Goal: Task Accomplishment & Management: Complete application form

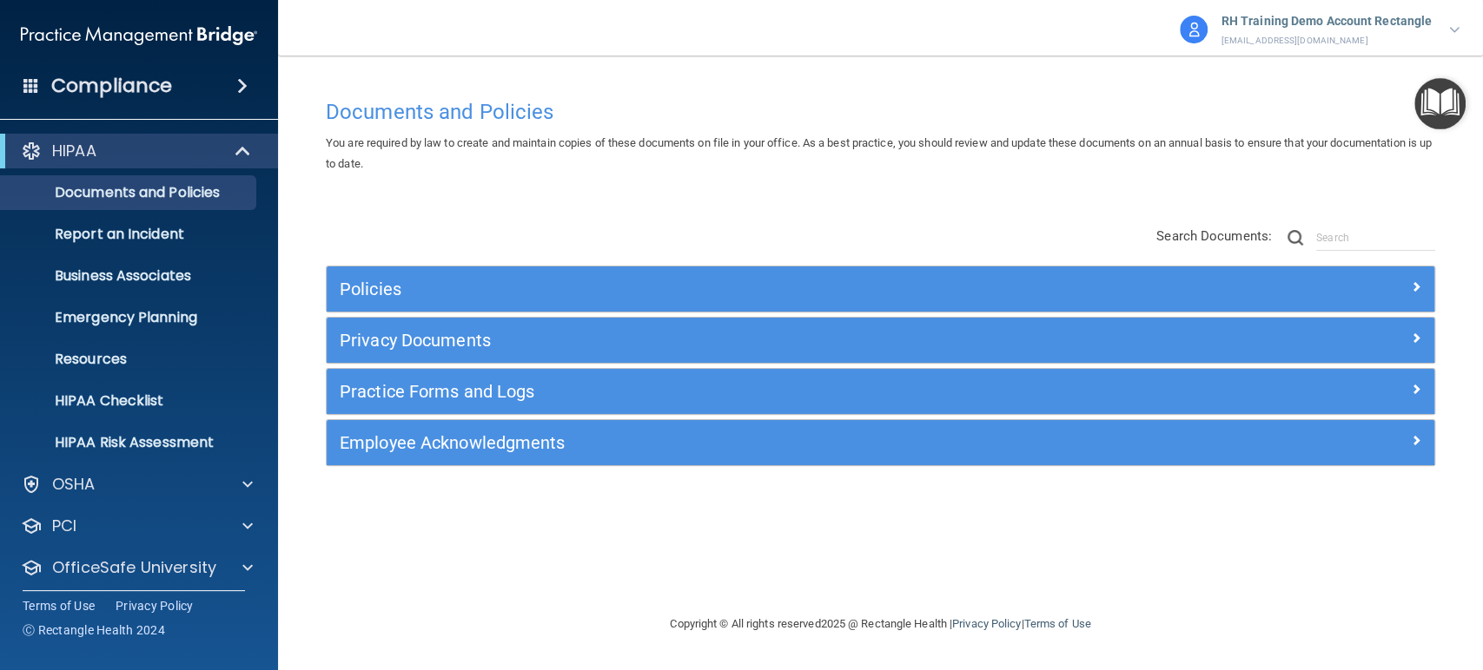
drag, startPoint x: 335, startPoint y: 11, endPoint x: 537, endPoint y: 606, distance: 628.1
click at [537, 548] on footer "Copyright © All rights reserved 2025 @ Rectangle Health | Privacy Policy | Term…" at bounding box center [880, 625] width 1135 height 56
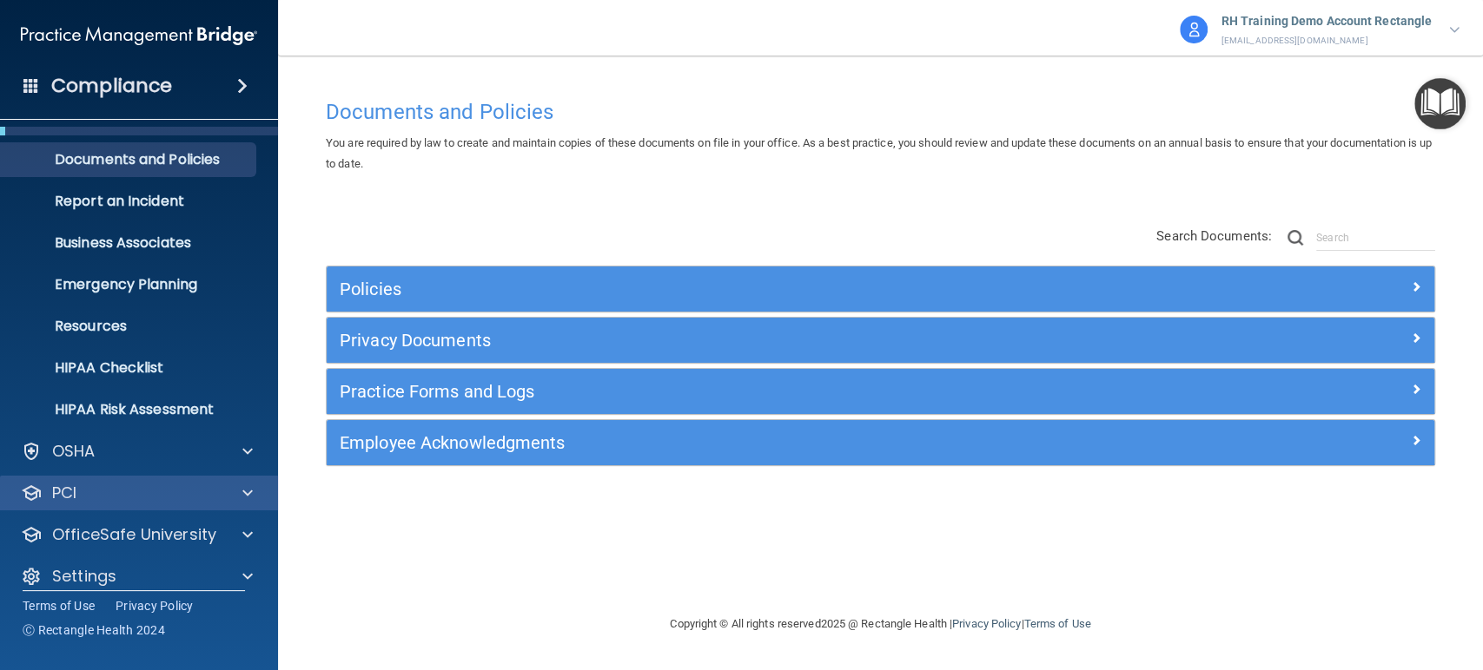
scroll to position [49, 0]
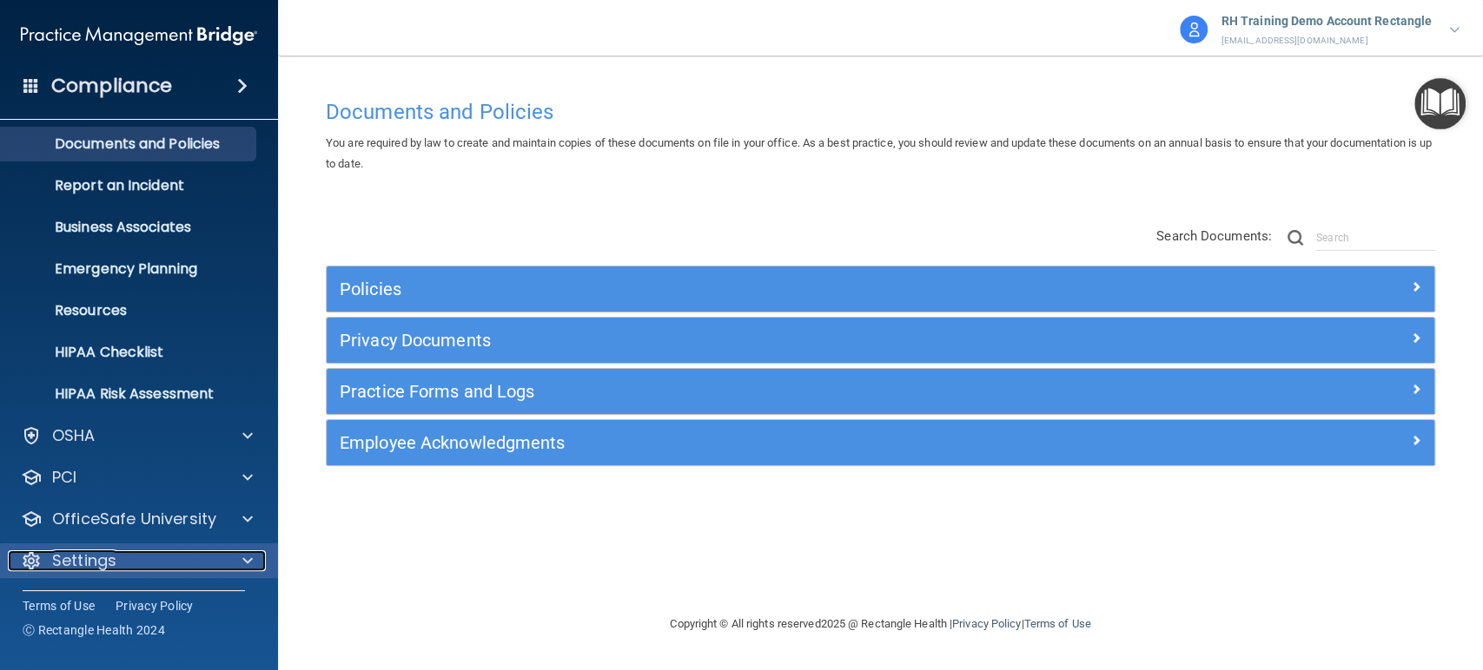
click at [116, 548] on div "Settings" at bounding box center [115, 561] width 215 height 21
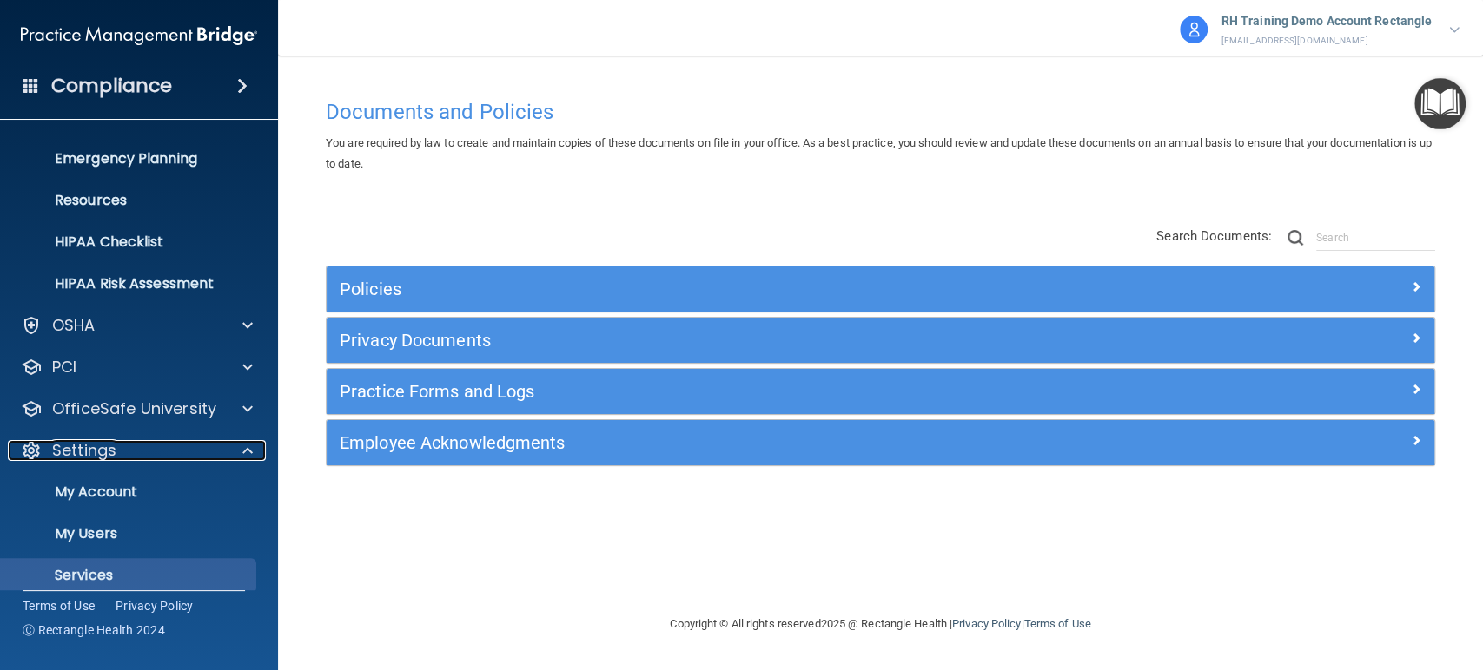
scroll to position [215, 0]
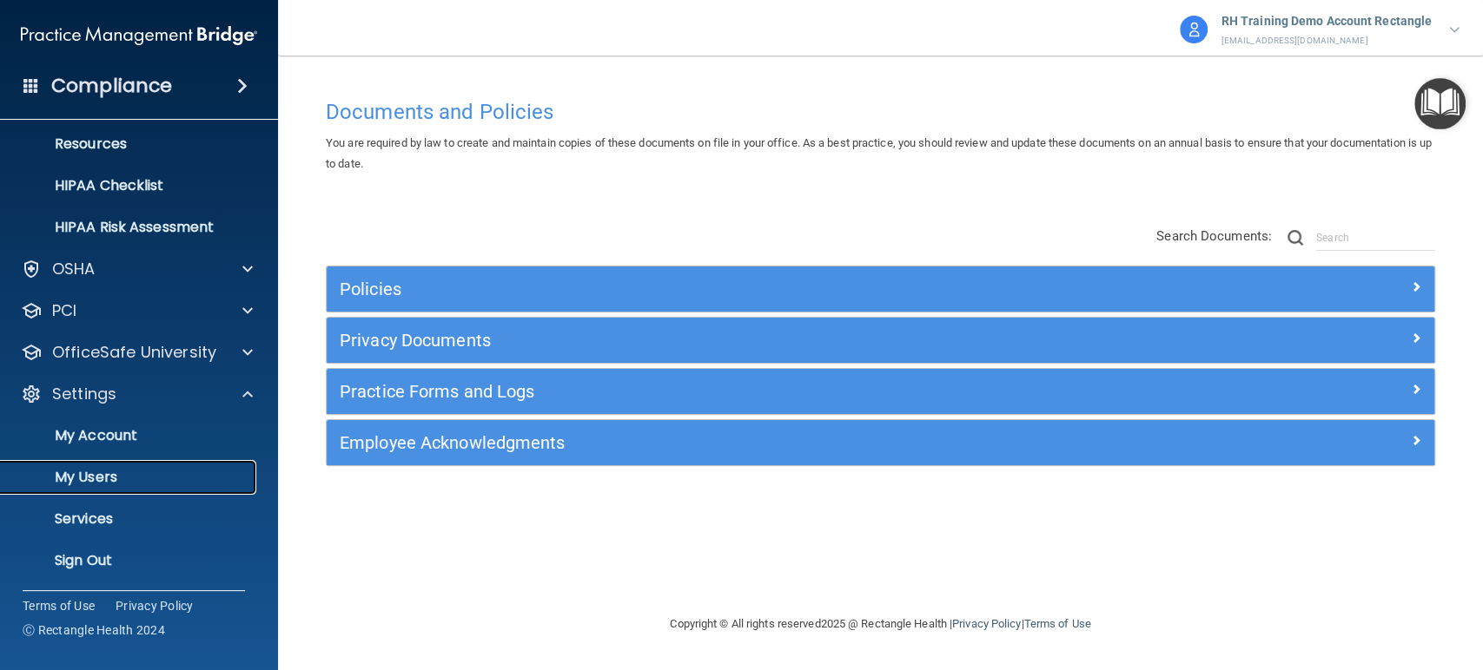
click at [118, 480] on p "My Users" at bounding box center [129, 477] width 237 height 17
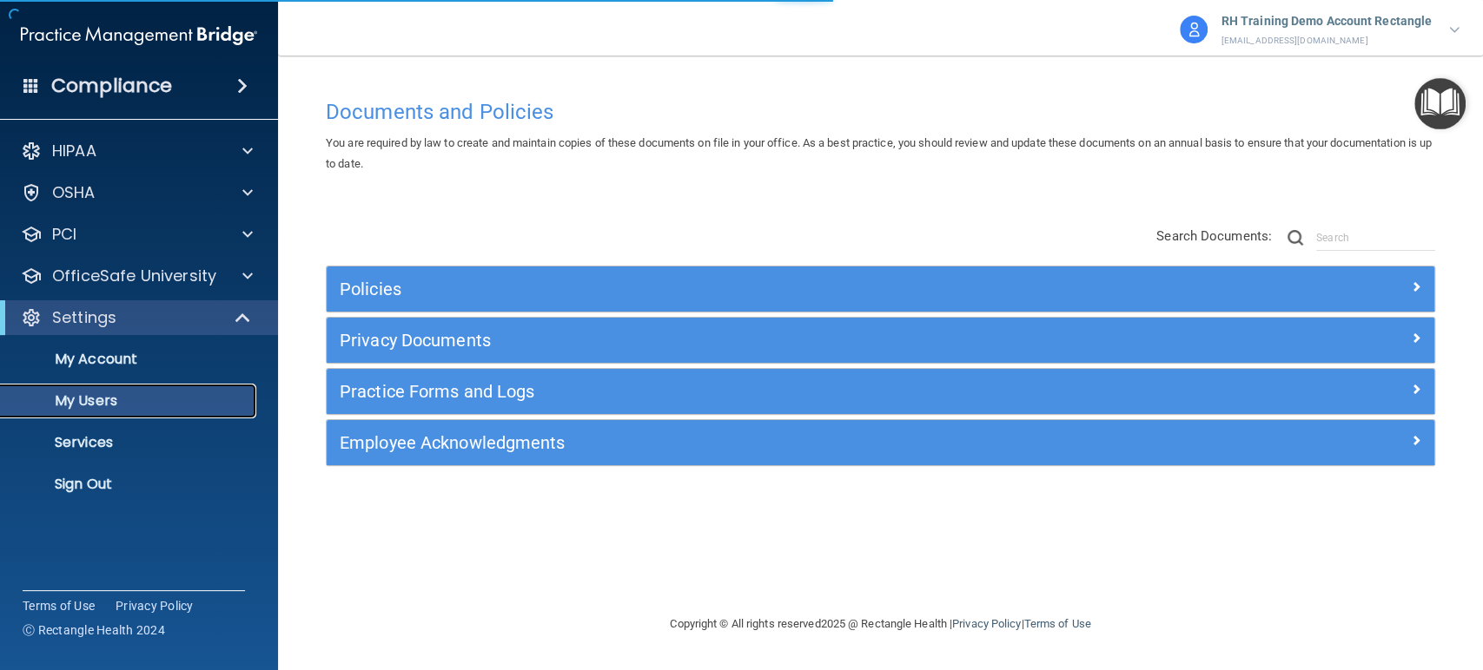
click at [93, 401] on p "My Users" at bounding box center [129, 401] width 237 height 17
select select "20"
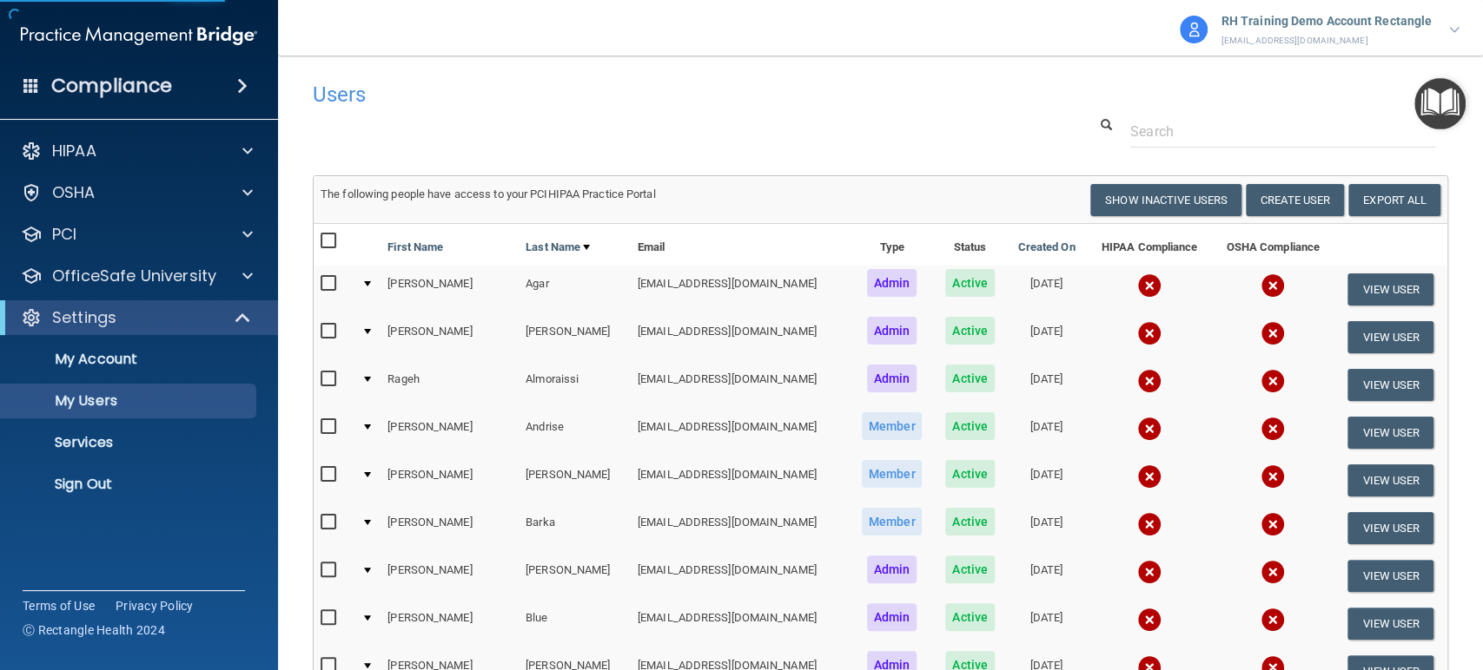
click at [889, 99] on h4 "Users" at bounding box center [638, 94] width 651 height 23
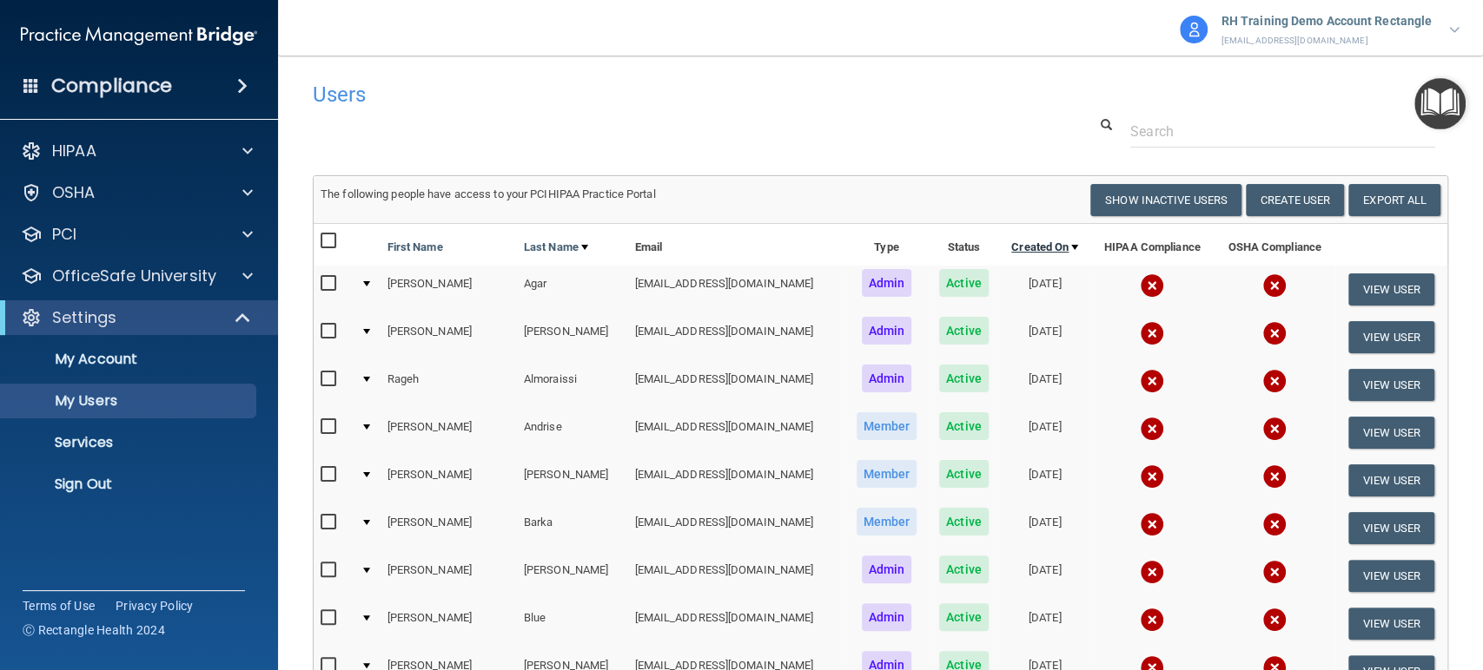
click at [1033, 239] on link "Created On" at bounding box center [1044, 247] width 67 height 21
select select "20"
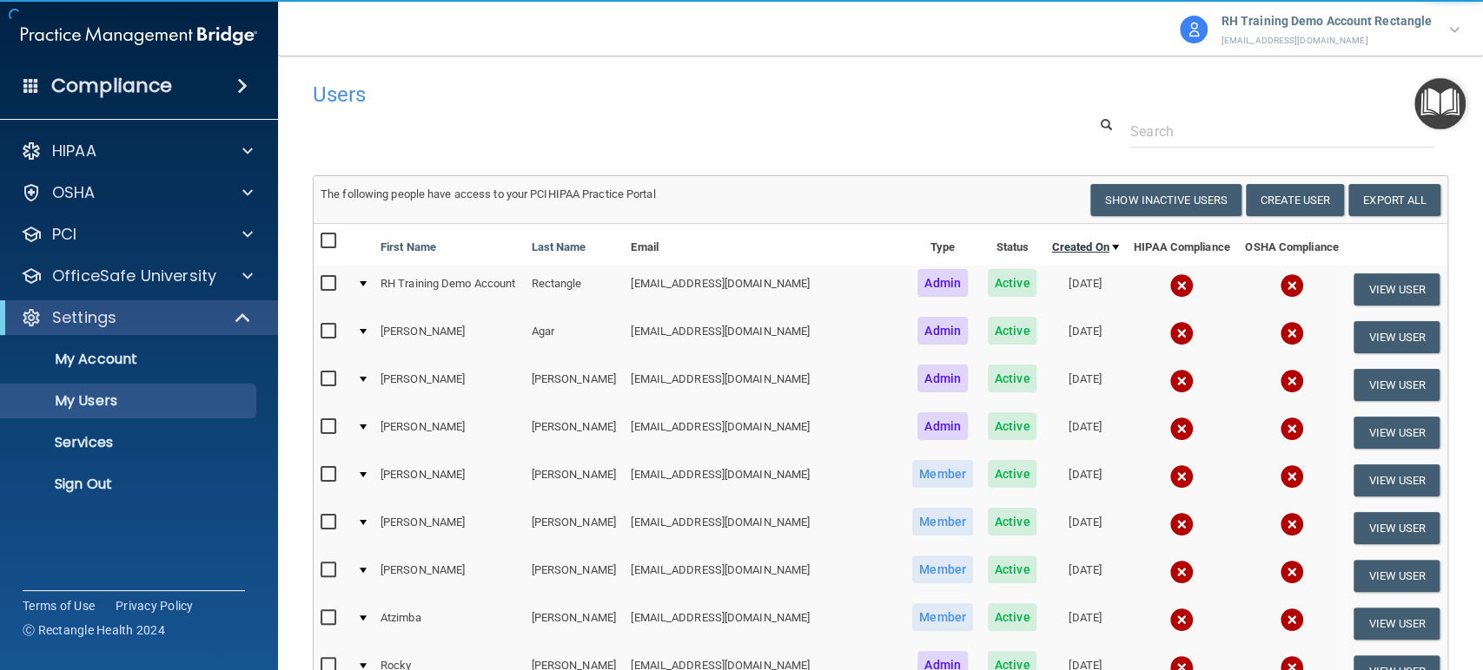
click at [1052, 241] on link "Created On" at bounding box center [1085, 247] width 67 height 21
select select "20"
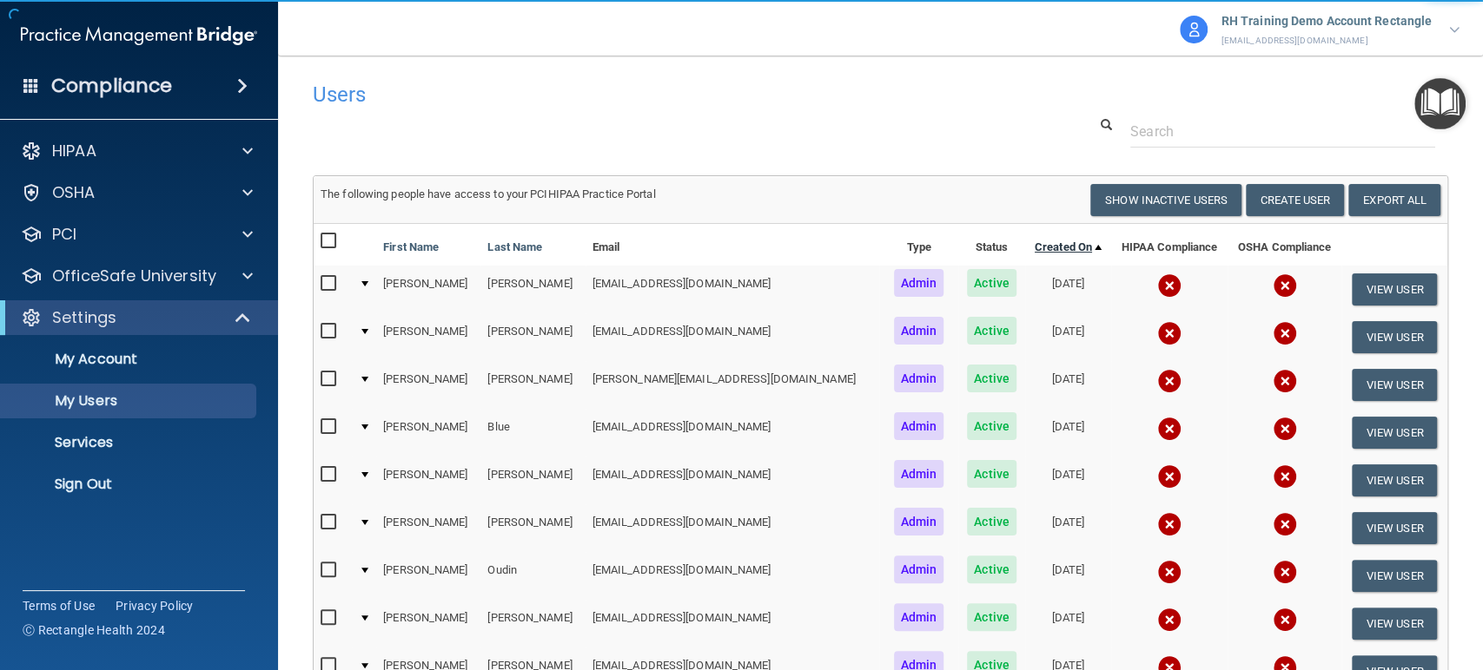
click at [1034, 248] on link "Created On" at bounding box center [1067, 247] width 67 height 21
select select "20"
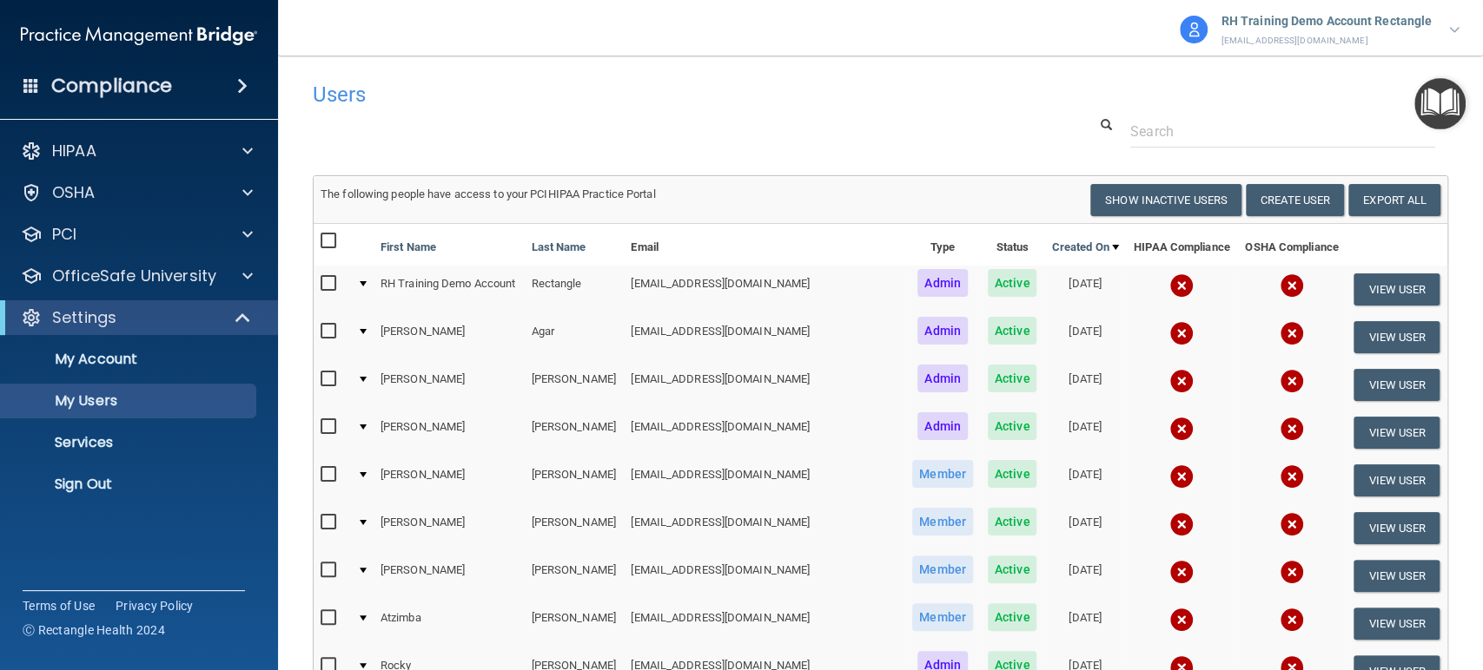
click at [328, 238] on input "checkbox" at bounding box center [330, 241] width 20 height 14
checkbox input "true"
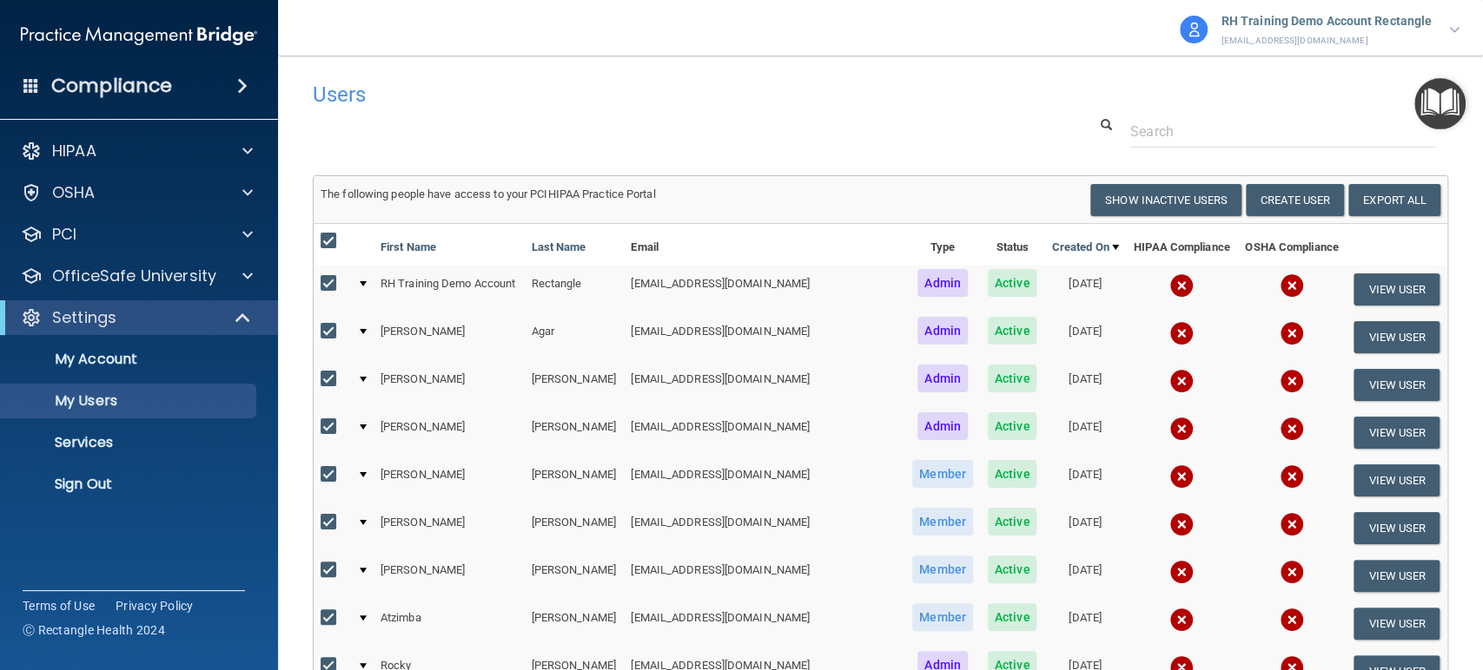
checkbox input "true"
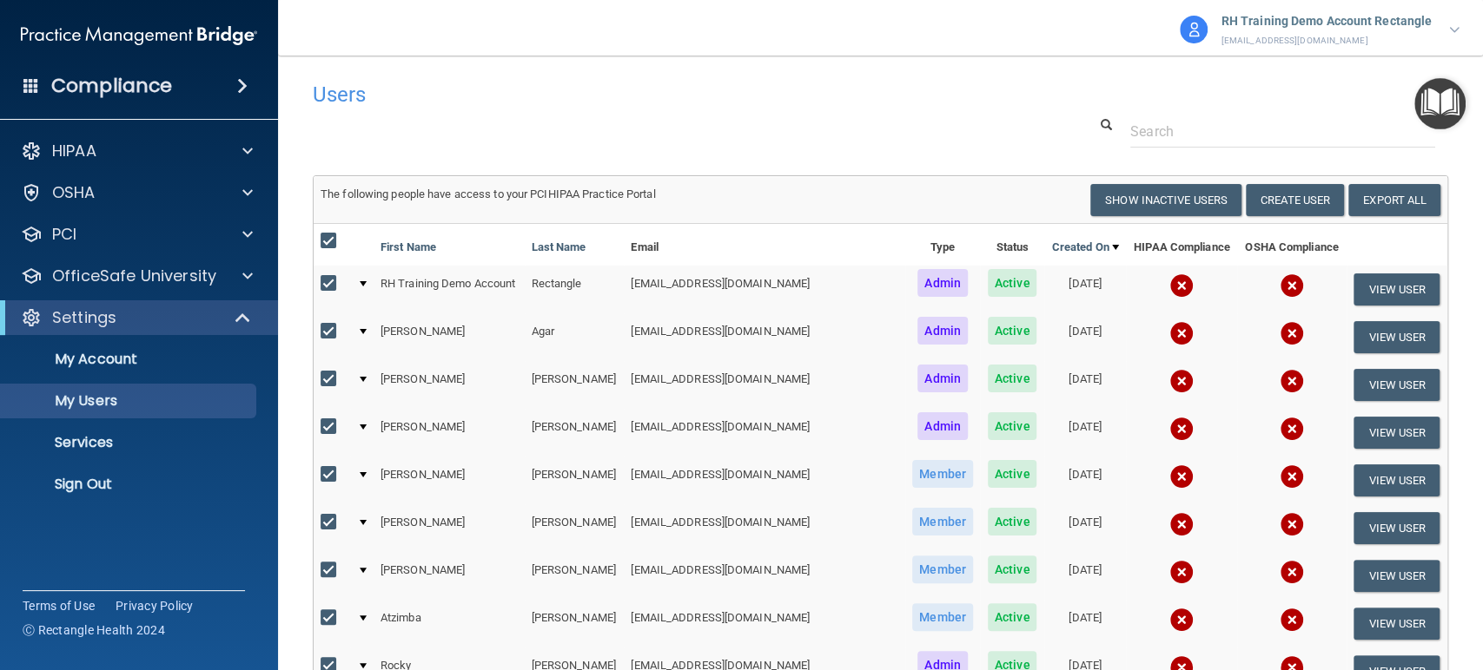
checkbox input "true"
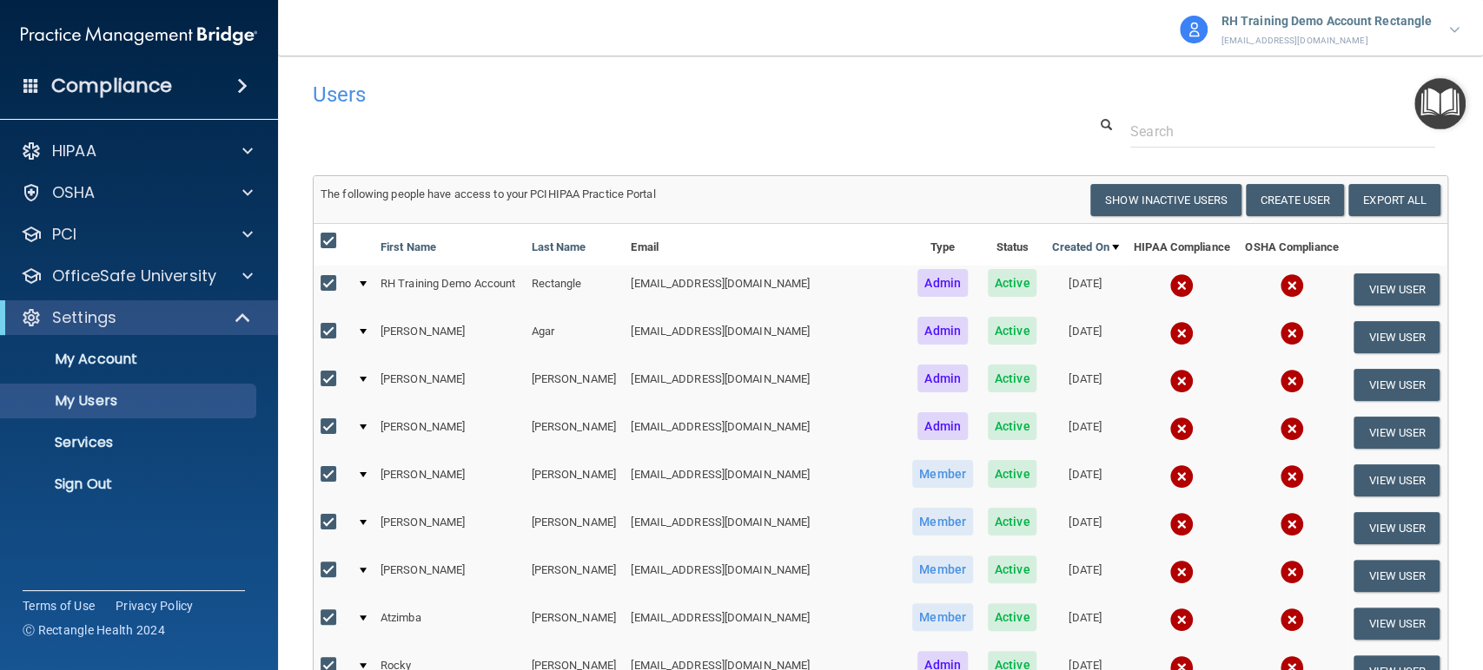
checkbox input "true"
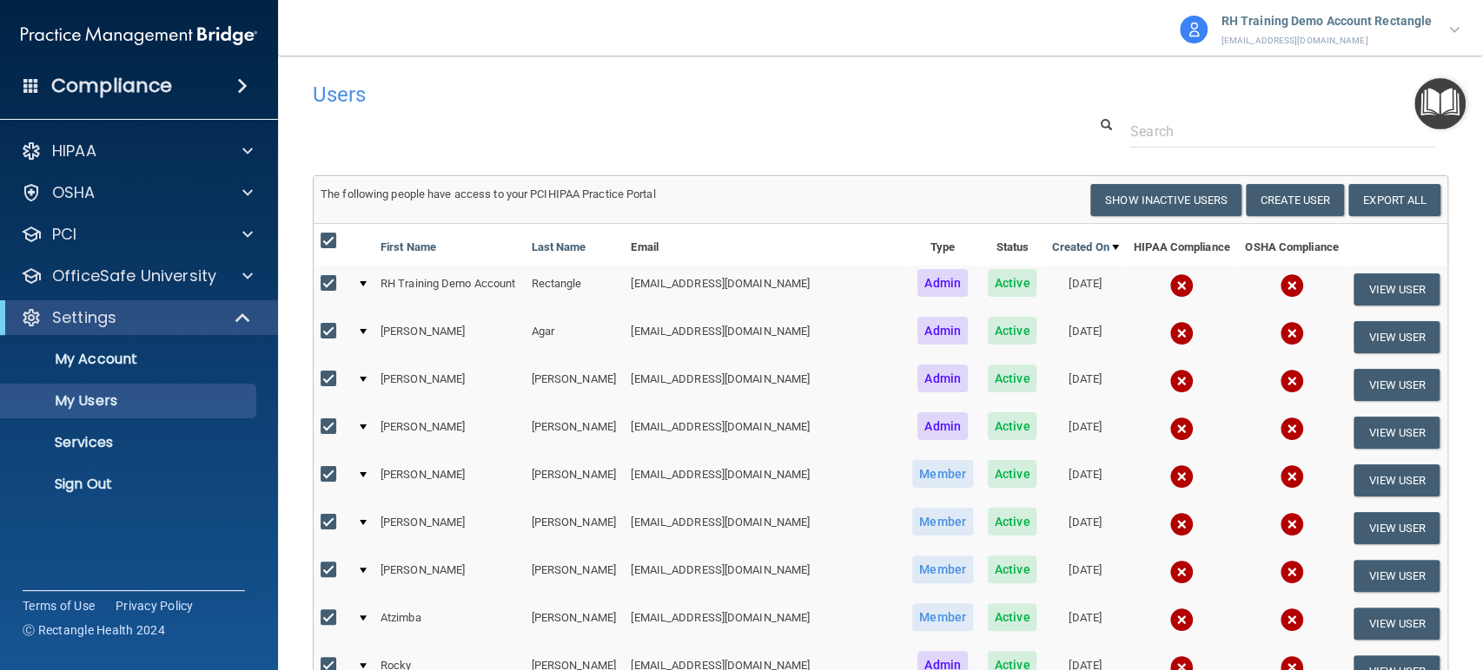
checkbox input "true"
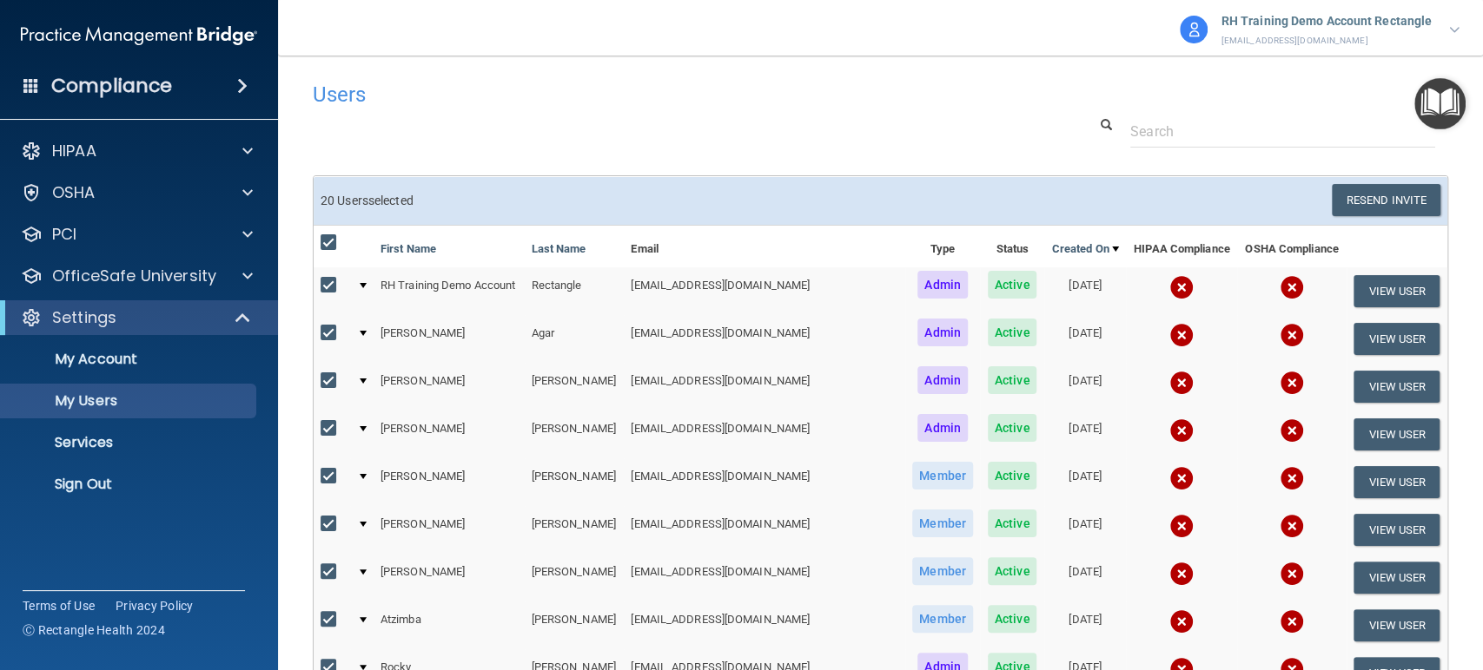
click at [329, 240] on input "checkbox" at bounding box center [330, 243] width 20 height 14
checkbox input "false"
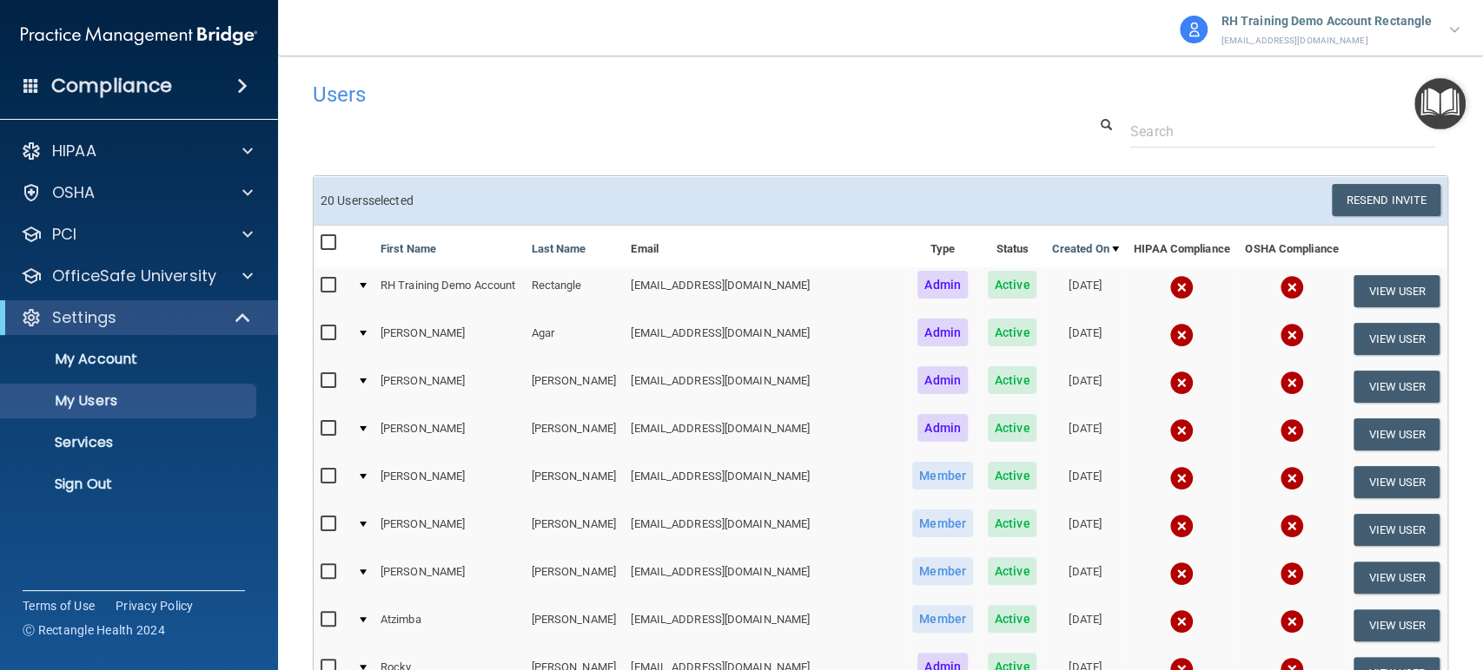
checkbox input "false"
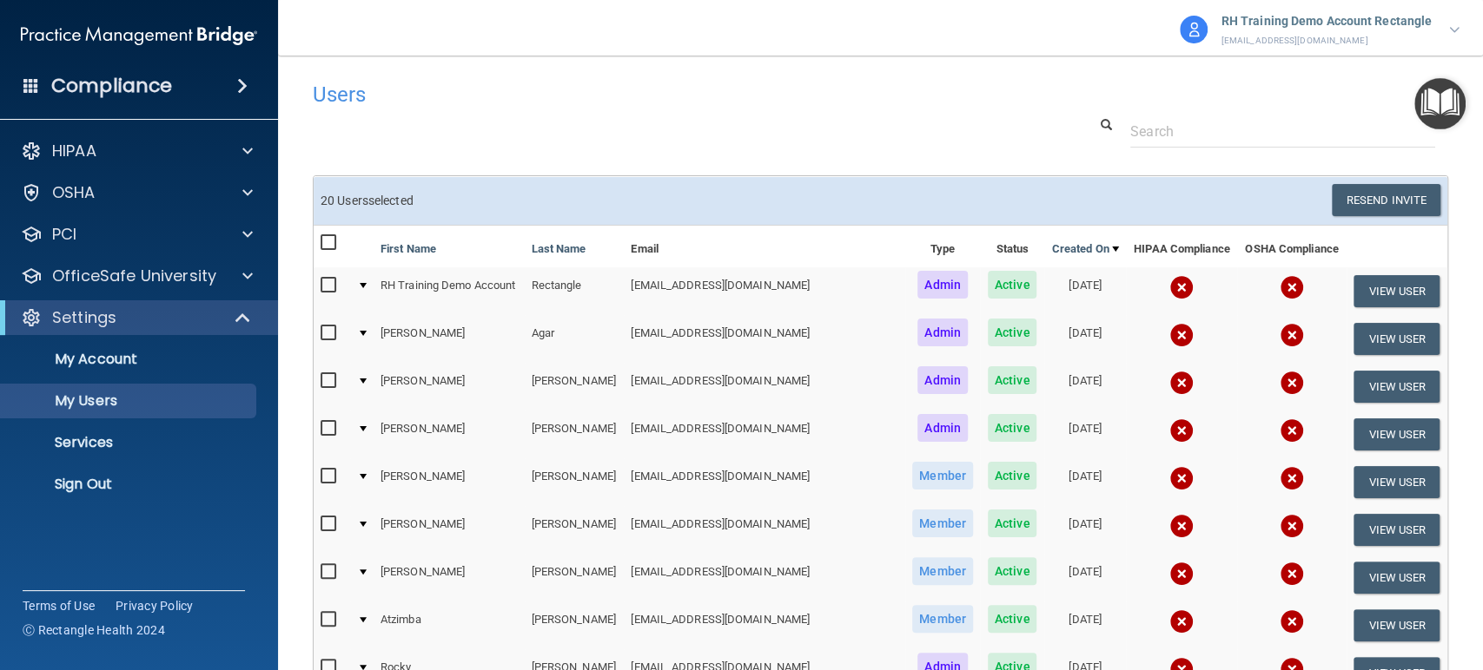
checkbox input "false"
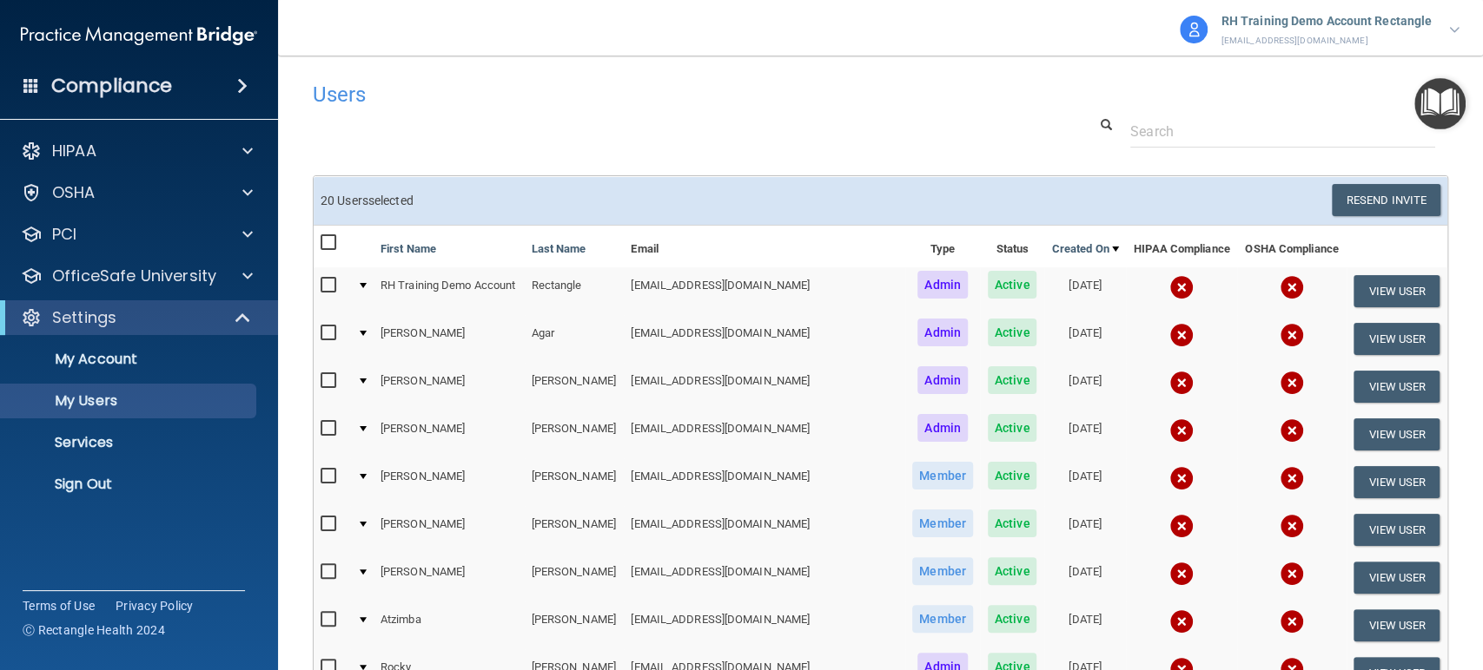
checkbox input "false"
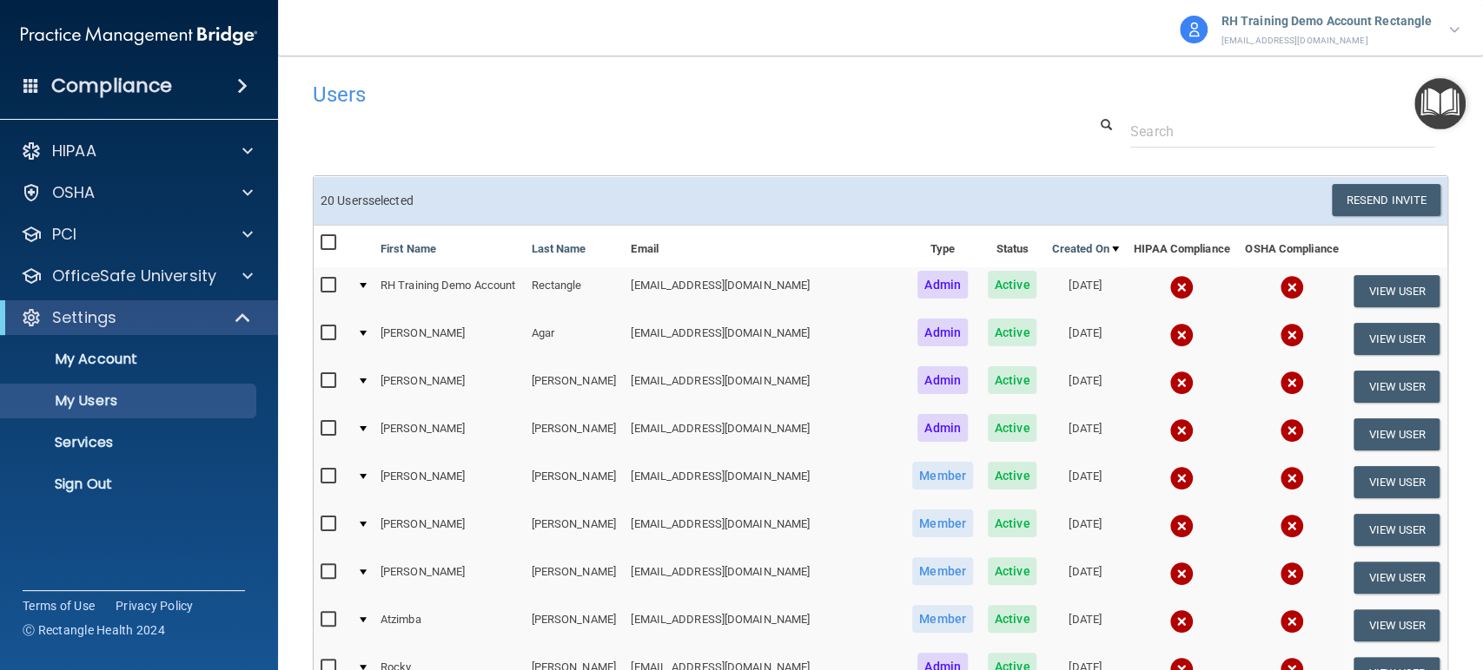
checkbox input "false"
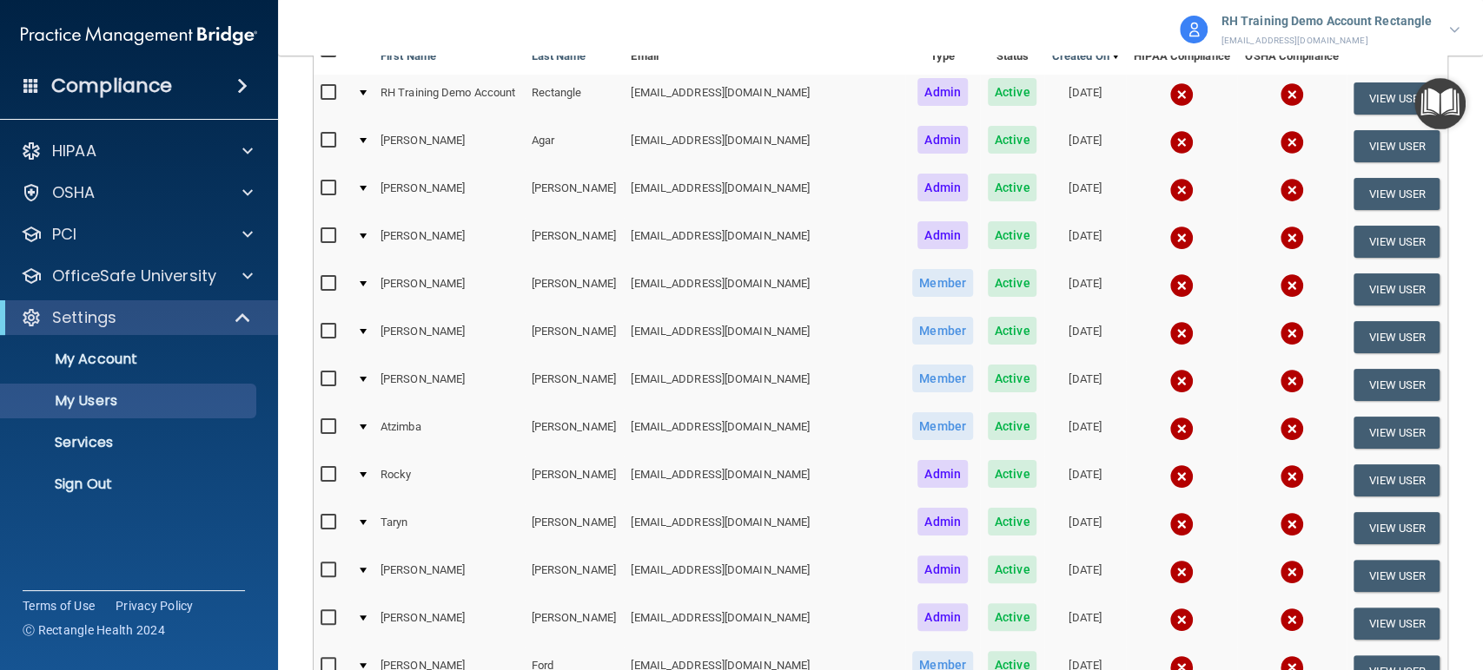
scroll to position [193, 0]
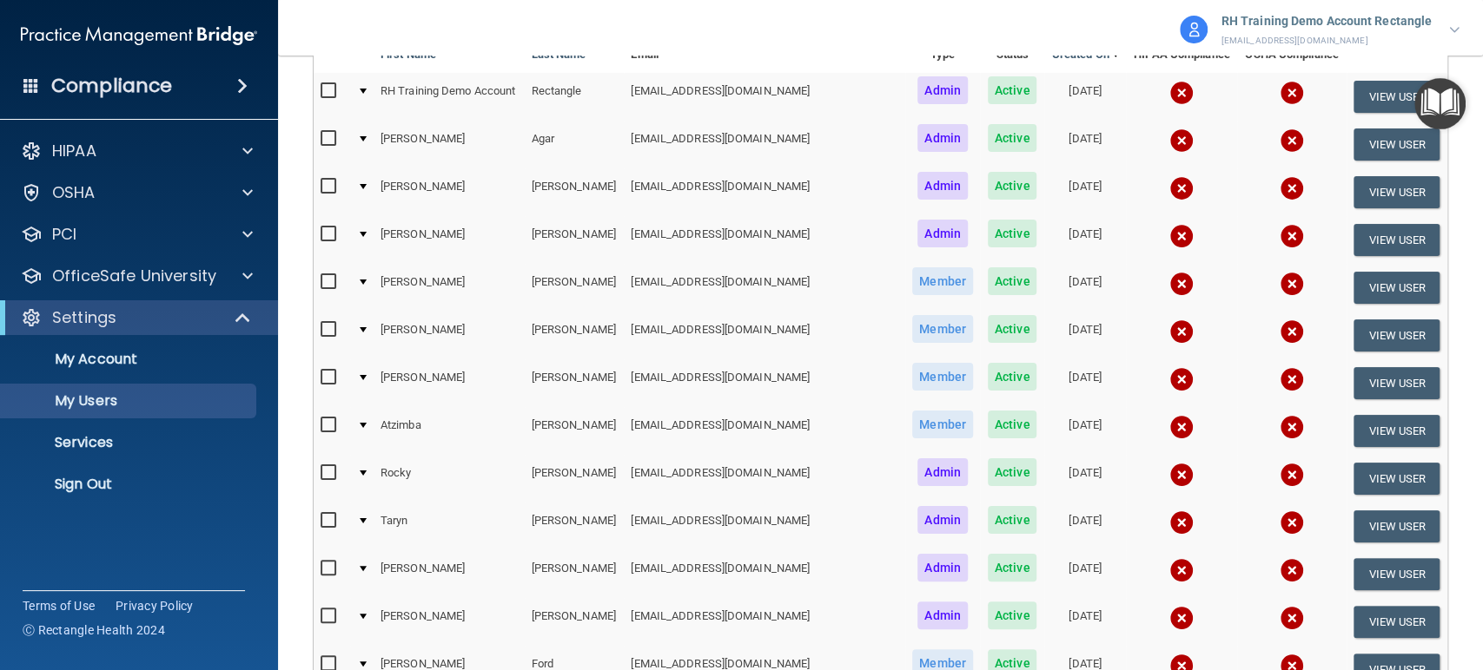
click at [334, 185] on input "checkbox" at bounding box center [330, 187] width 20 height 14
checkbox input "true"
click at [320, 324] on input "checkbox" at bounding box center [330, 330] width 20 height 14
checkbox input "true"
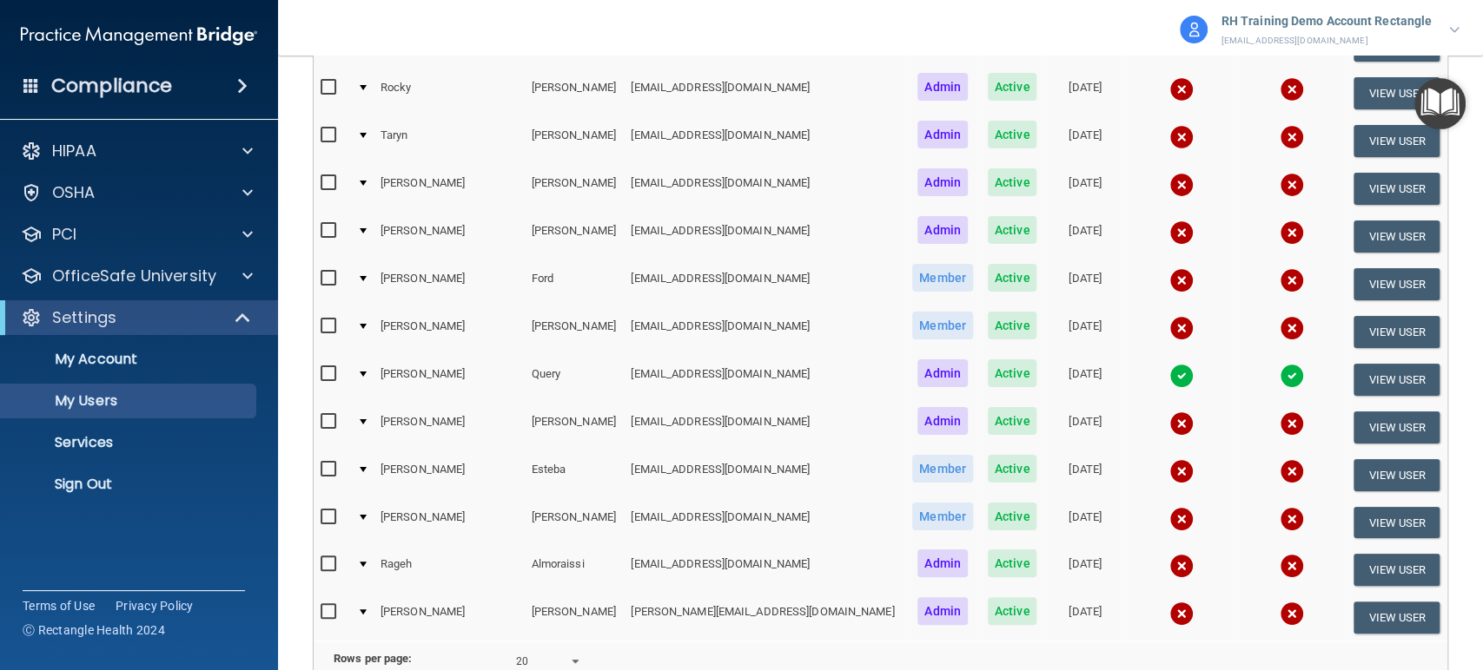
scroll to position [677, 0]
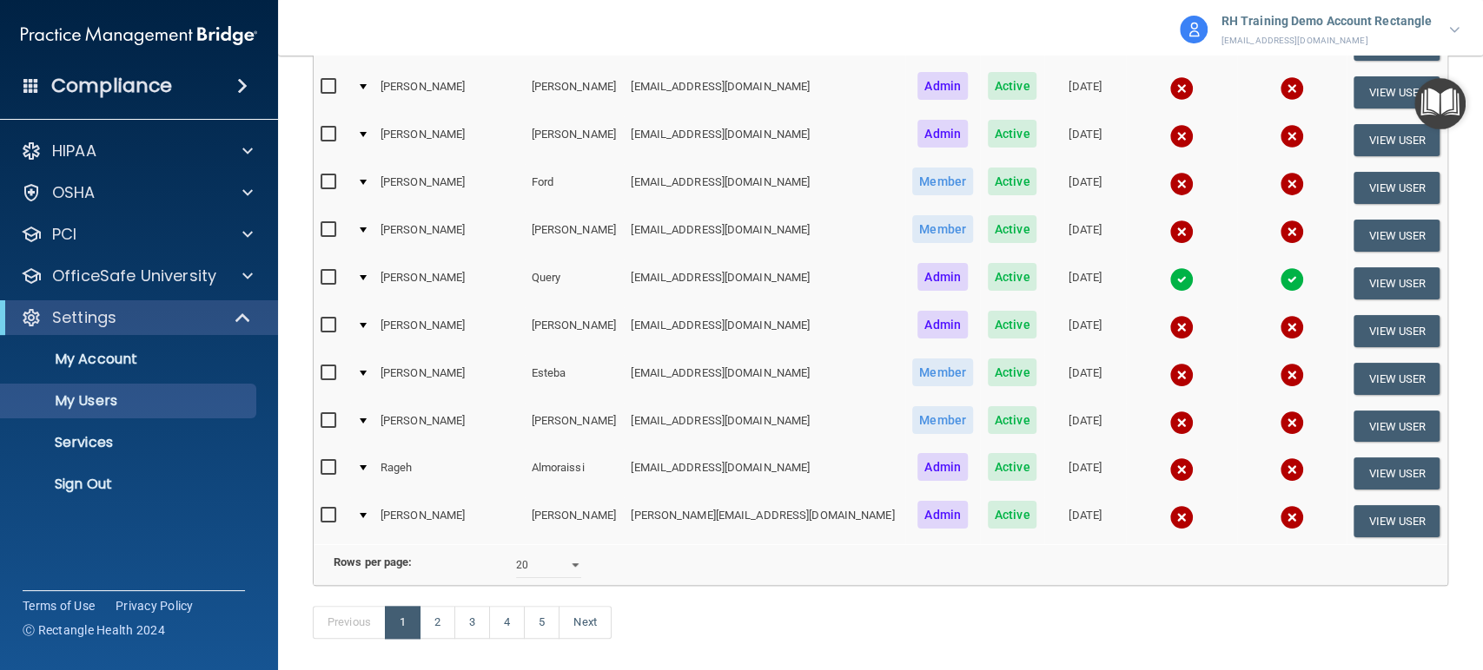
click at [325, 179] on input "checkbox" at bounding box center [330, 182] width 20 height 14
checkbox input "true"
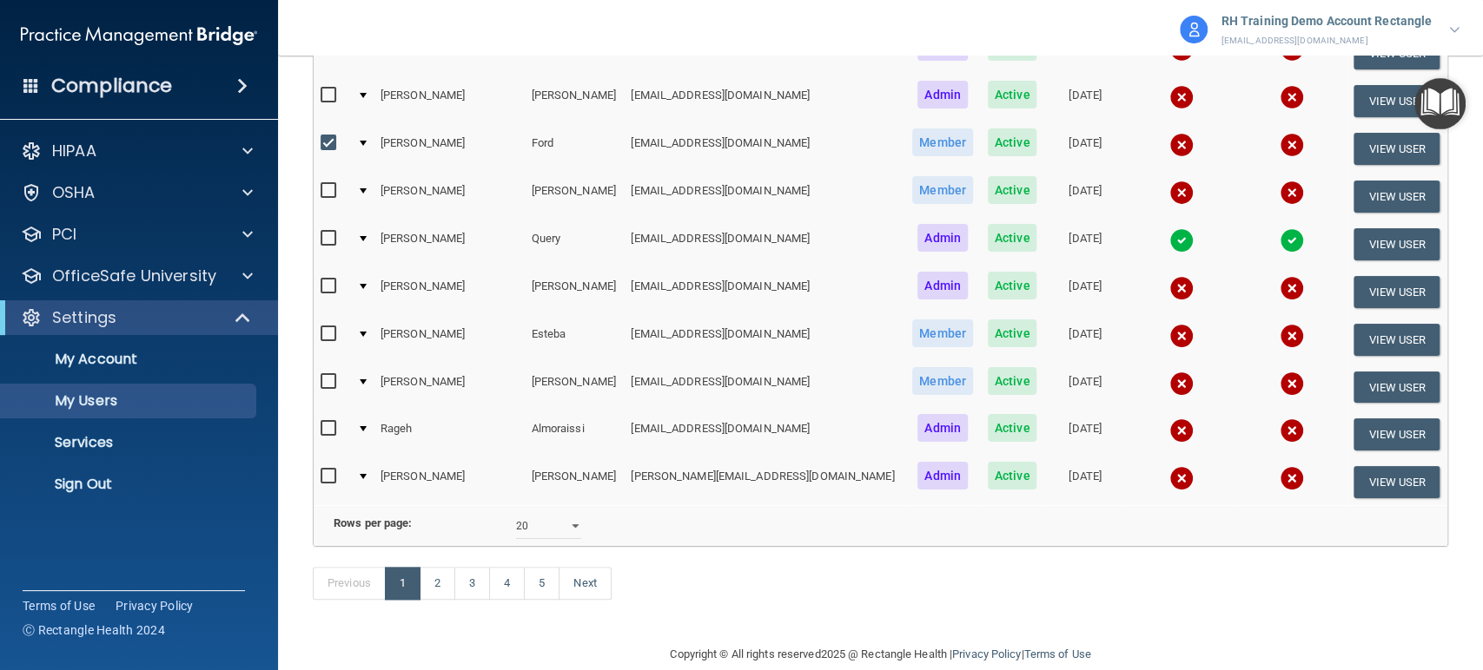
scroll to position [764, 0]
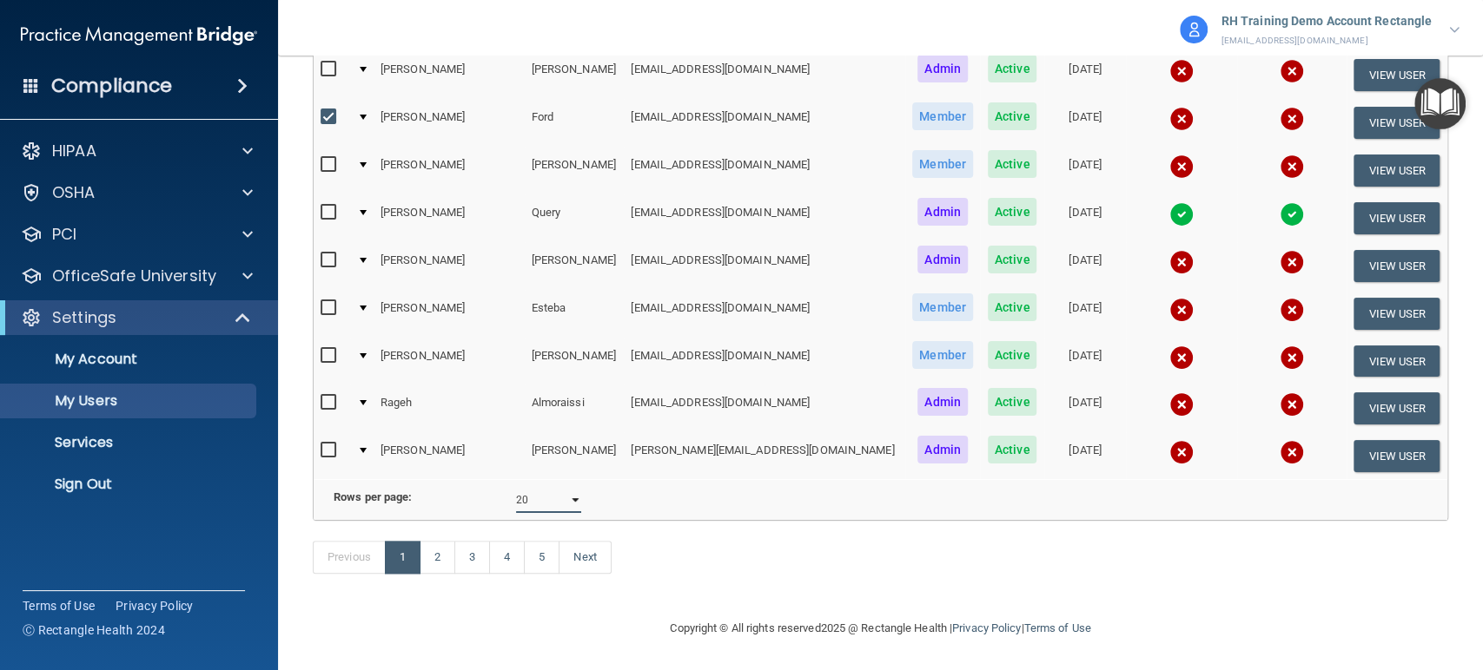
click at [550, 487] on select "10 20 30 40 all" at bounding box center [548, 500] width 65 height 26
select select "89"
click at [516, 487] on select "10 20 30 40 all" at bounding box center [548, 500] width 65 height 26
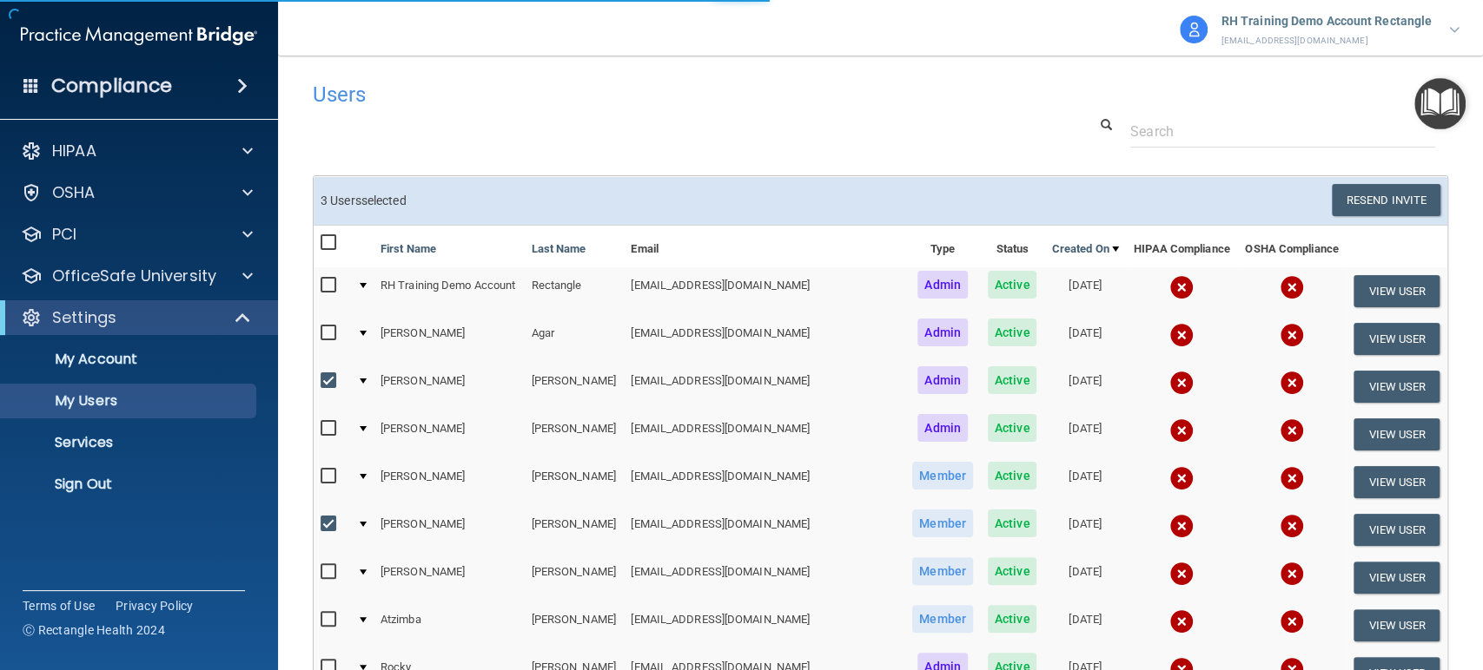
click at [539, 179] on td "3 User s selected Resend Invite Export All Create User Show Inactive Users" at bounding box center [880, 201] width 1133 height 48
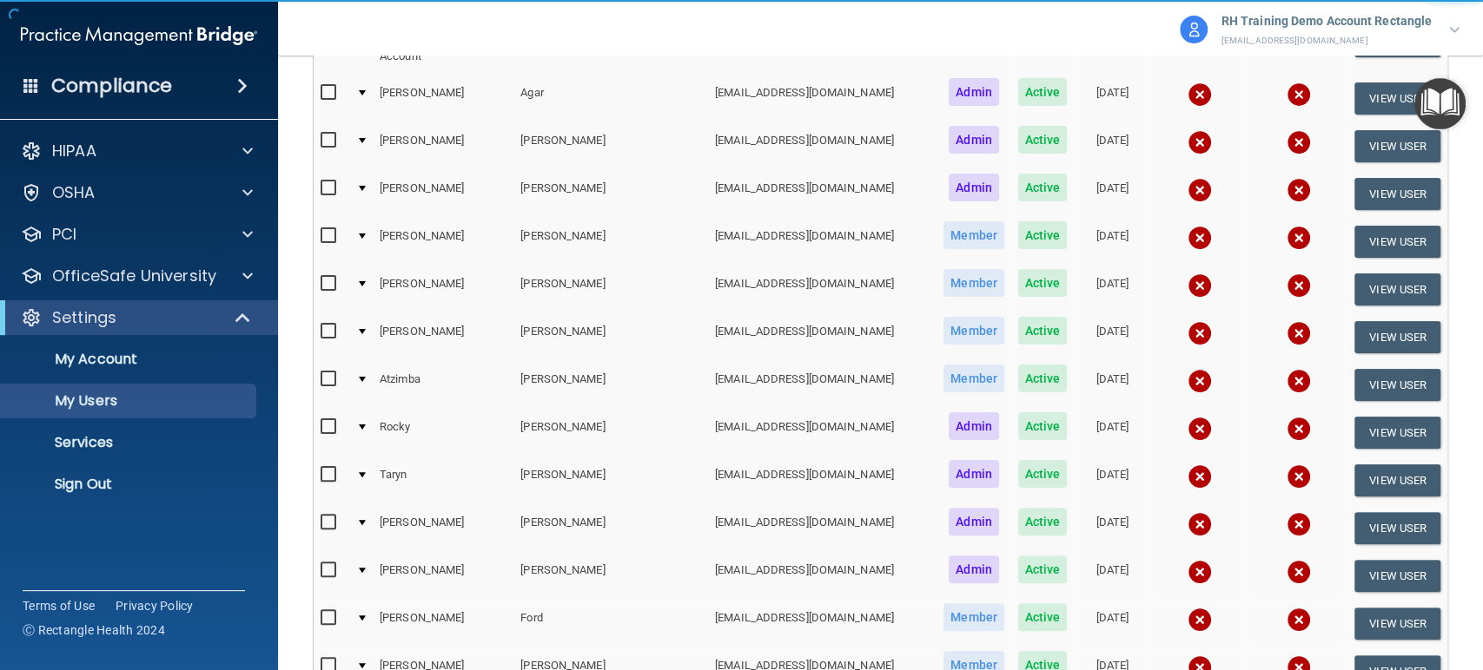
scroll to position [386, 0]
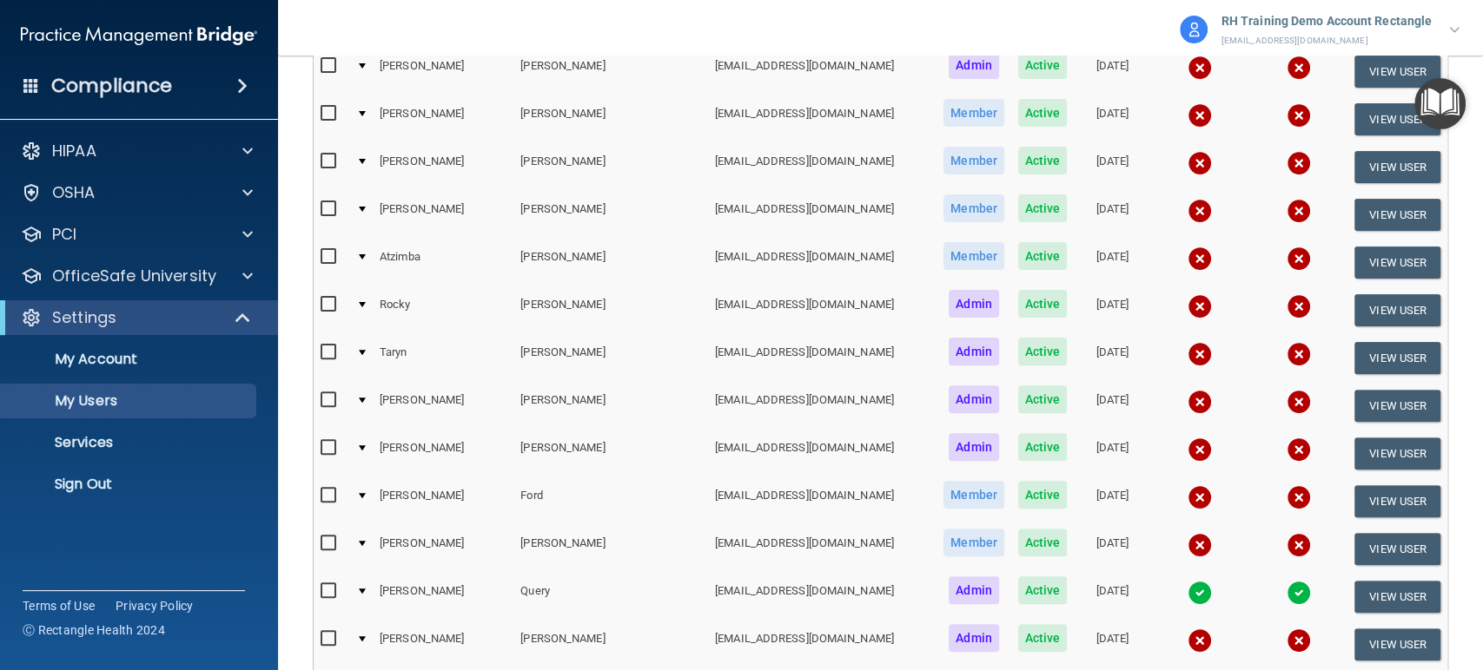
click at [327, 155] on input "checkbox" at bounding box center [330, 162] width 20 height 14
checkbox input "true"
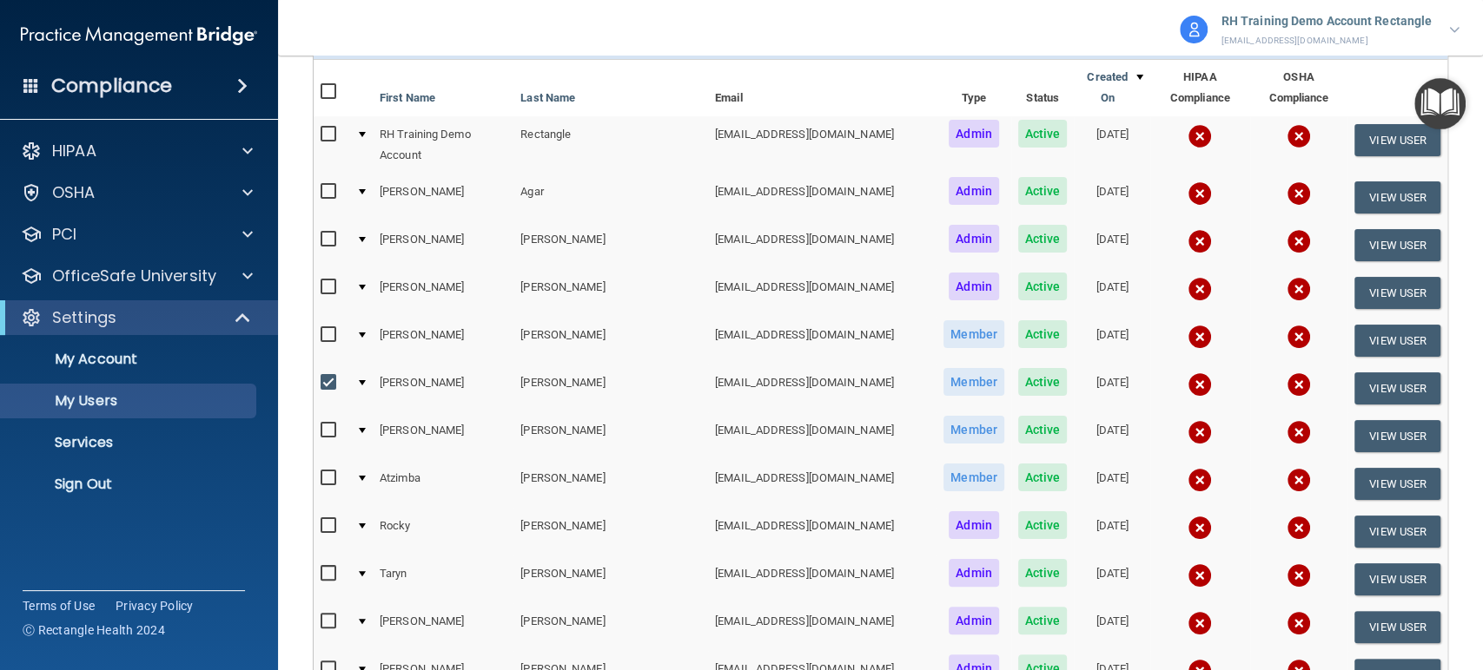
scroll to position [97, 0]
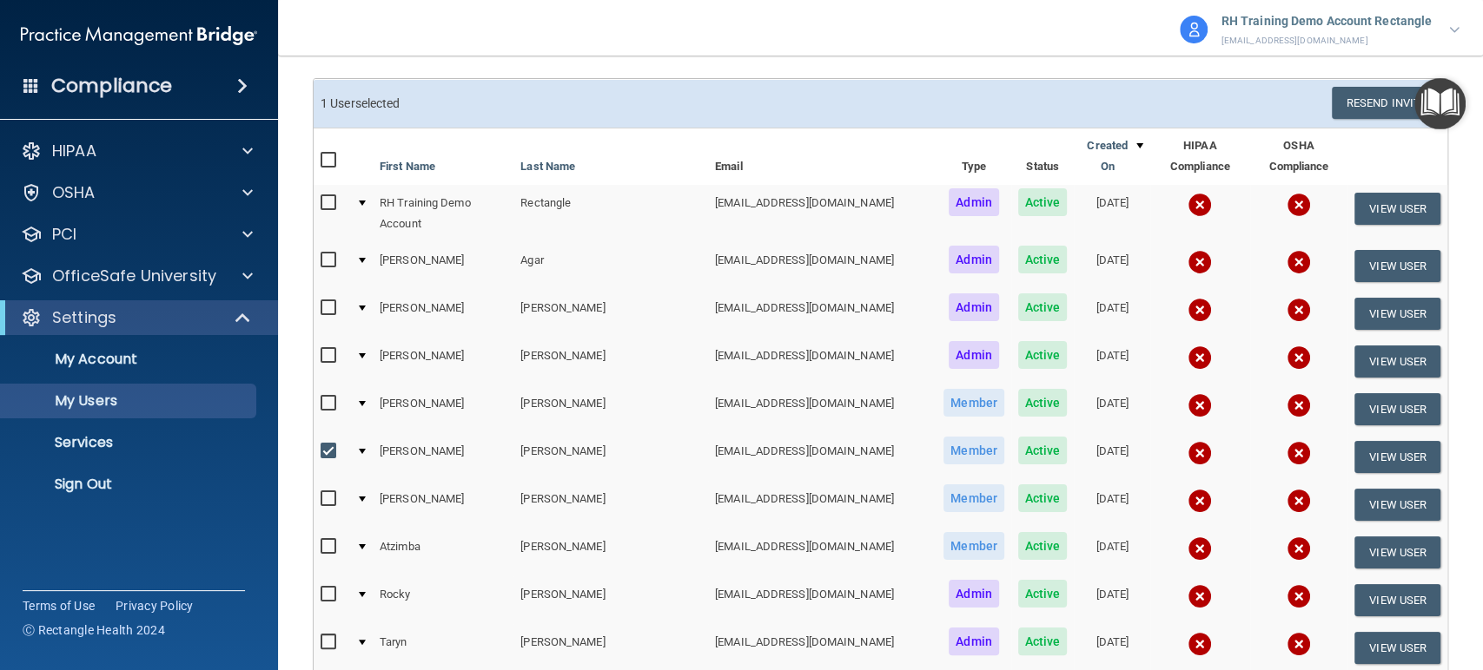
click at [324, 301] on input "checkbox" at bounding box center [330, 308] width 20 height 14
checkbox input "true"
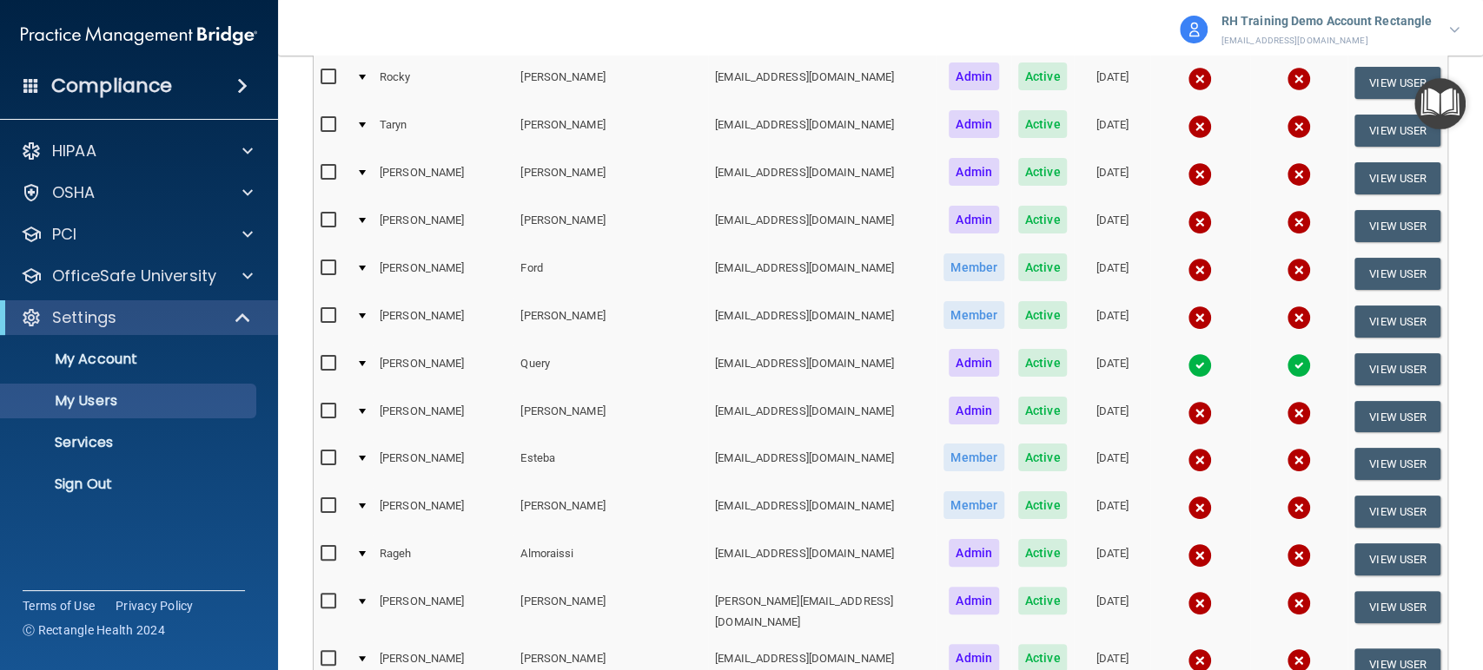
scroll to position [677, 0]
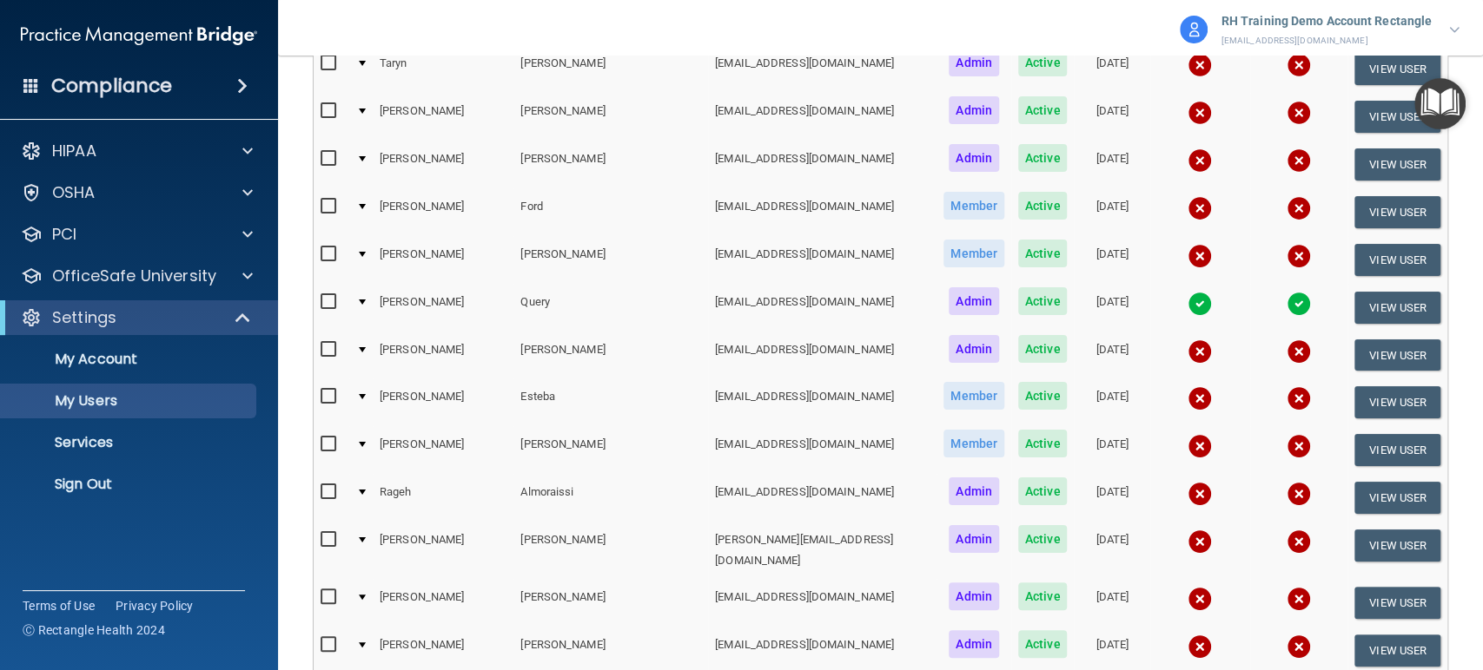
click at [327, 200] on input "checkbox" at bounding box center [330, 207] width 20 height 14
checkbox input "true"
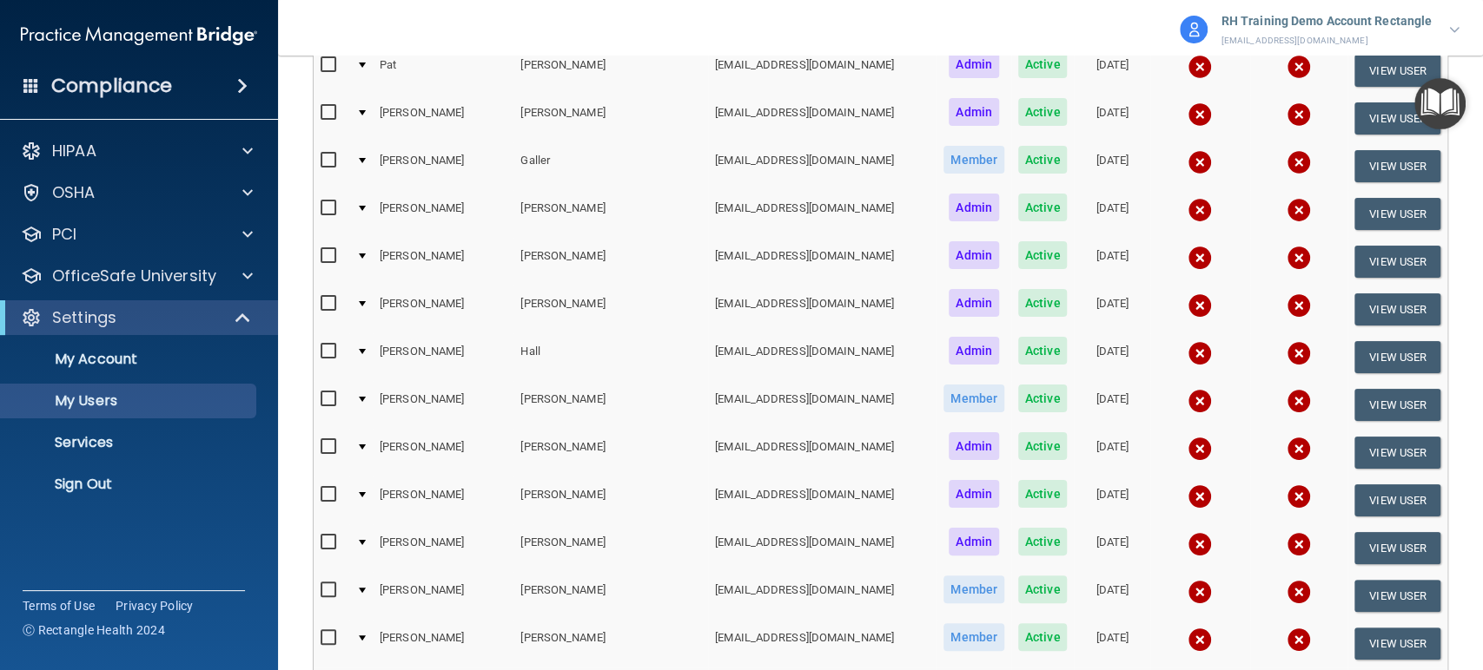
scroll to position [1738, 0]
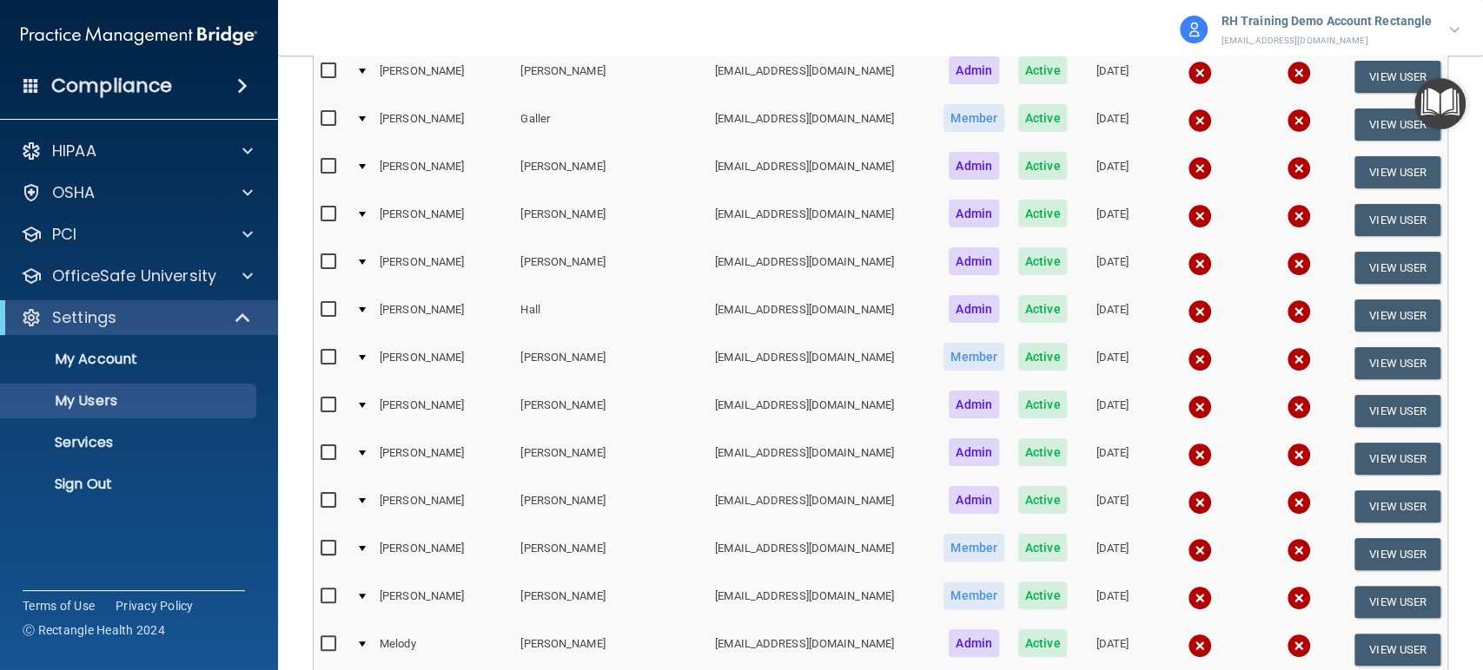
click at [327, 156] on label at bounding box center [331, 166] width 22 height 20
click at [327, 160] on input "checkbox" at bounding box center [330, 167] width 20 height 14
checkbox input "true"
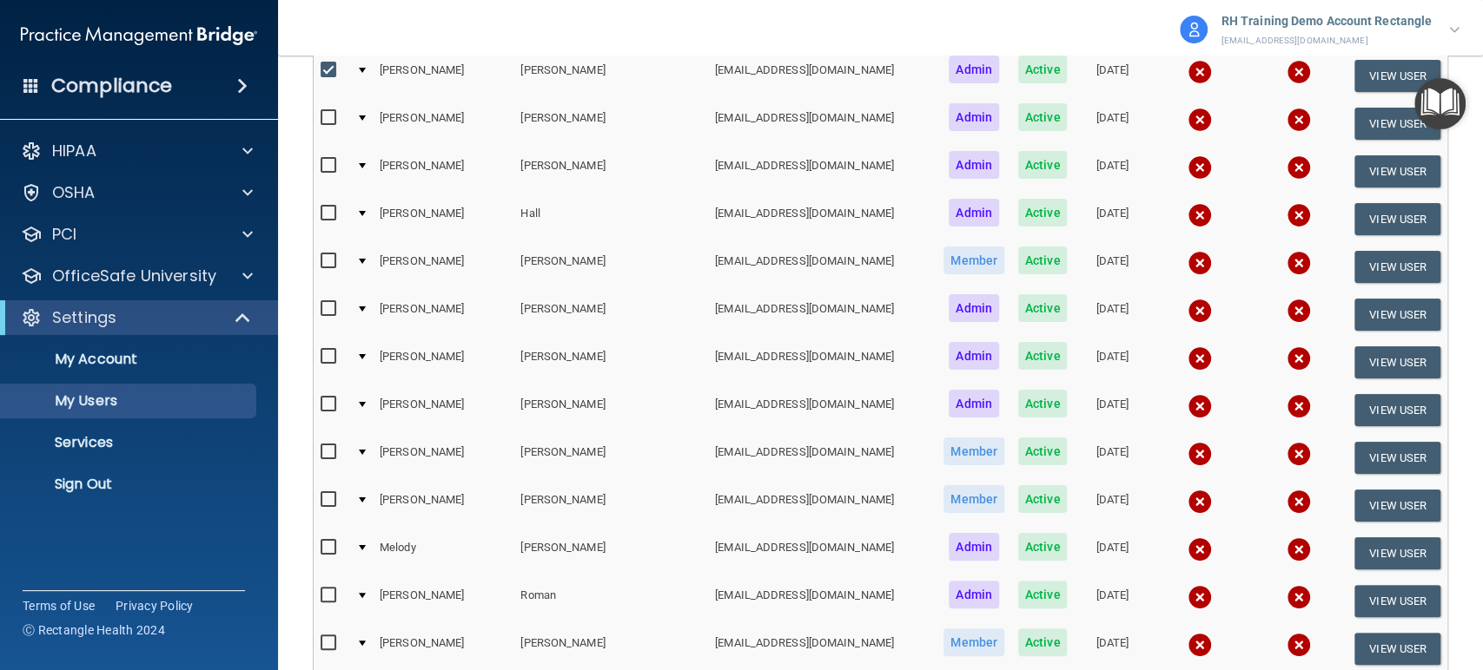
click at [334, 254] on input "checkbox" at bounding box center [330, 261] width 20 height 14
checkbox input "true"
click at [324, 207] on input "checkbox" at bounding box center [330, 214] width 20 height 14
checkbox input "true"
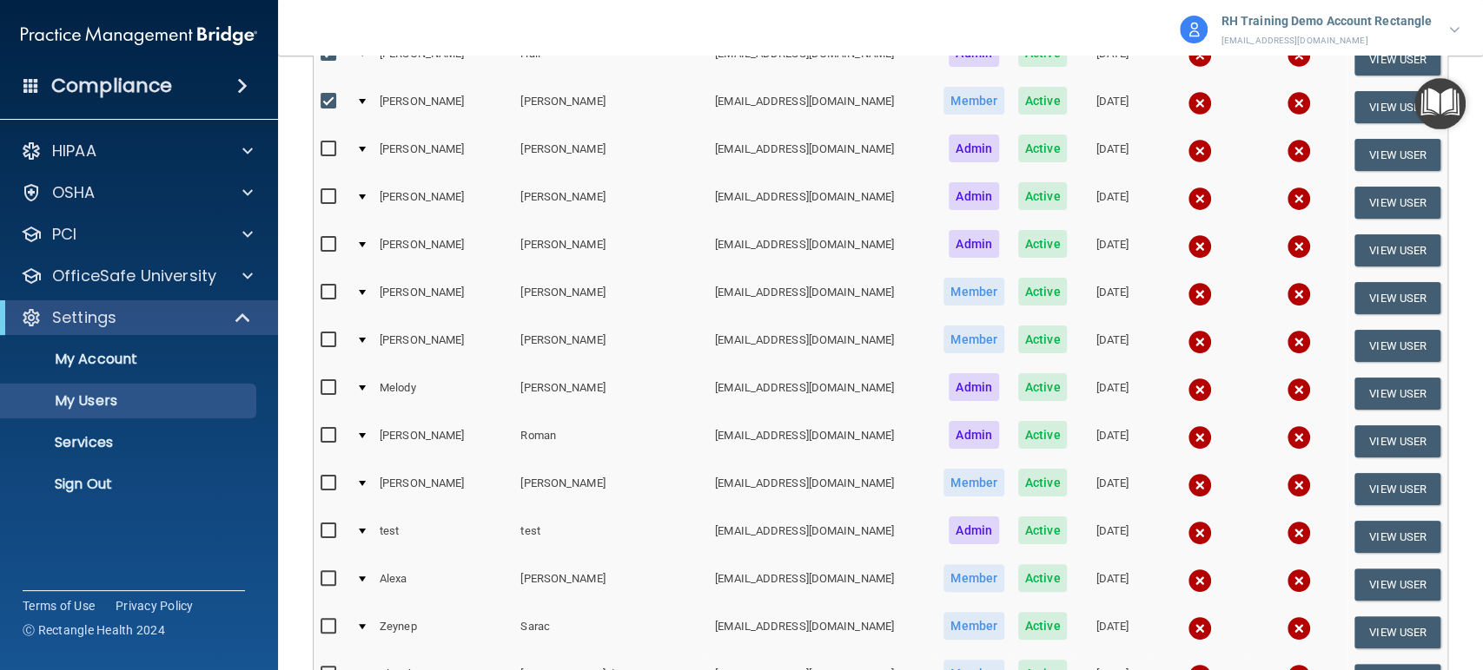
scroll to position [2124, 0]
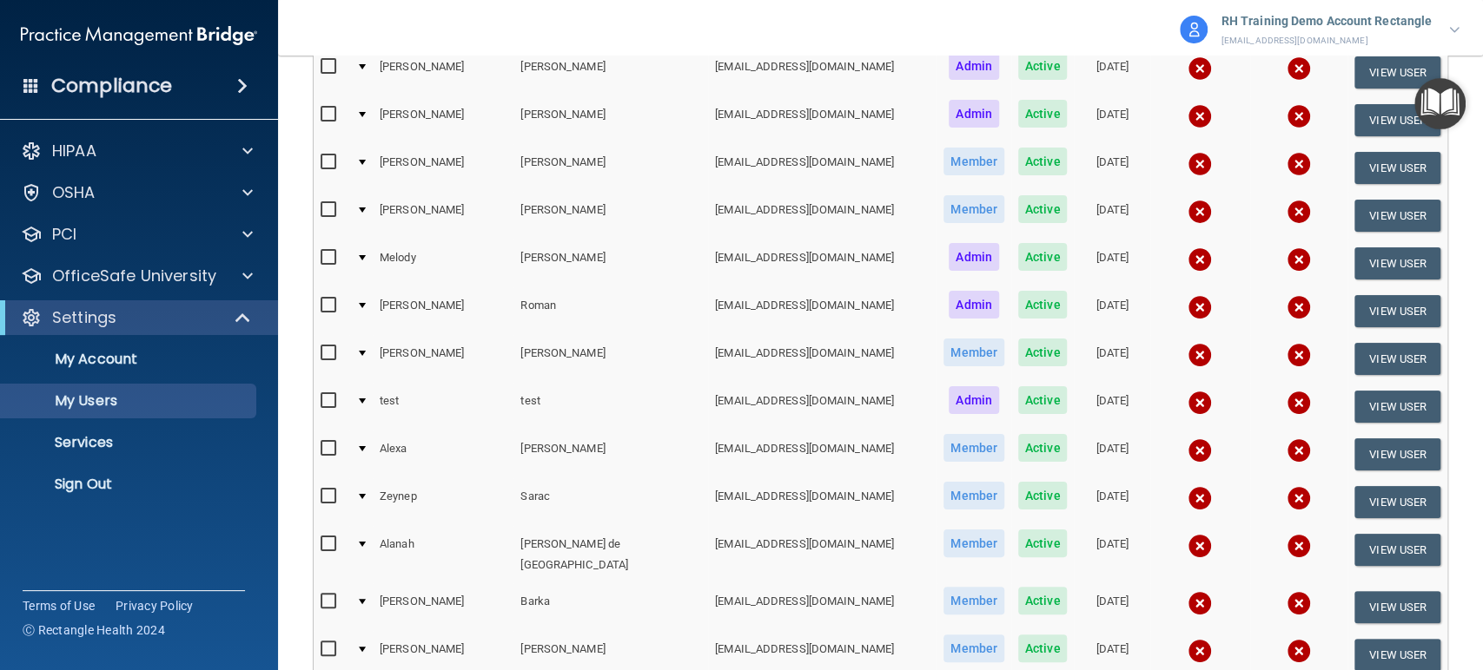
click at [336, 299] on input "checkbox" at bounding box center [330, 306] width 20 height 14
checkbox input "true"
click at [335, 347] on input "checkbox" at bounding box center [330, 354] width 20 height 14
checkbox input "true"
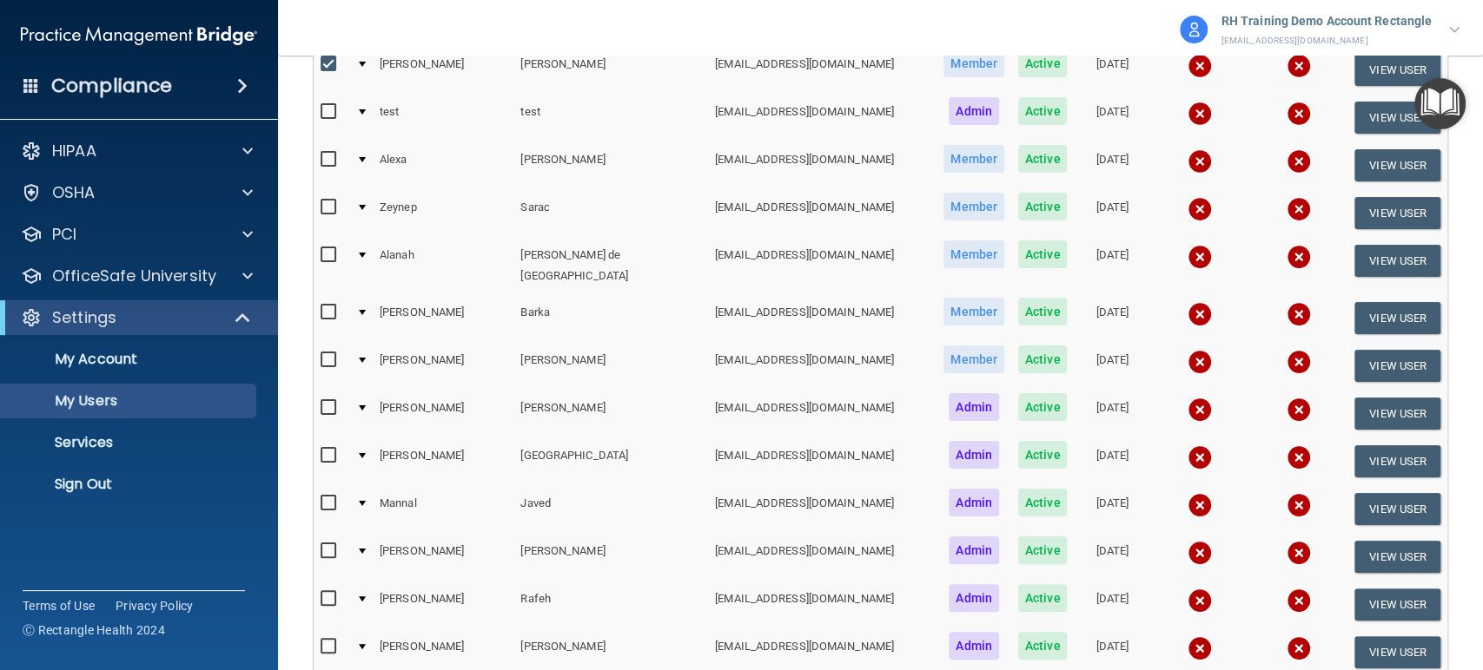
scroll to position [2221, 0]
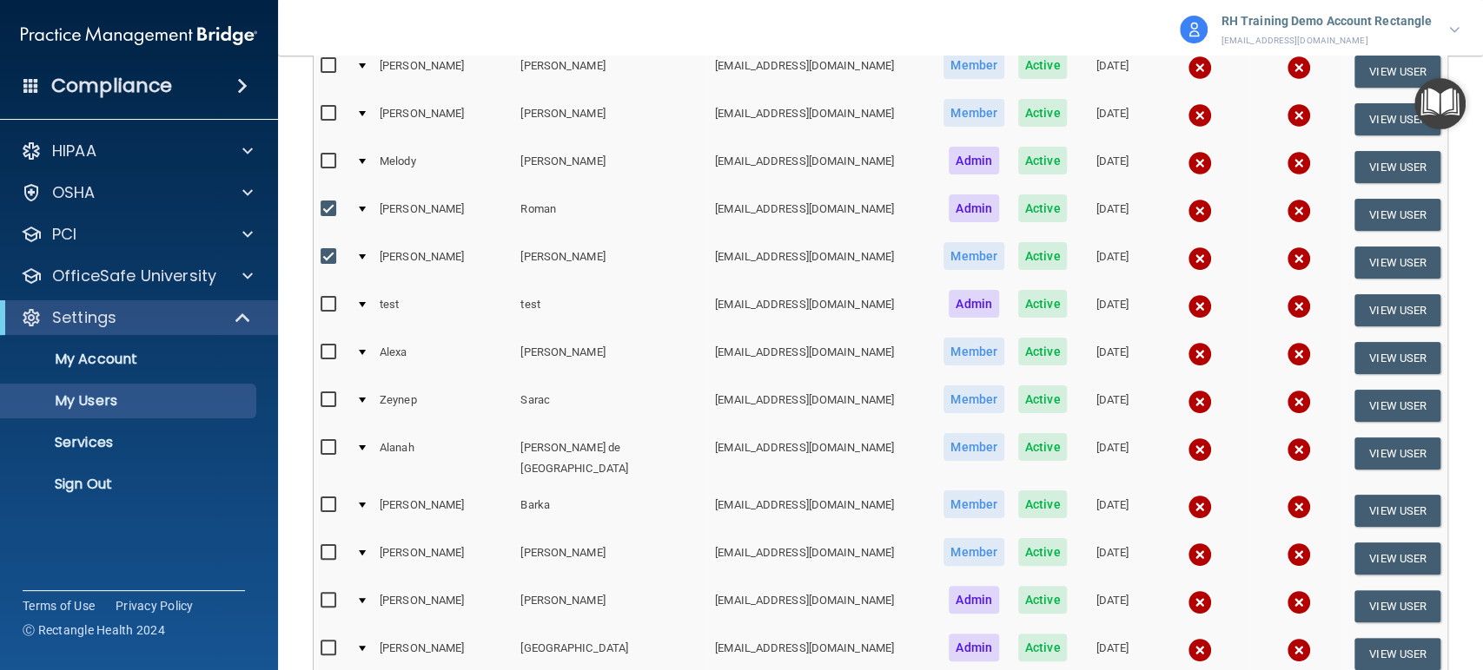
click at [343, 287] on td at bounding box center [332, 311] width 36 height 48
click at [332, 298] on input "checkbox" at bounding box center [330, 305] width 20 height 14
checkbox input "true"
click at [327, 346] on input "checkbox" at bounding box center [330, 353] width 20 height 14
checkbox input "true"
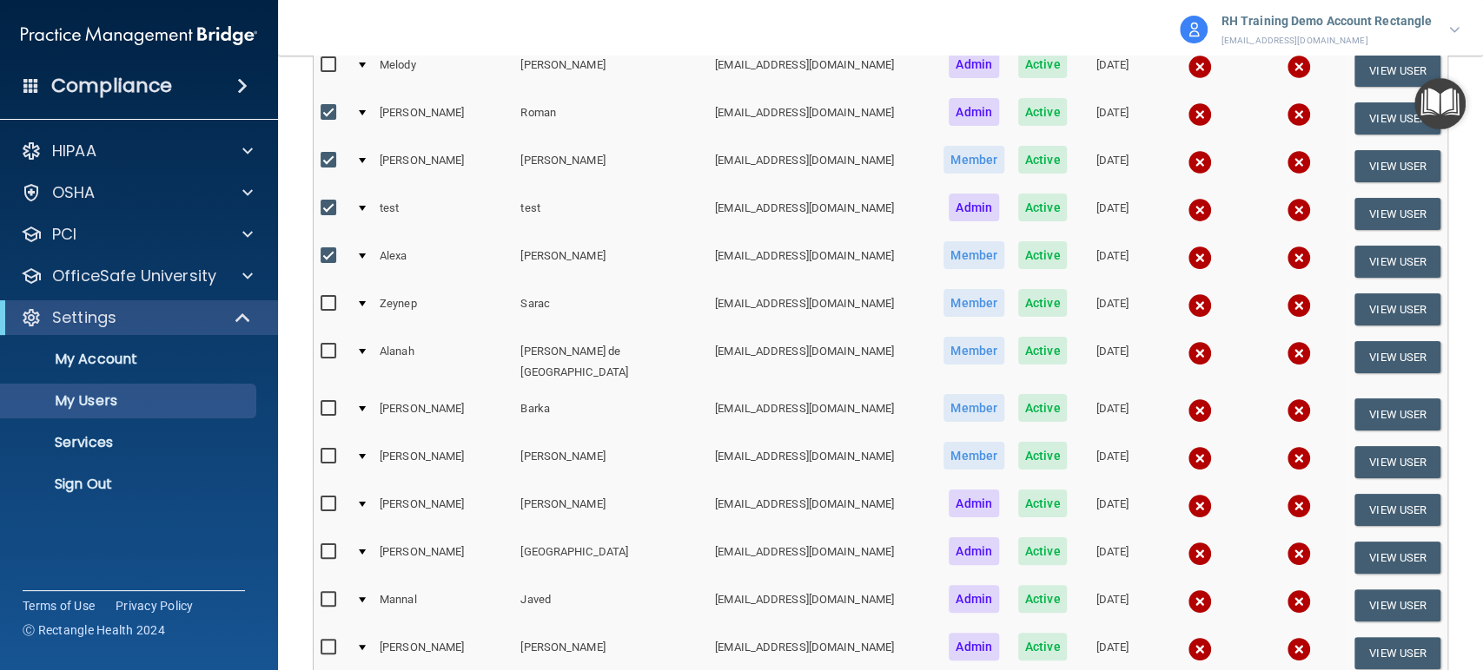
scroll to position [2510, 0]
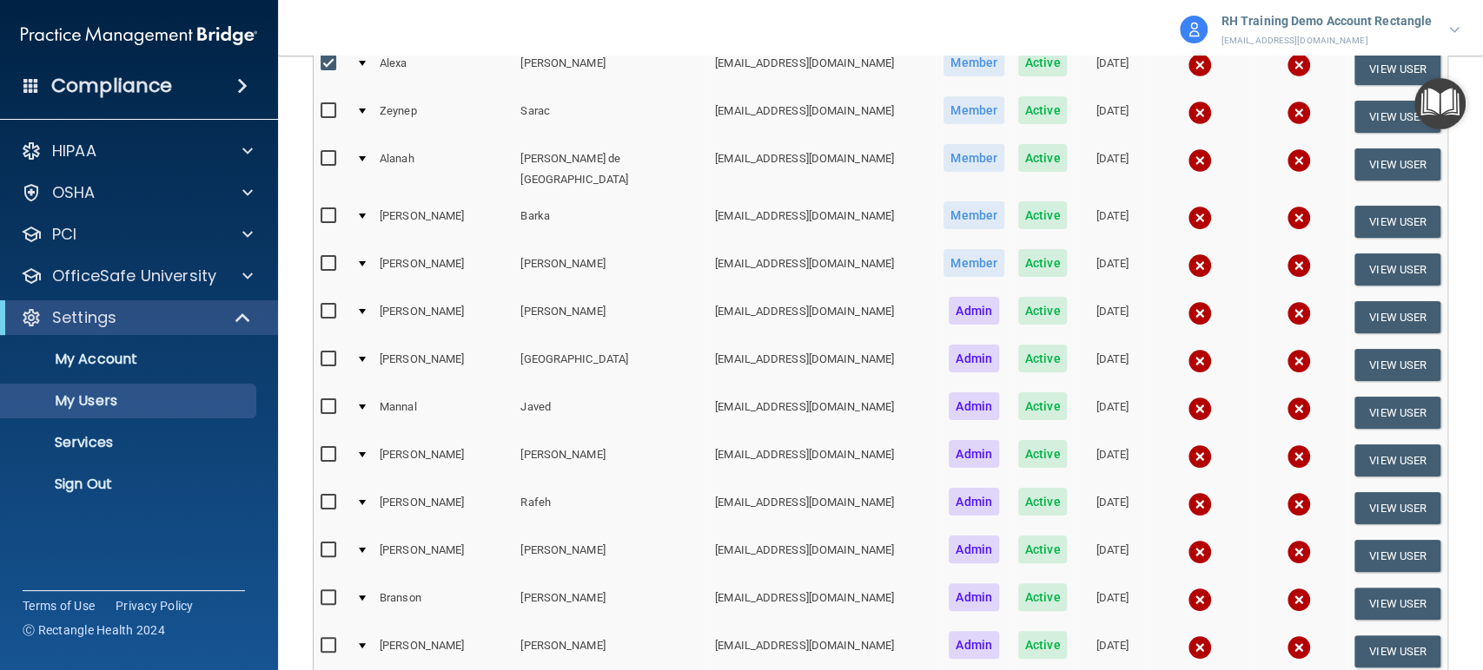
click at [322, 209] on input "checkbox" at bounding box center [330, 216] width 20 height 14
checkbox input "true"
click at [328, 257] on input "checkbox" at bounding box center [330, 264] width 20 height 14
checkbox input "true"
click at [327, 353] on input "checkbox" at bounding box center [330, 360] width 20 height 14
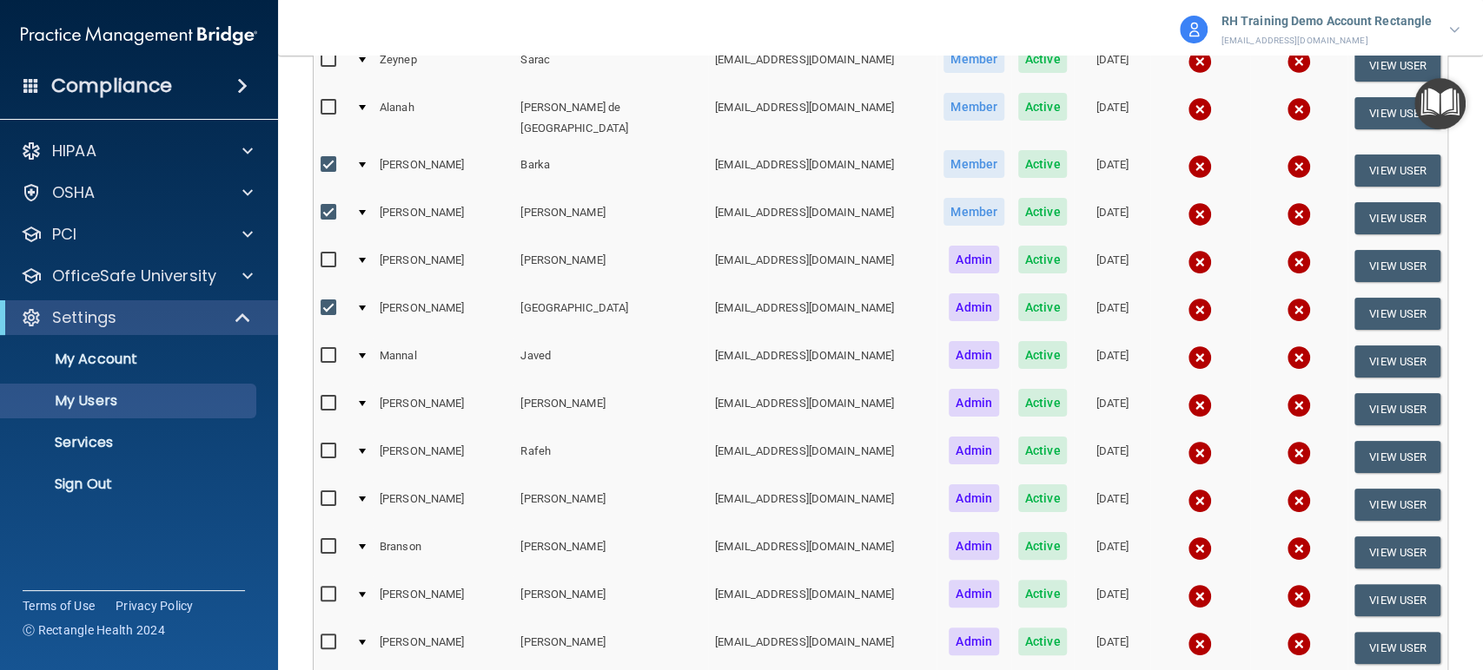
scroll to position [2606, 0]
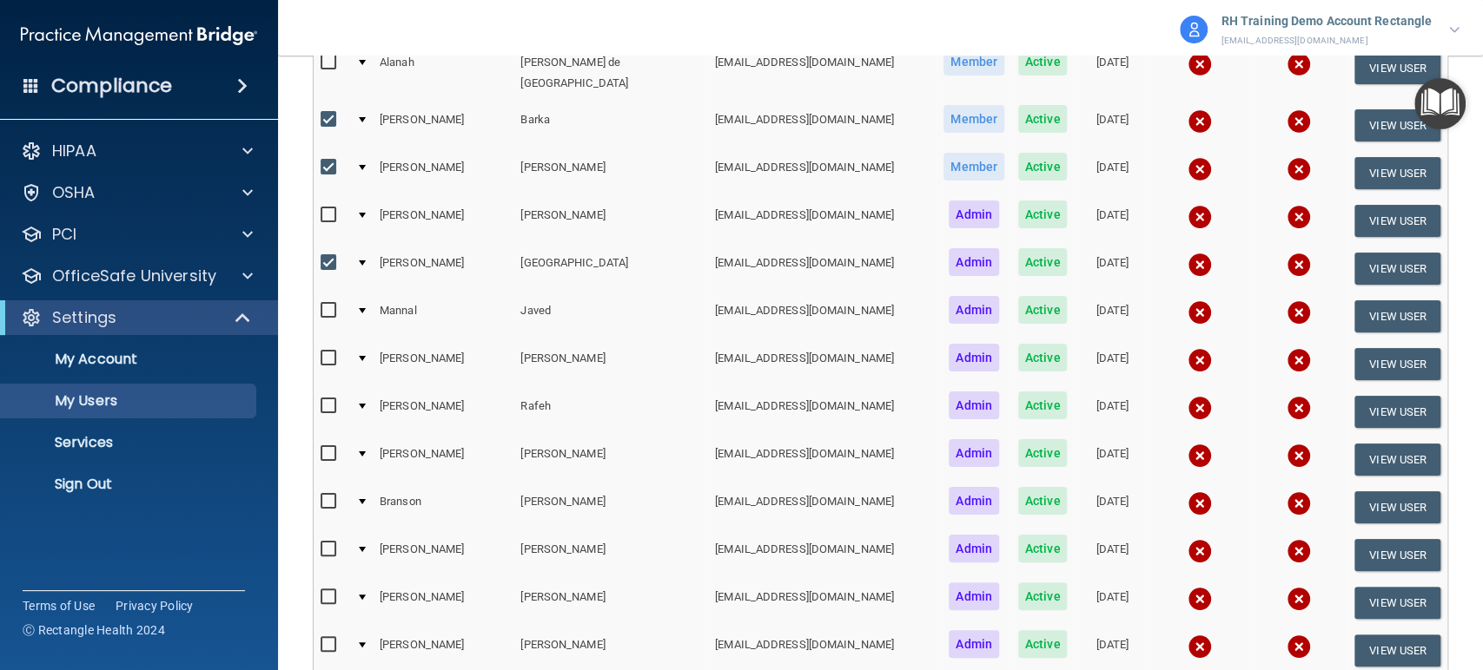
click at [323, 256] on input "checkbox" at bounding box center [330, 263] width 20 height 14
checkbox input "false"
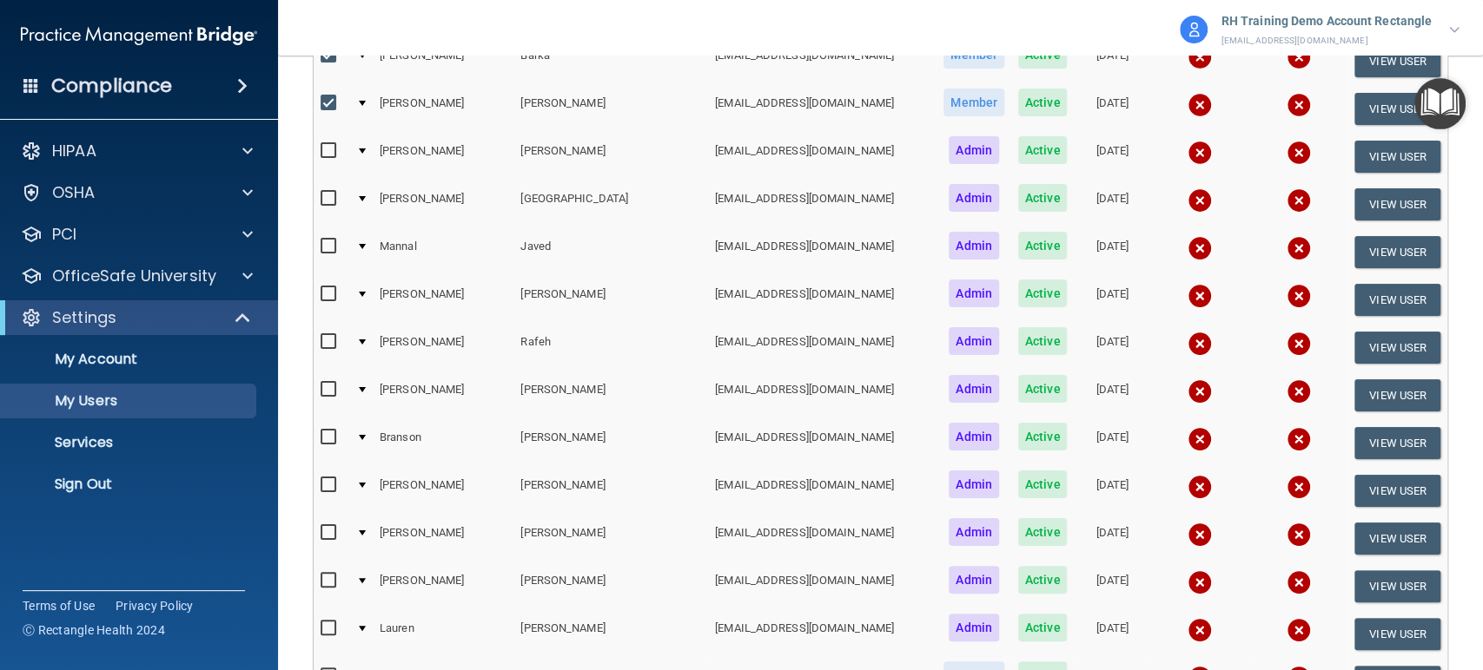
scroll to position [2703, 0]
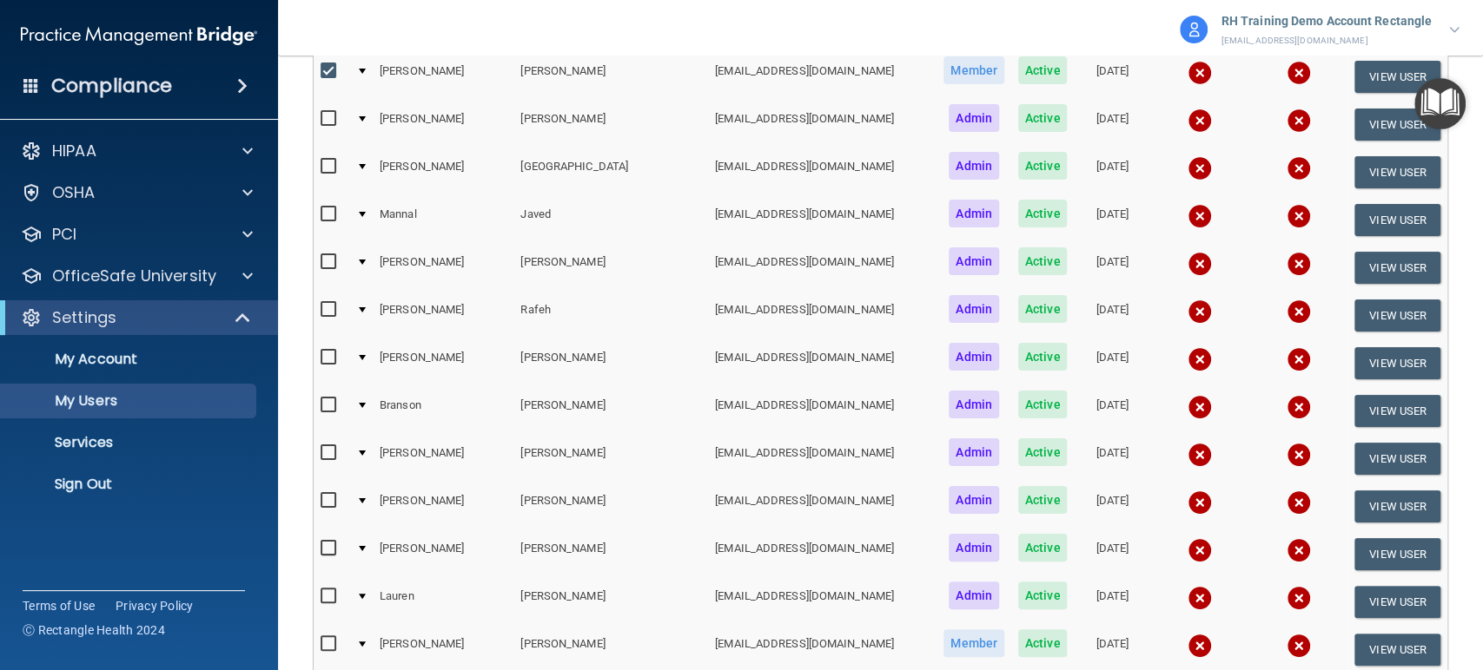
click at [324, 255] on input "checkbox" at bounding box center [330, 262] width 20 height 14
checkbox input "true"
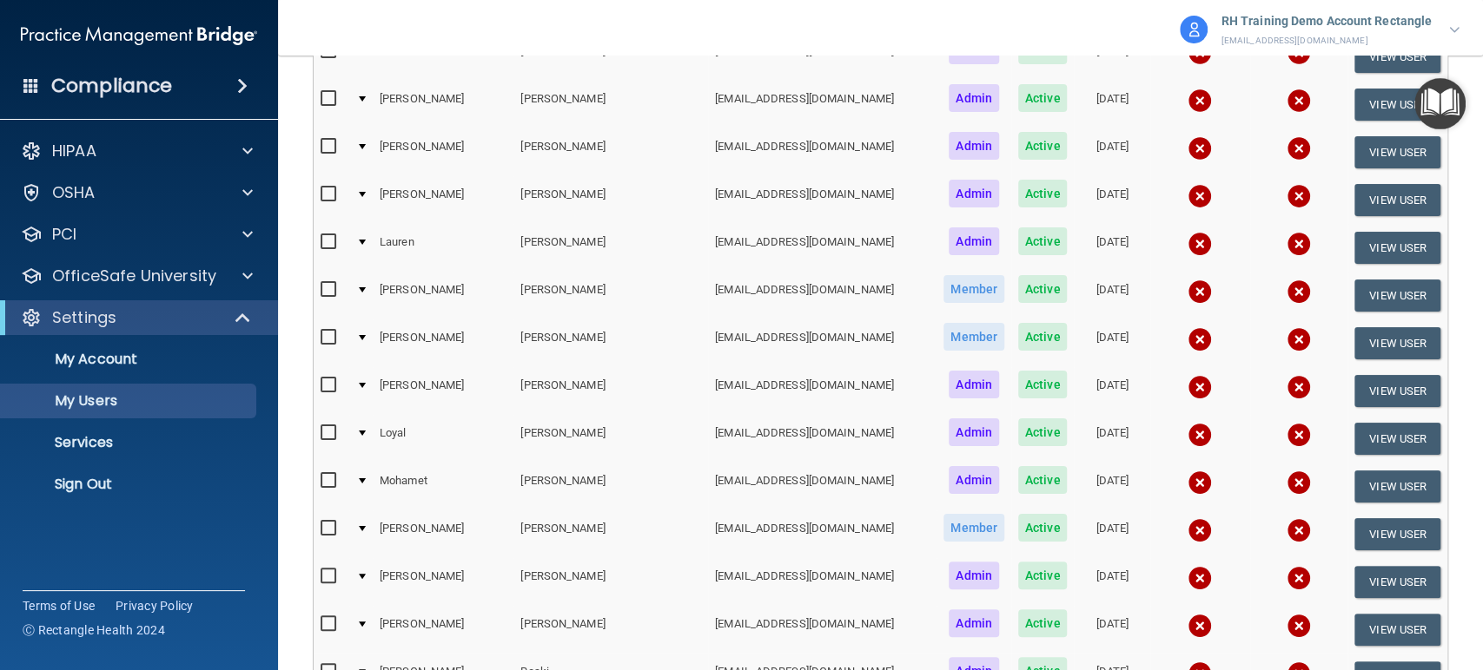
scroll to position [3089, 0]
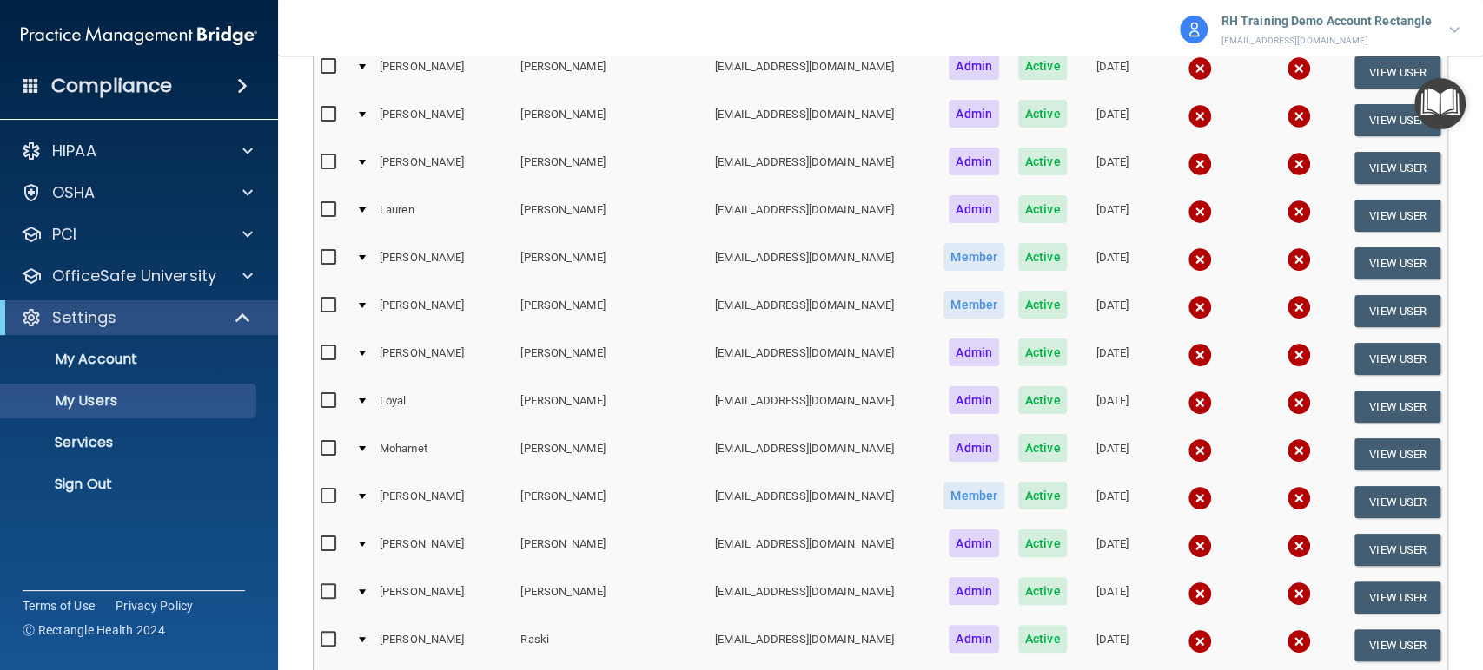
click at [327, 200] on label at bounding box center [331, 210] width 22 height 20
click at [327, 203] on input "checkbox" at bounding box center [330, 210] width 20 height 14
checkbox input "true"
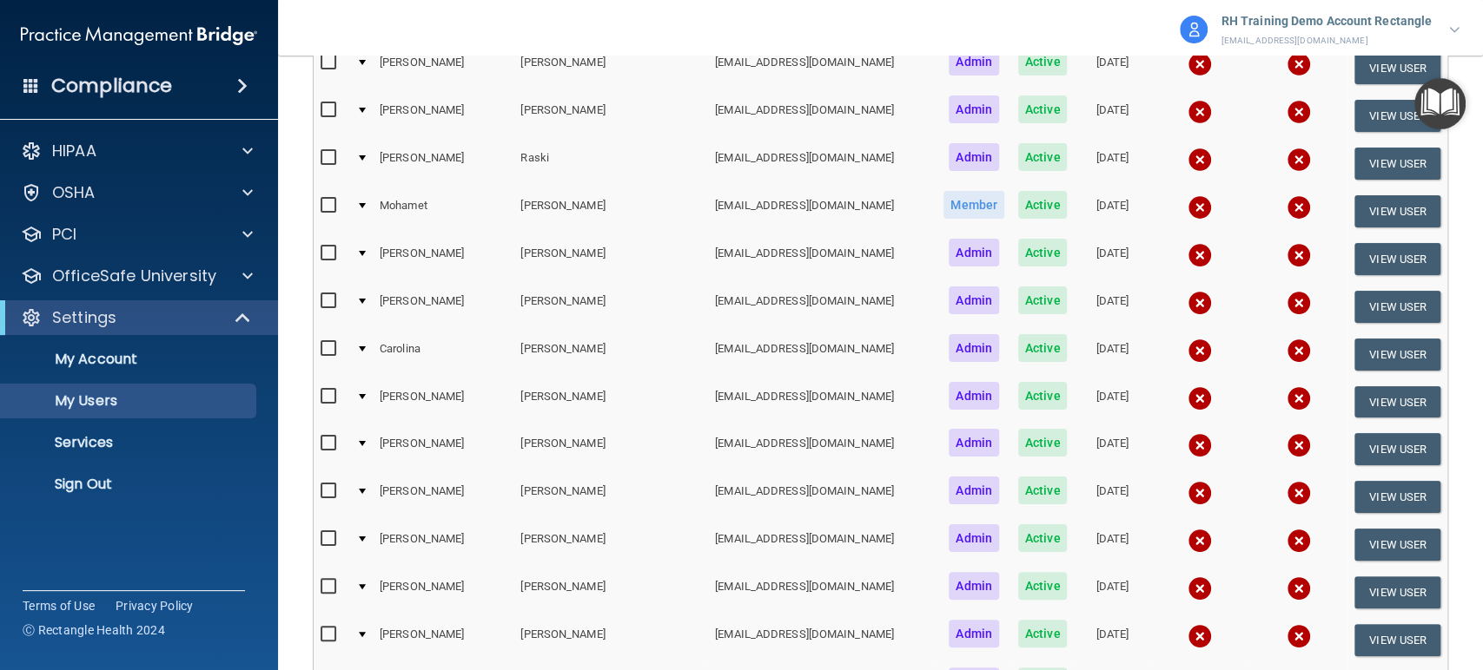
scroll to position [3669, 0]
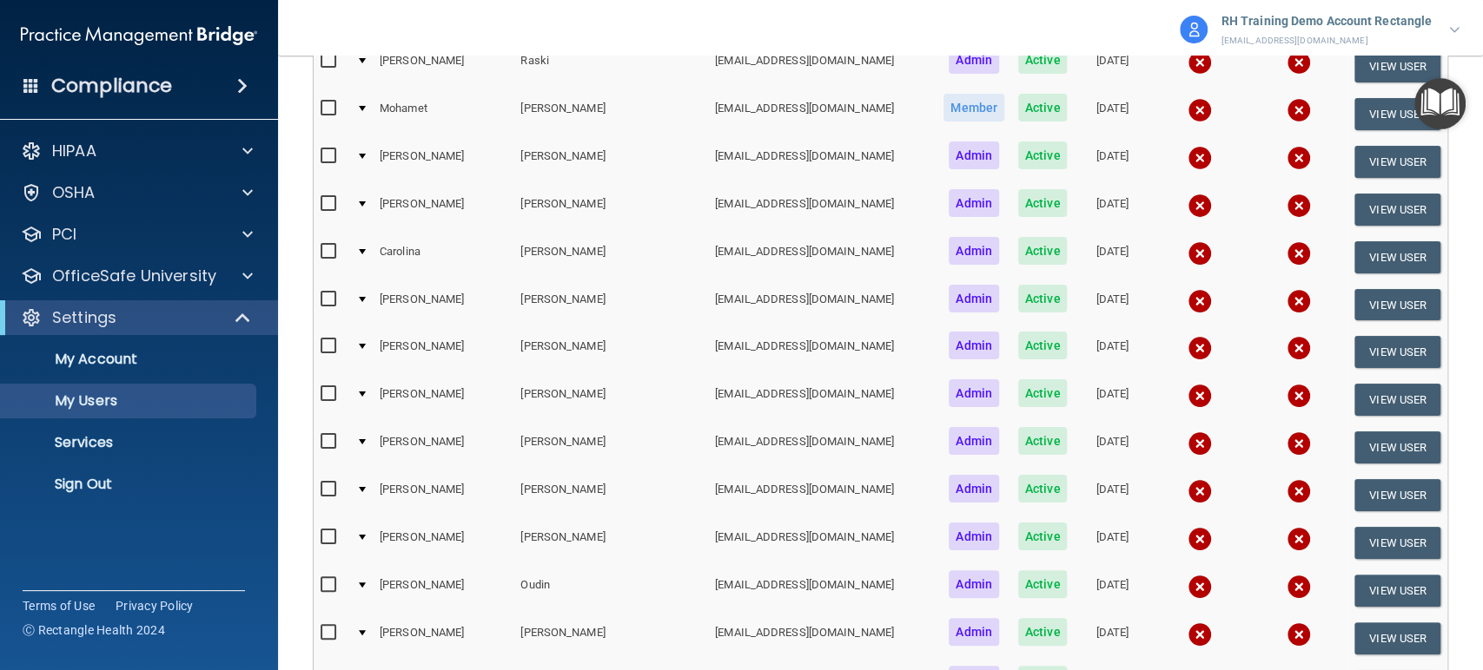
click at [332, 241] on div at bounding box center [331, 254] width 22 height 27
click at [329, 245] on input "checkbox" at bounding box center [330, 252] width 20 height 14
checkbox input "true"
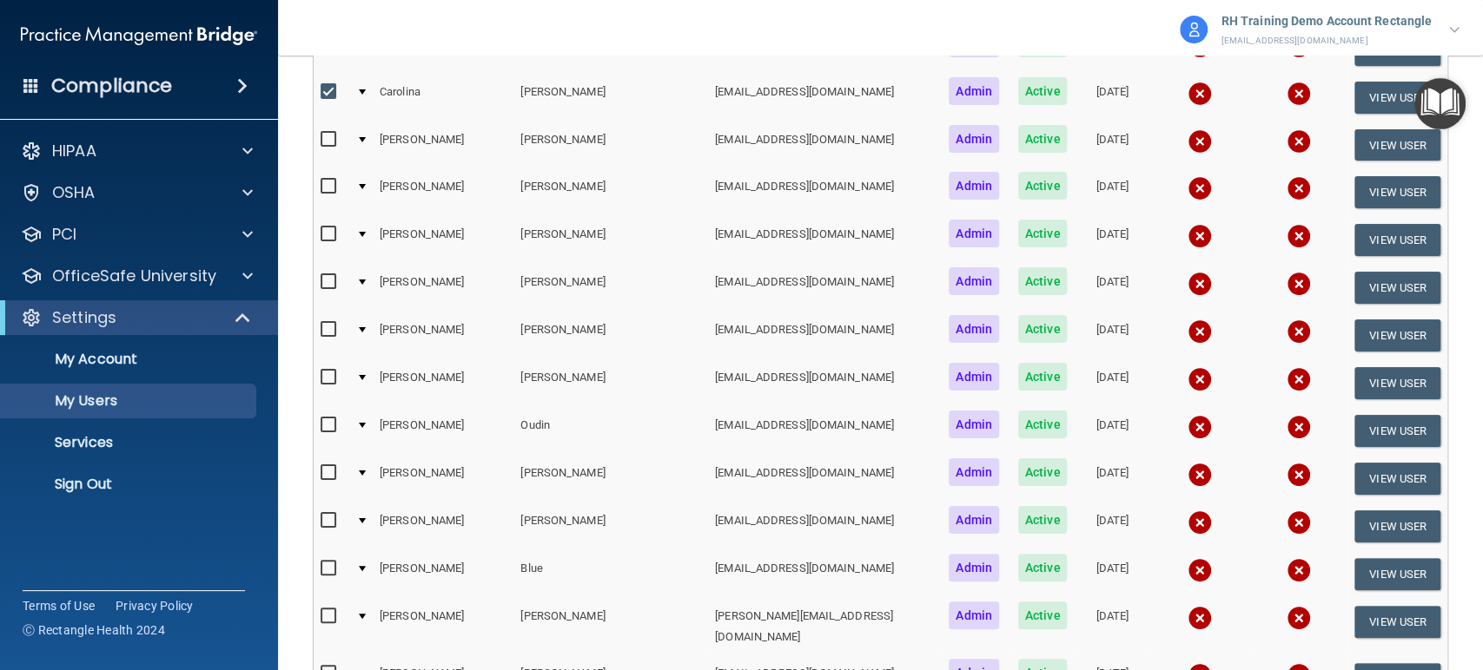
scroll to position [3861, 0]
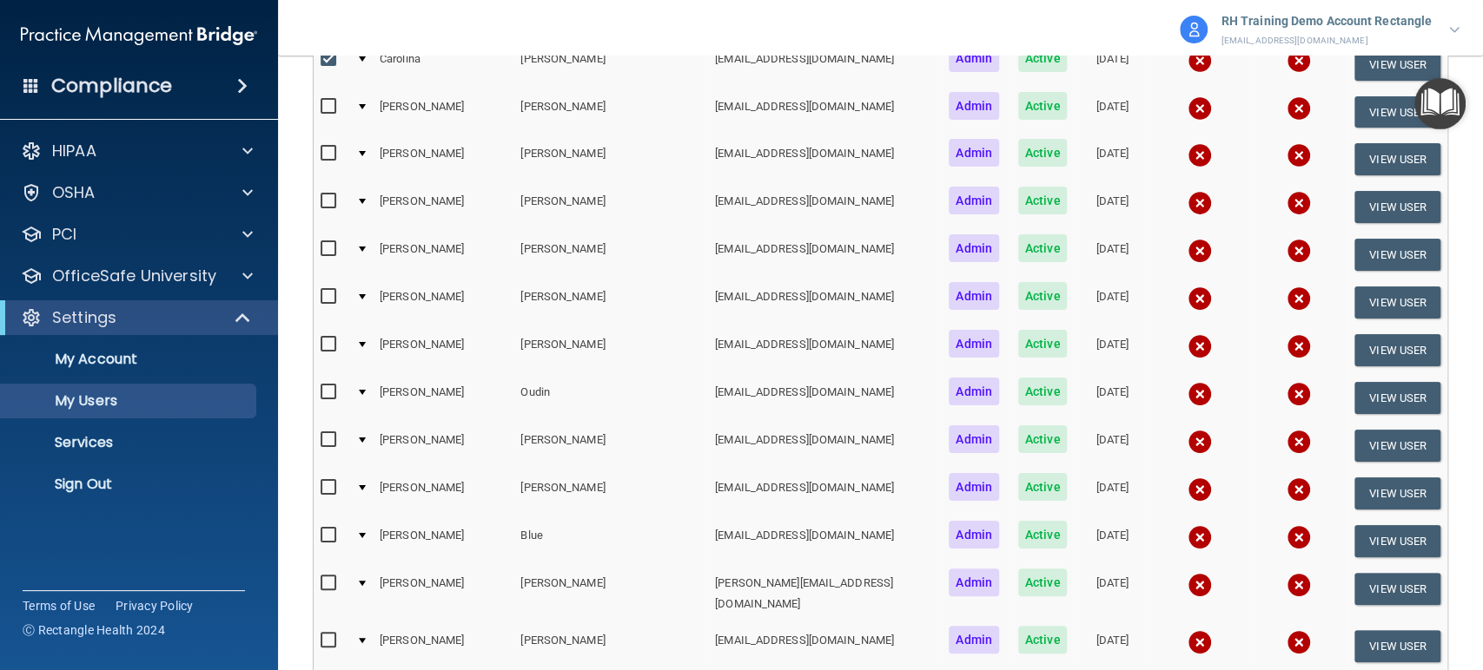
click at [326, 239] on div at bounding box center [331, 252] width 22 height 27
click at [327, 242] on input "checkbox" at bounding box center [330, 249] width 20 height 14
checkbox input "true"
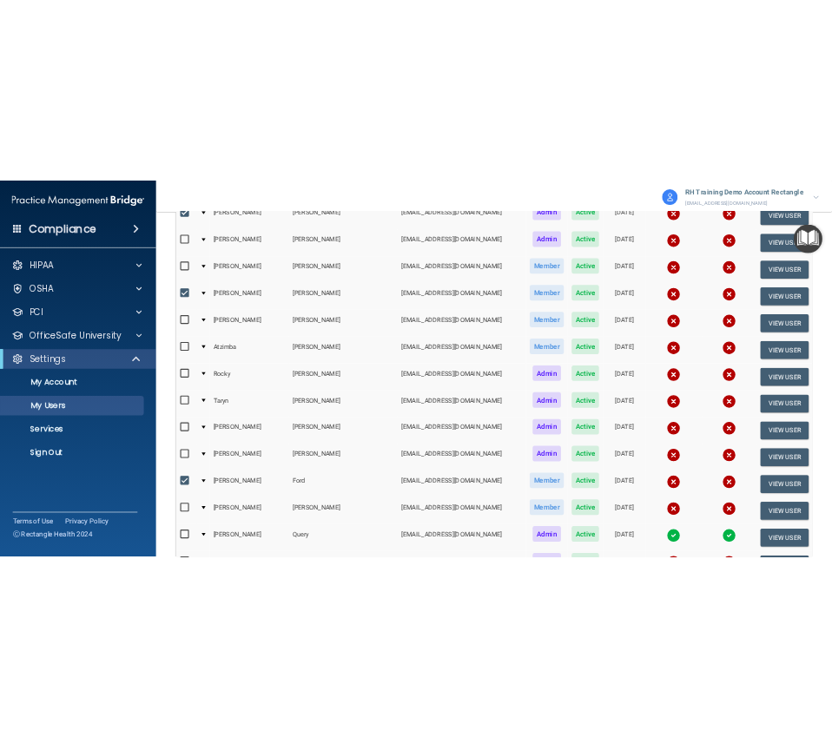
scroll to position [0, 0]
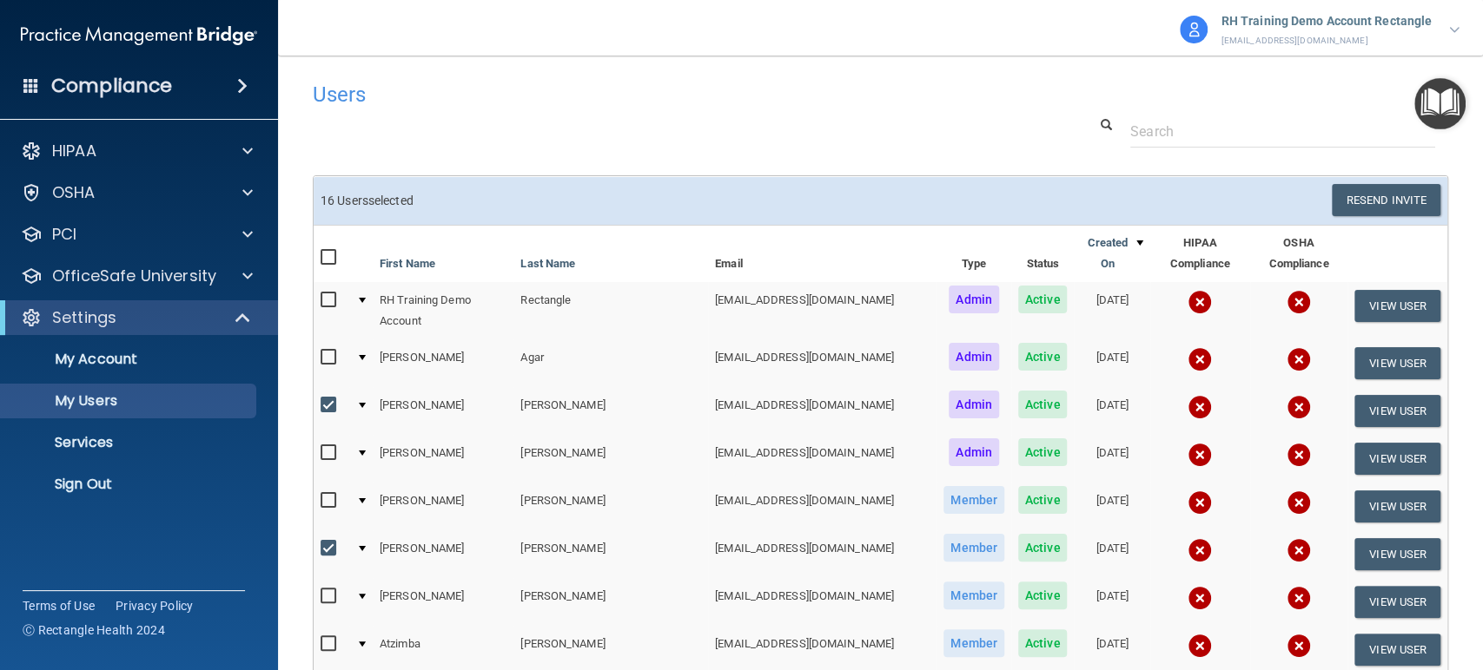
click at [323, 251] on input "checkbox" at bounding box center [330, 258] width 20 height 14
checkbox input "true"
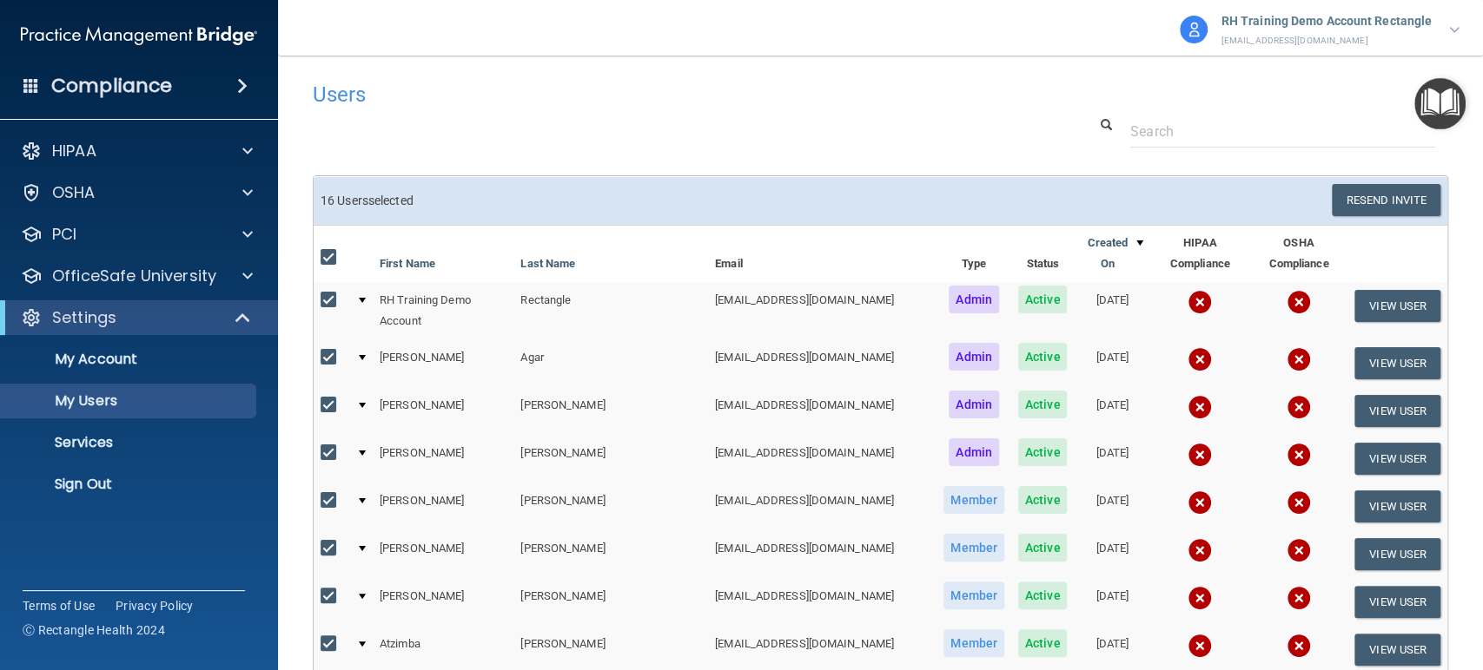
checkbox input "true"
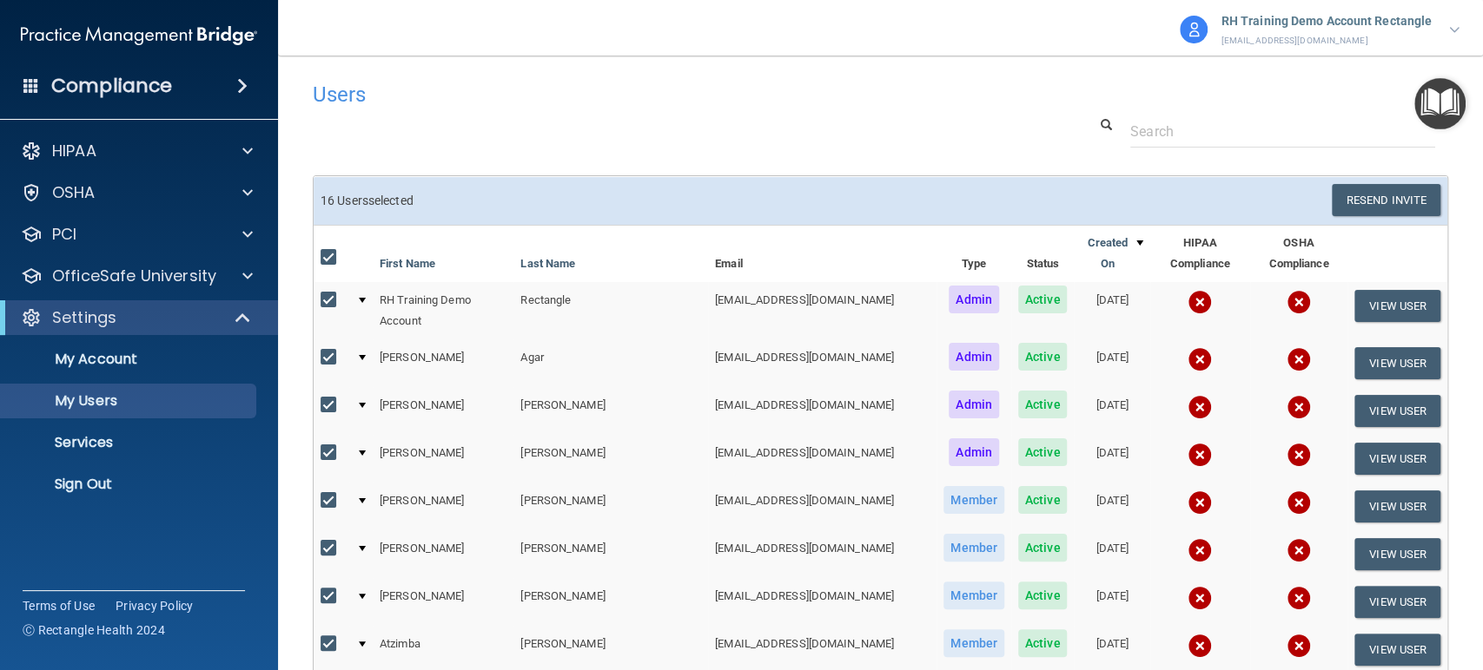
checkbox input "true"
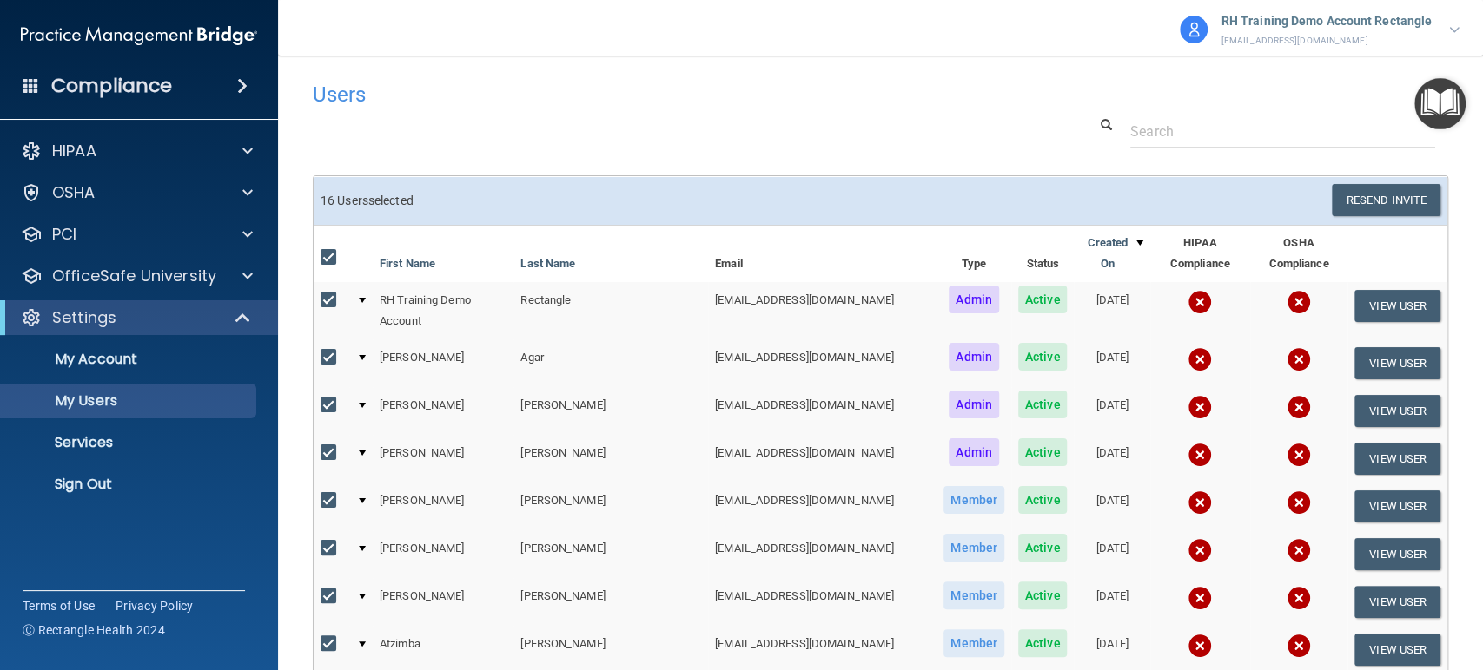
checkbox input "true"
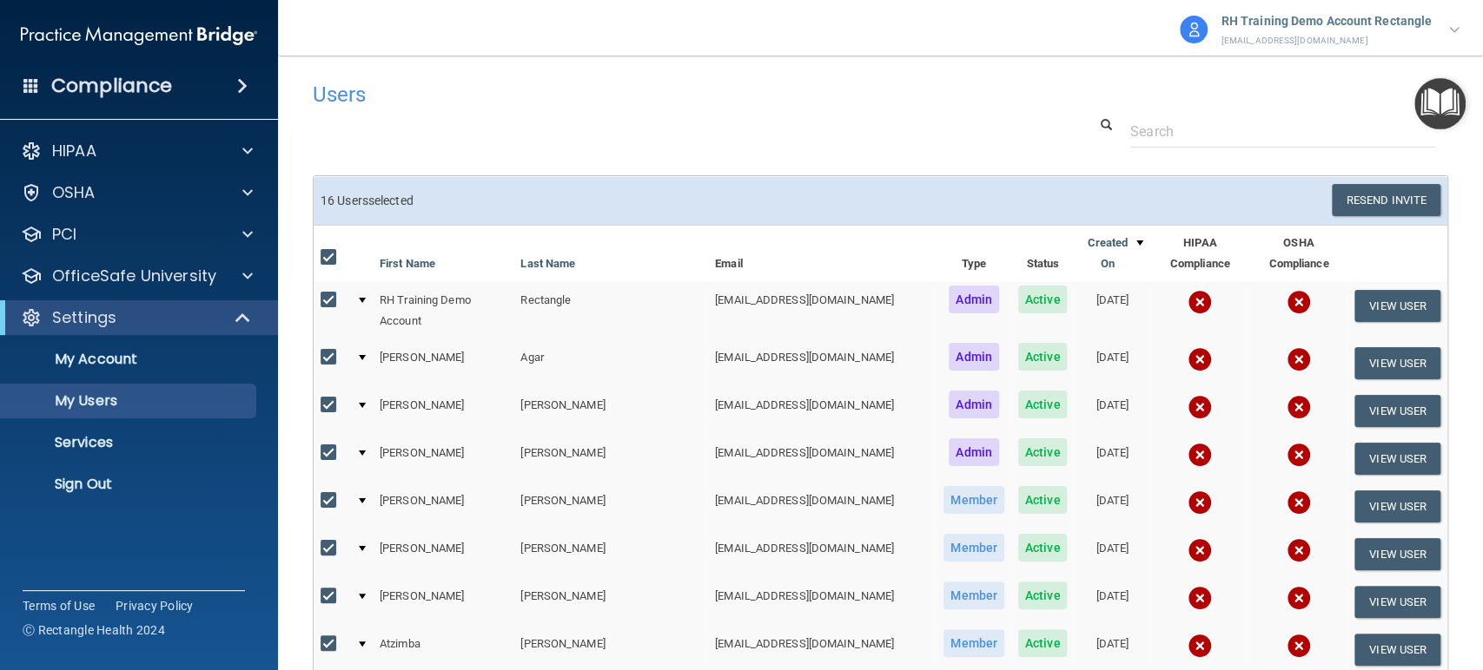
checkbox input "true"
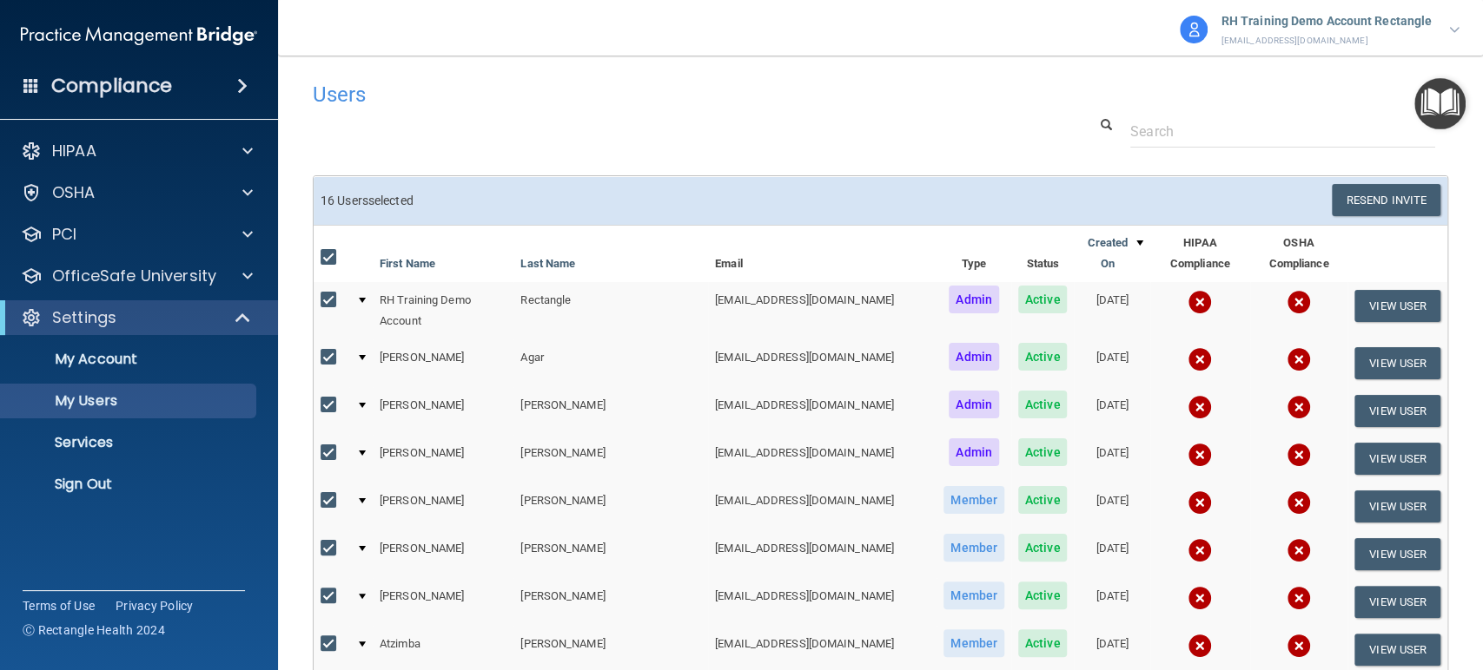
checkbox input "true"
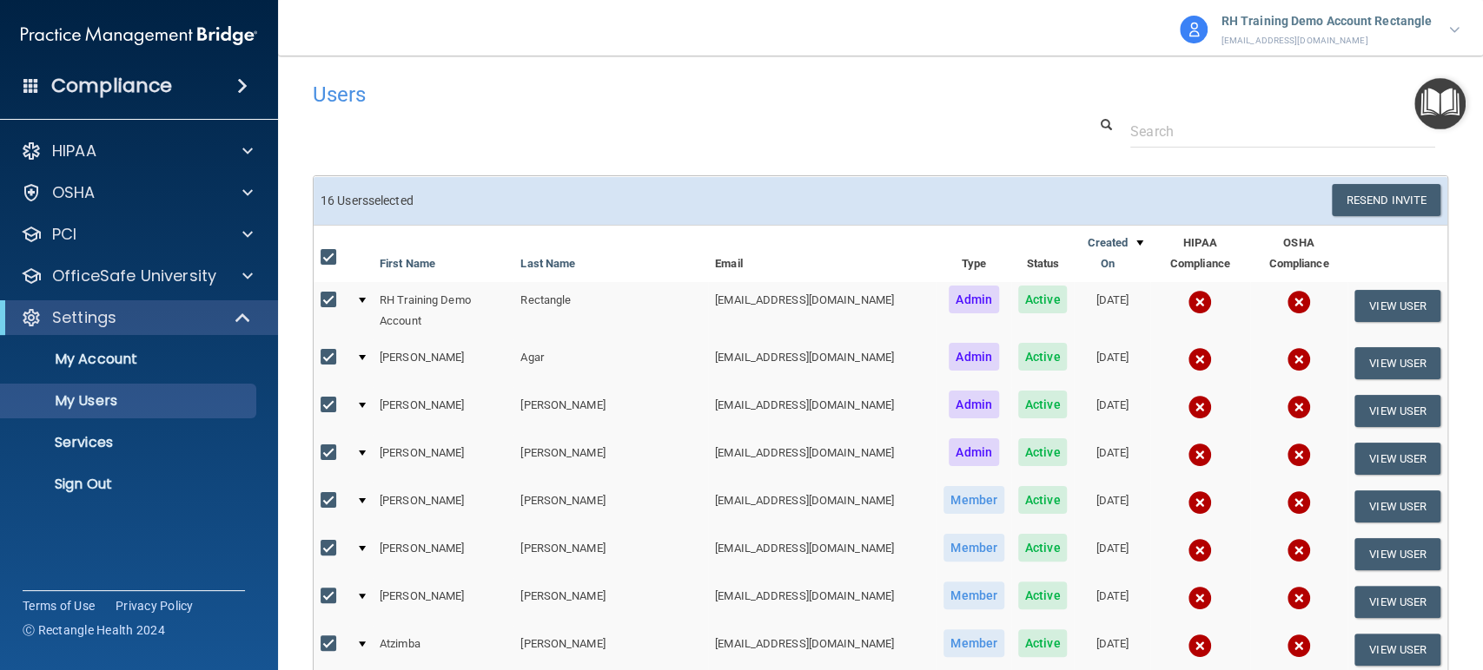
checkbox input "true"
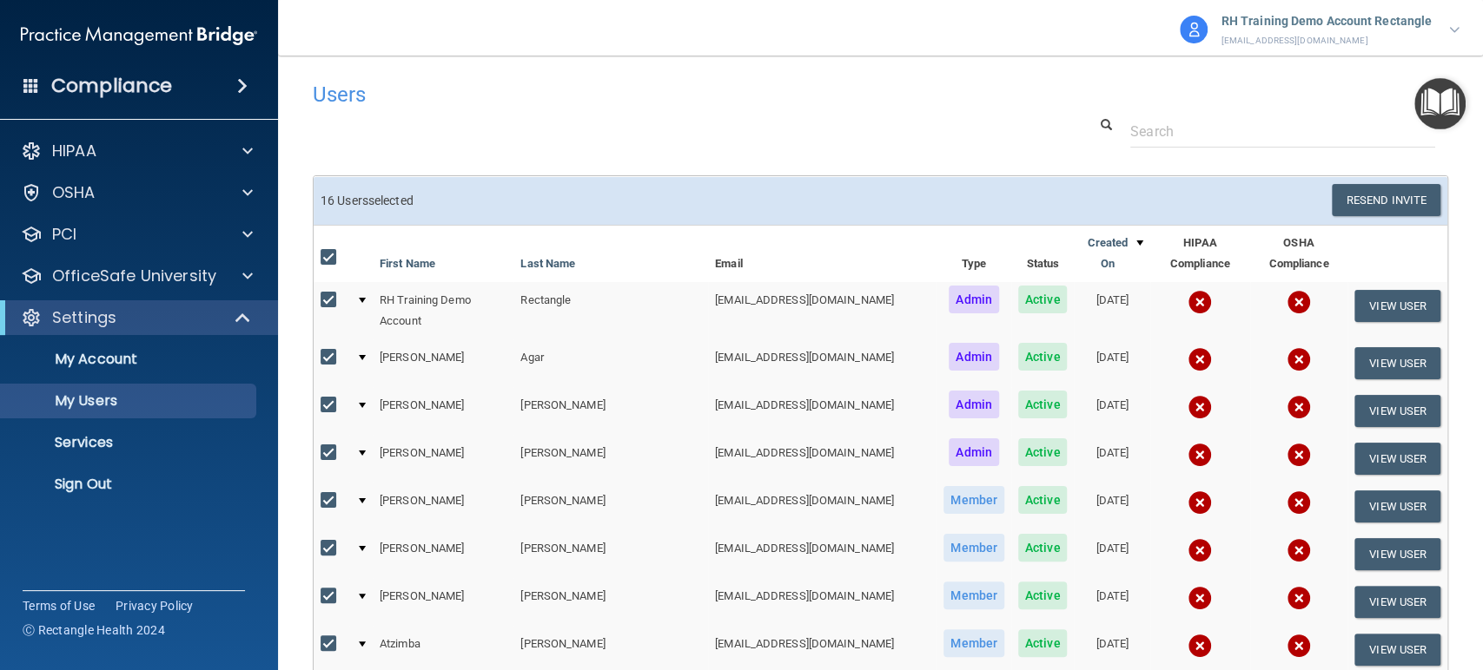
checkbox input "true"
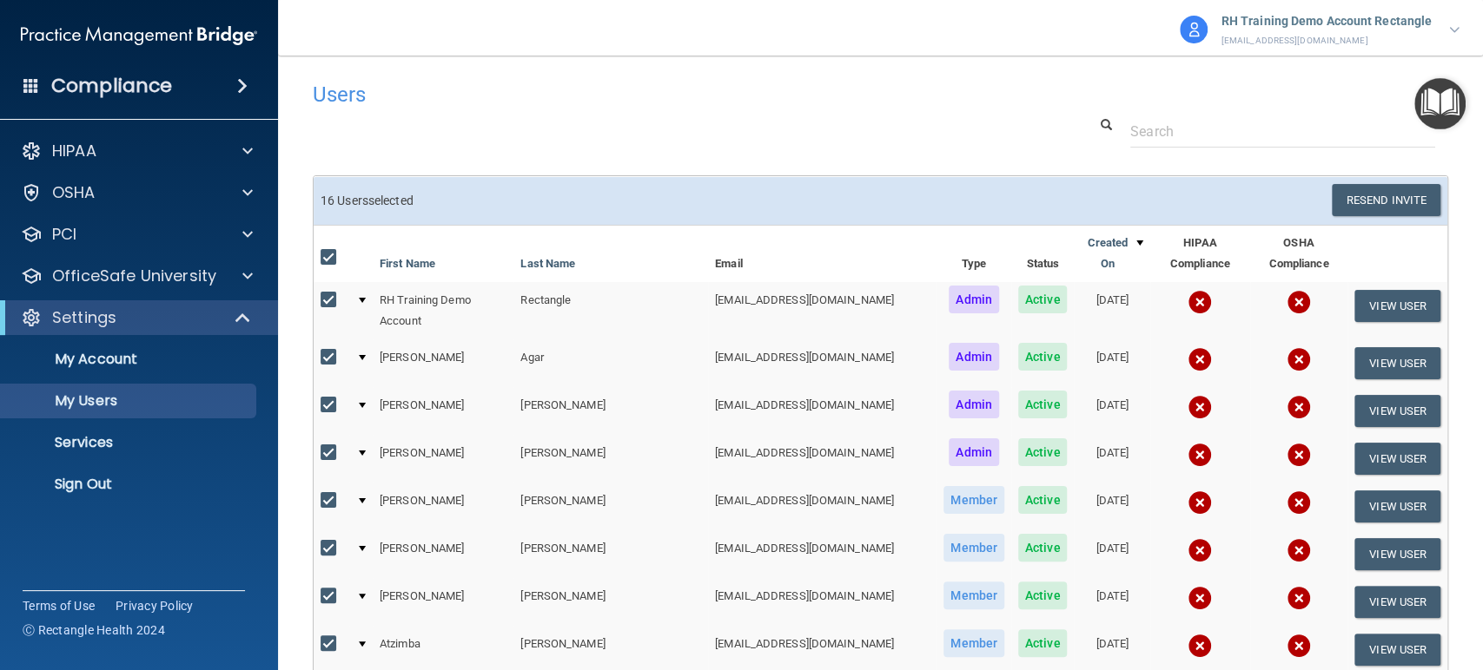
checkbox input "true"
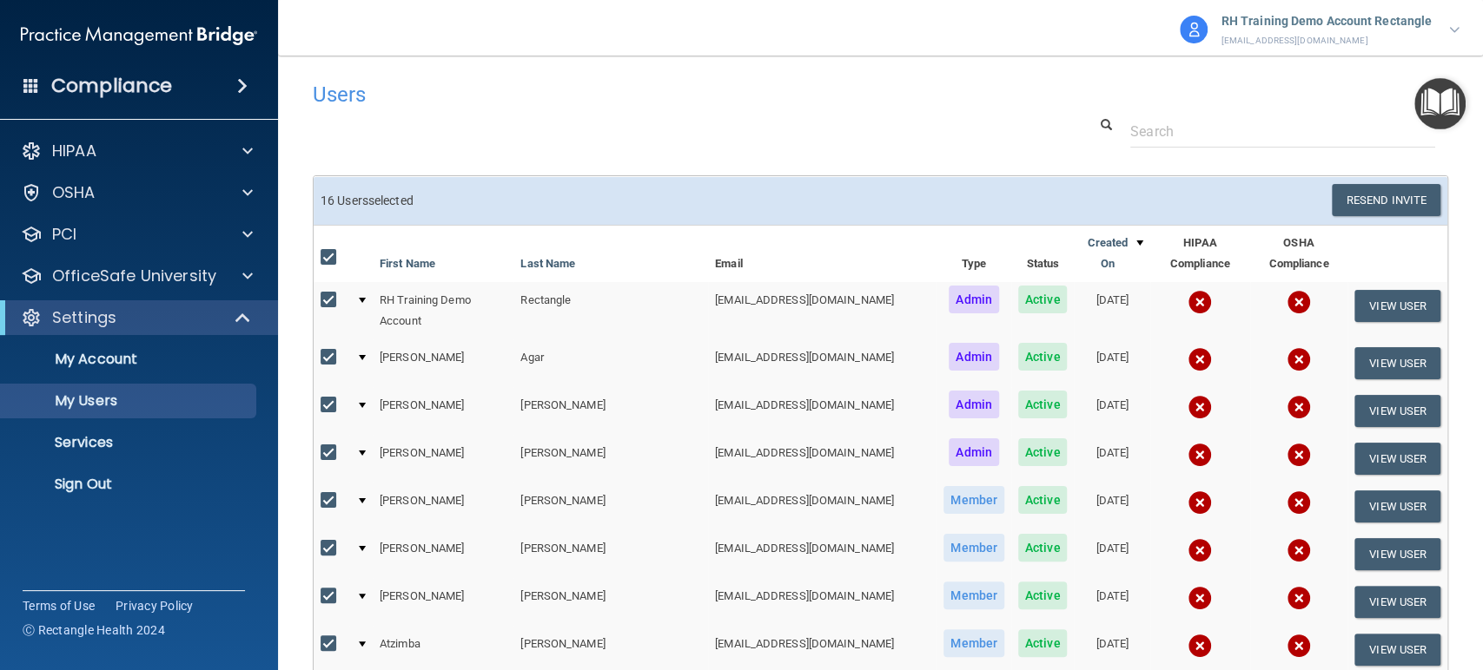
checkbox input "true"
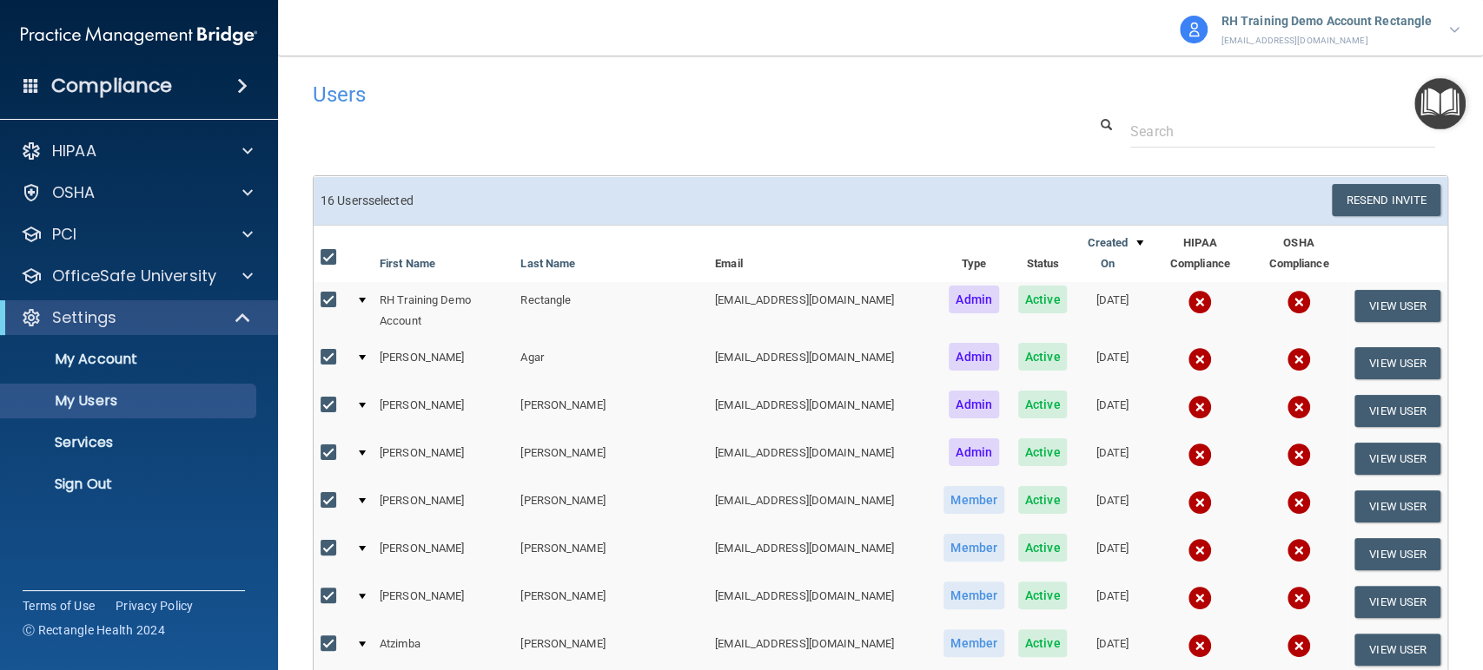
checkbox input "true"
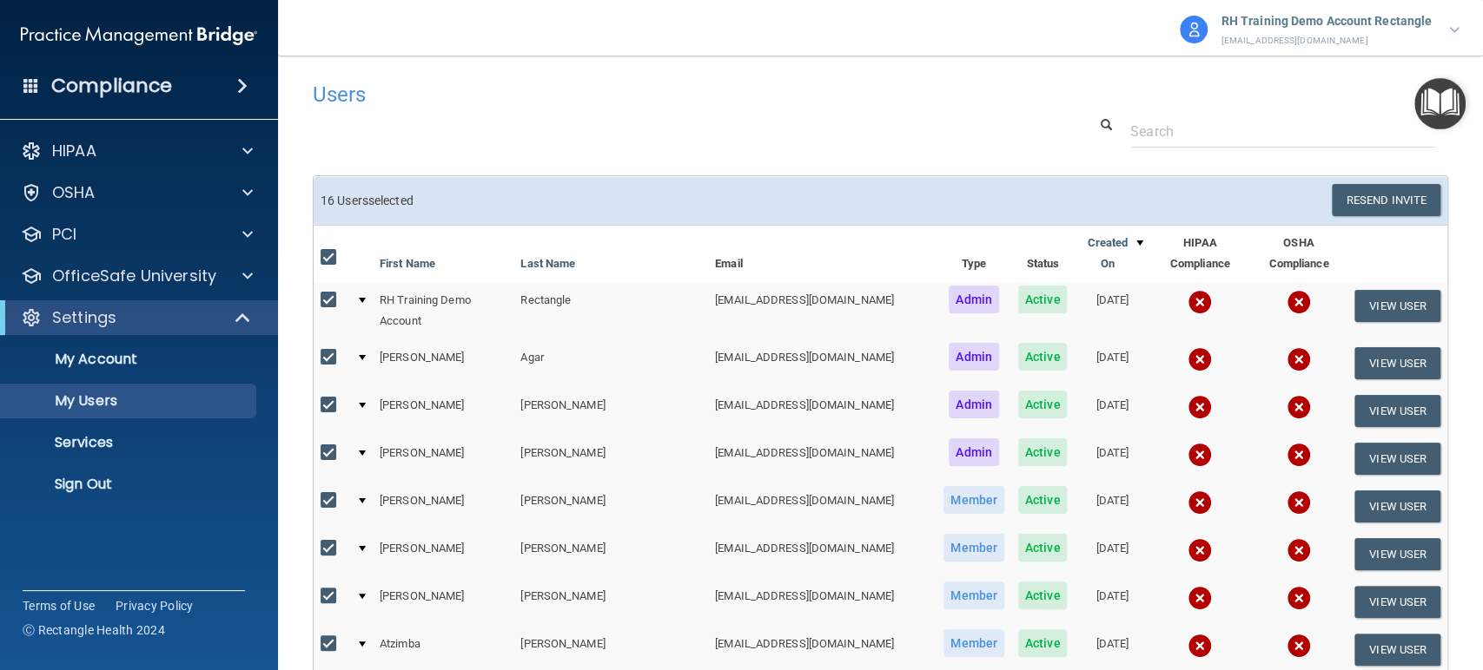
checkbox input "true"
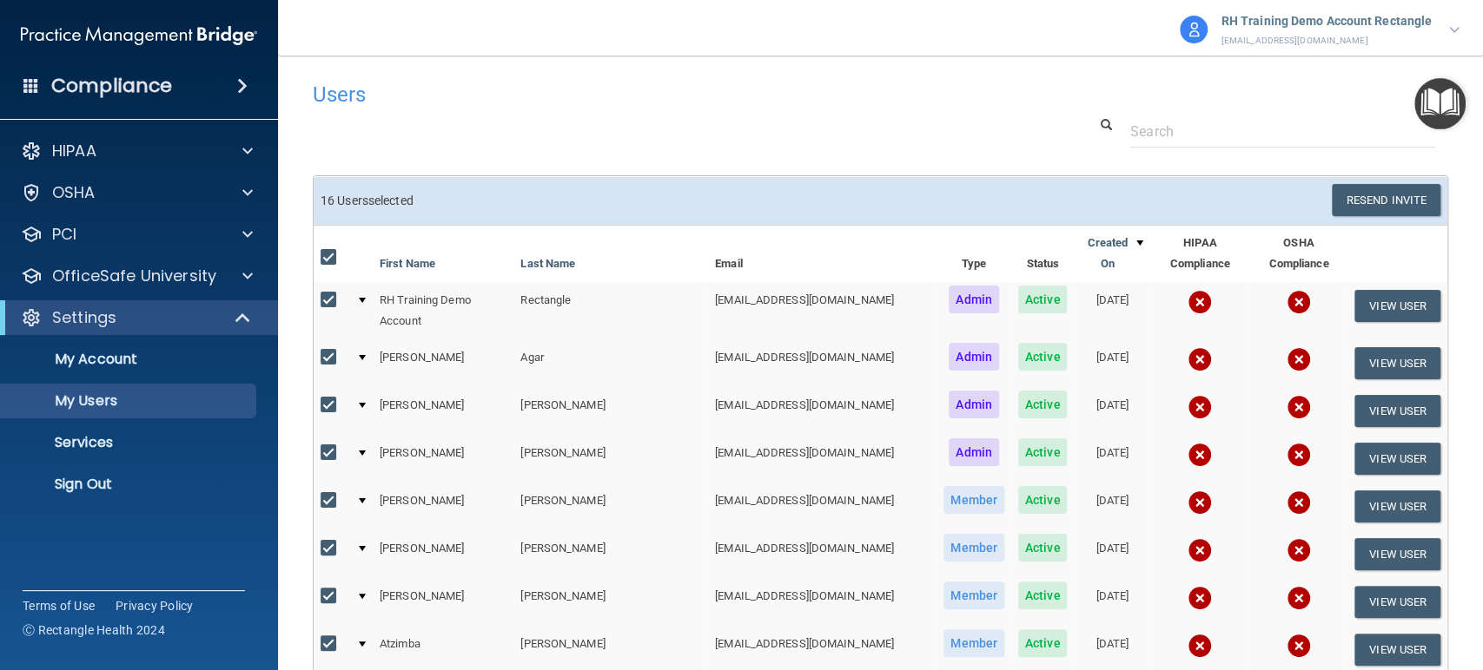
checkbox input "true"
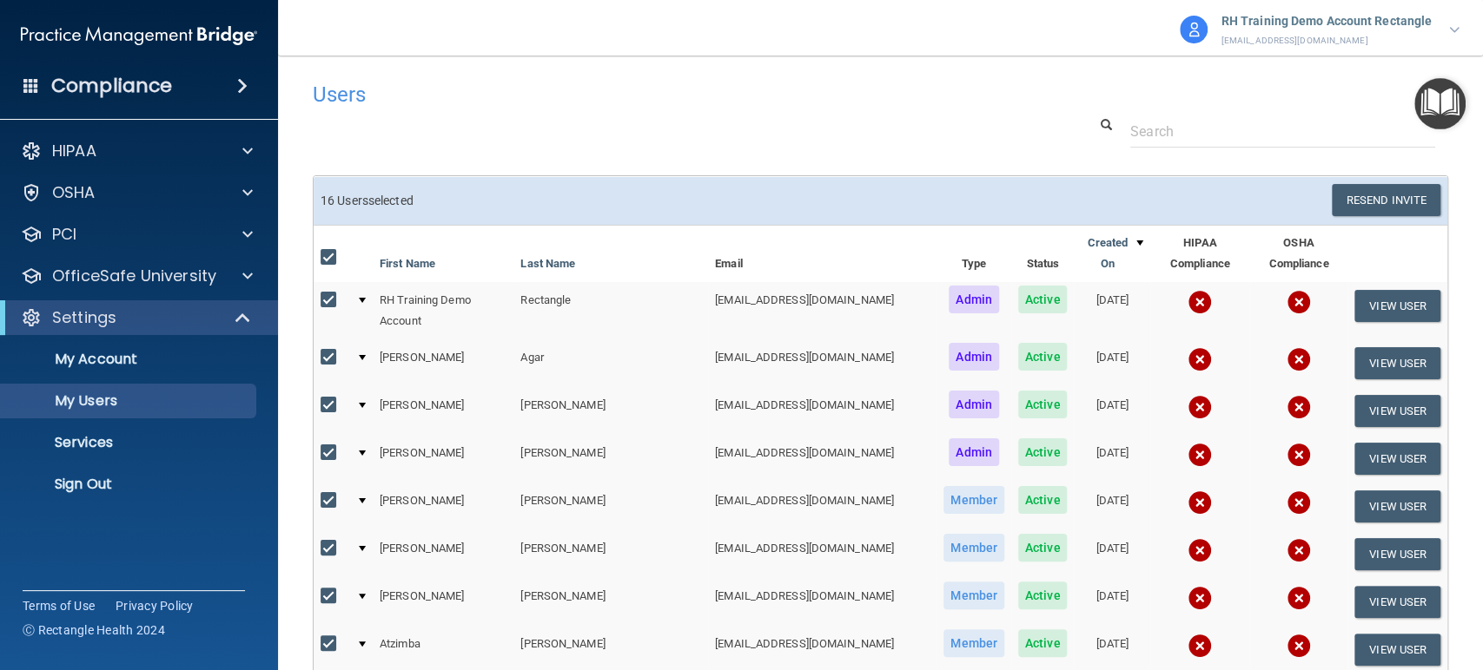
checkbox input "true"
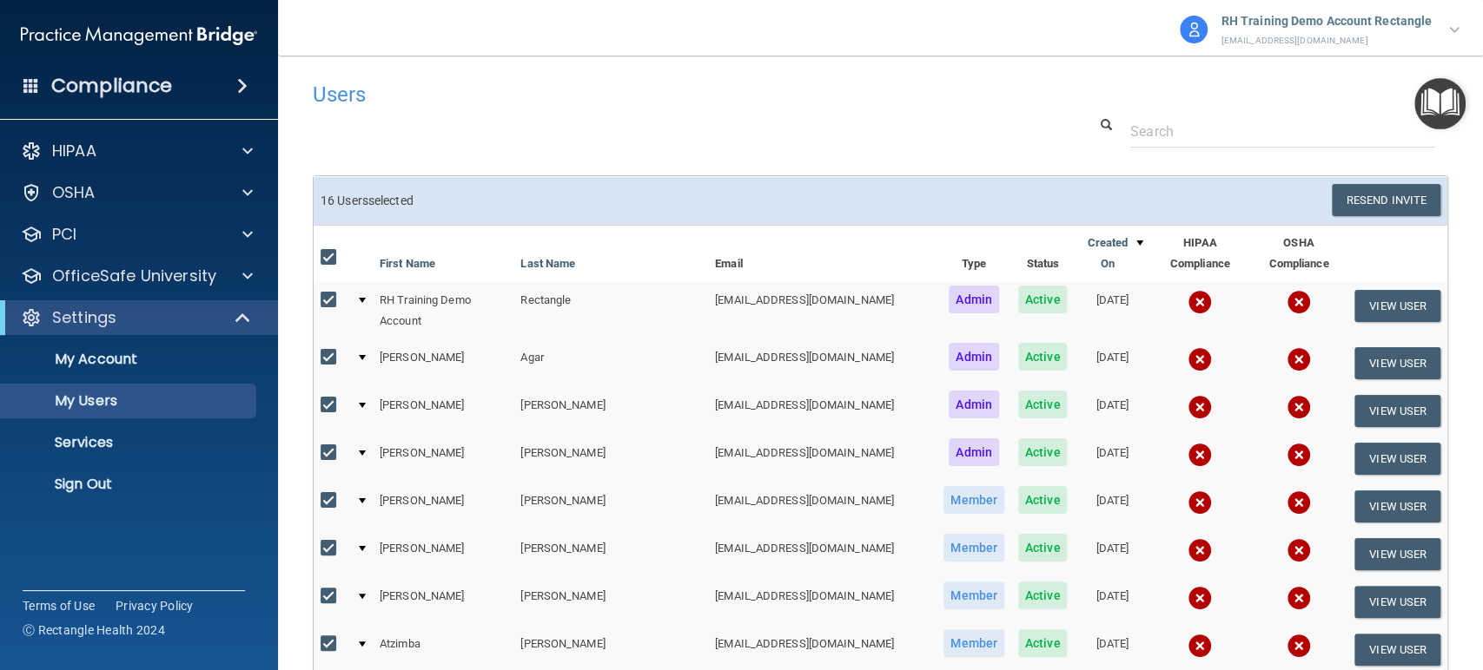
checkbox input "true"
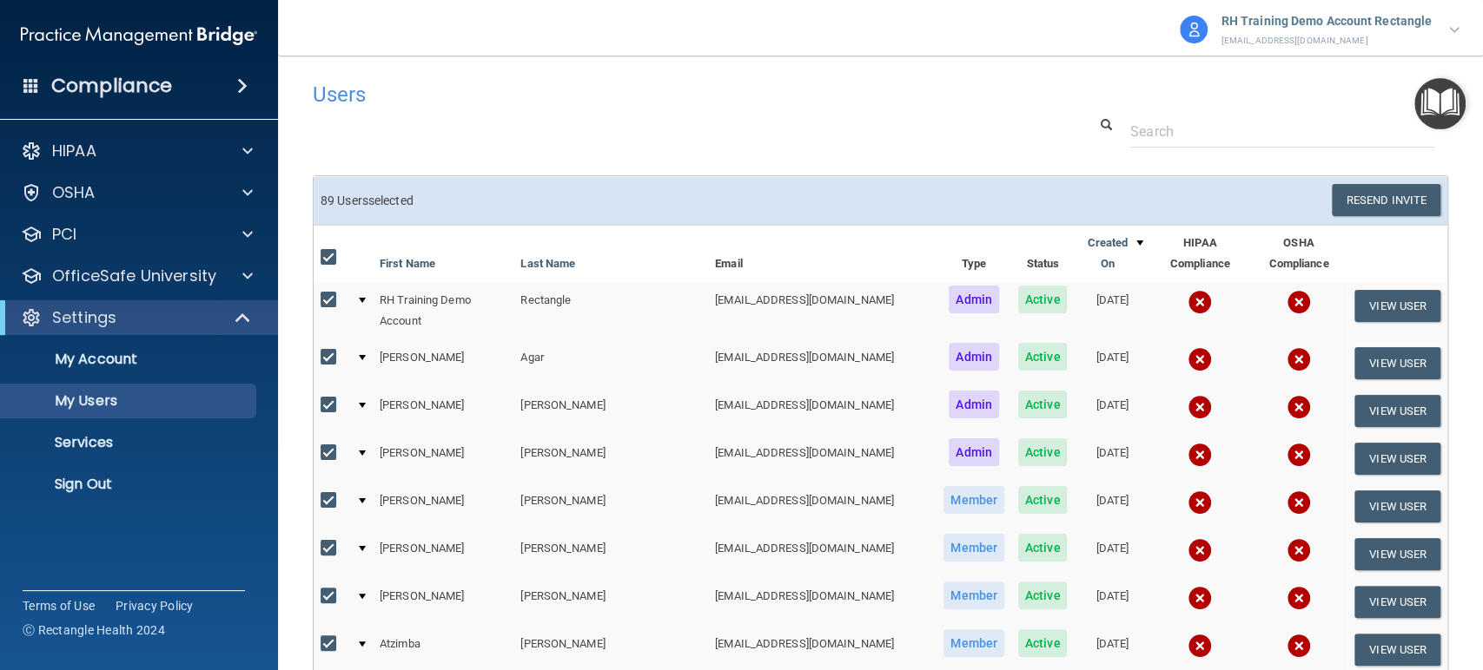
click at [323, 251] on input "checkbox" at bounding box center [330, 258] width 20 height 14
checkbox input "false"
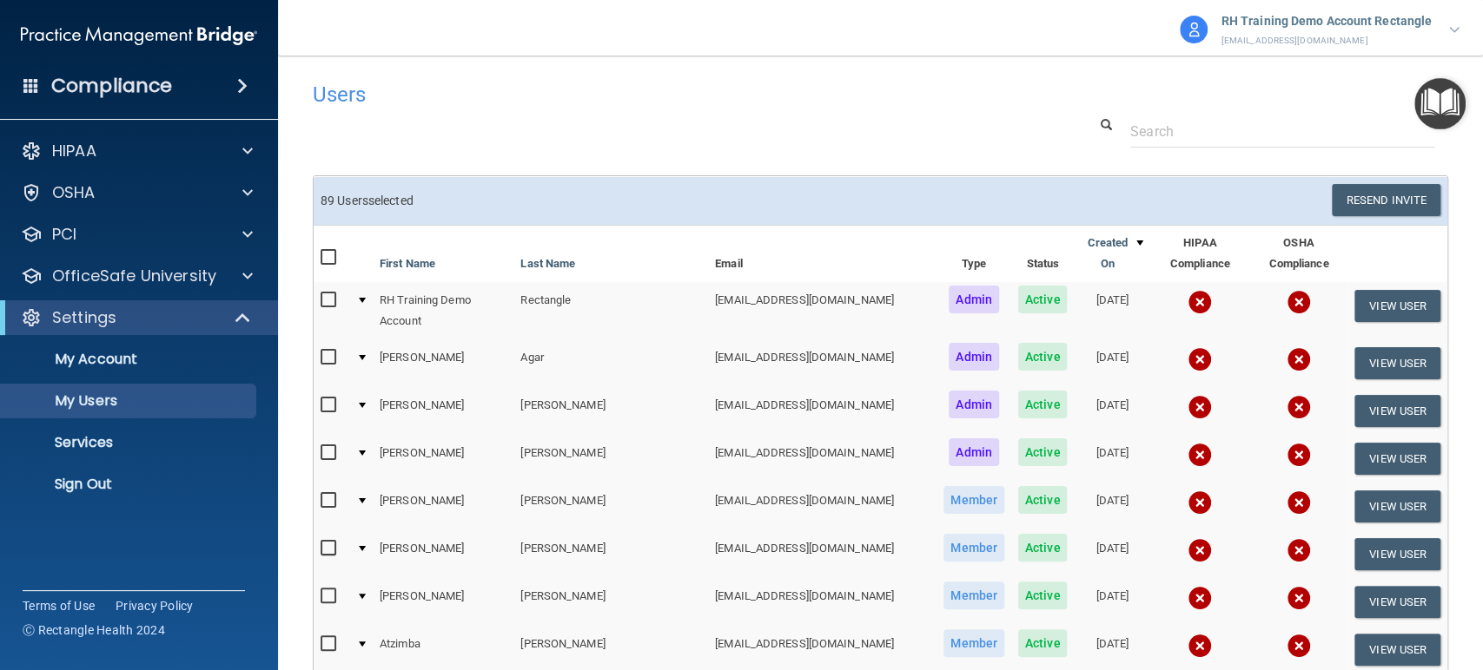
checkbox input "false"
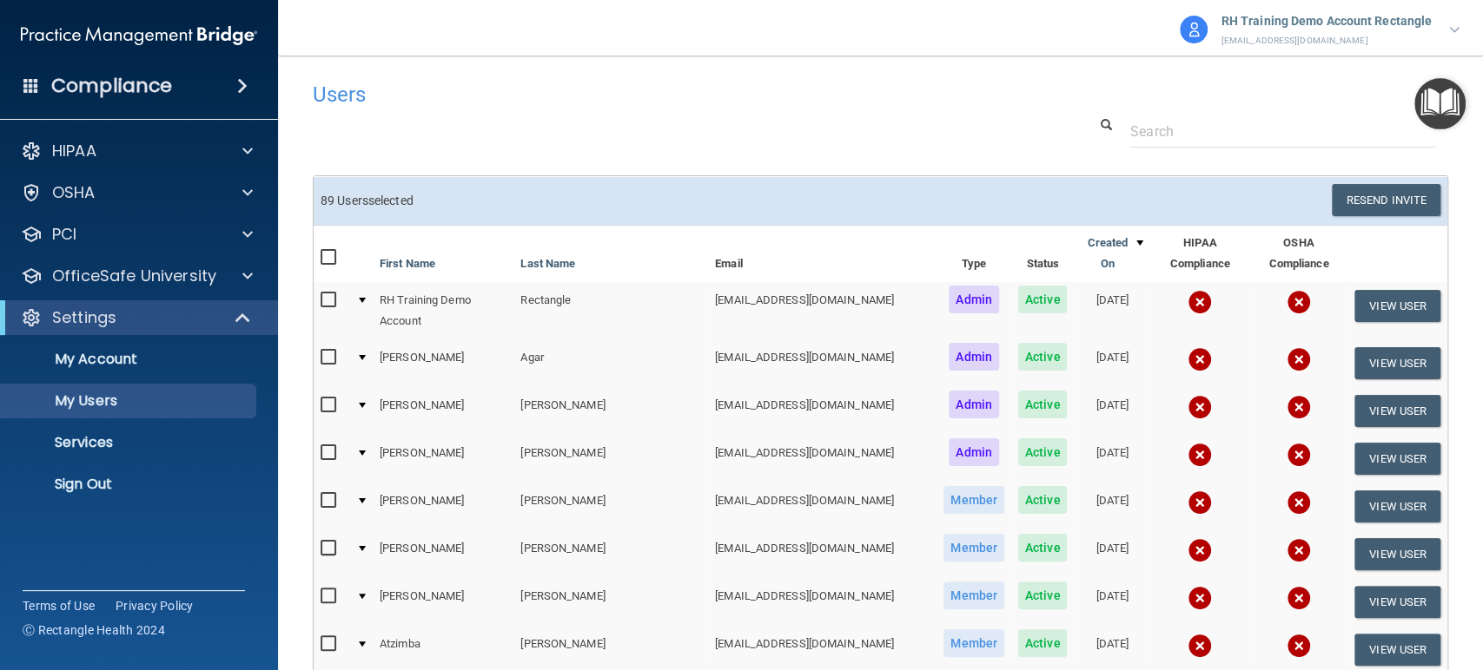
checkbox input "false"
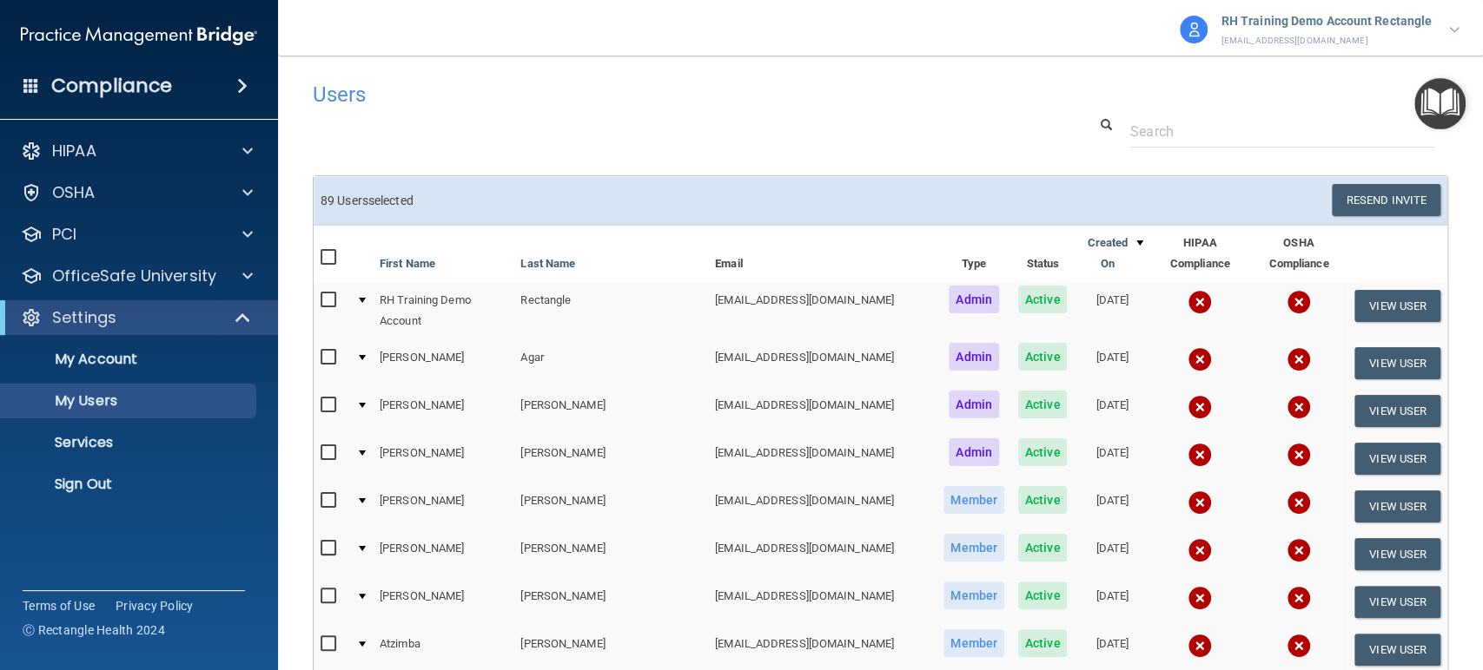
checkbox input "false"
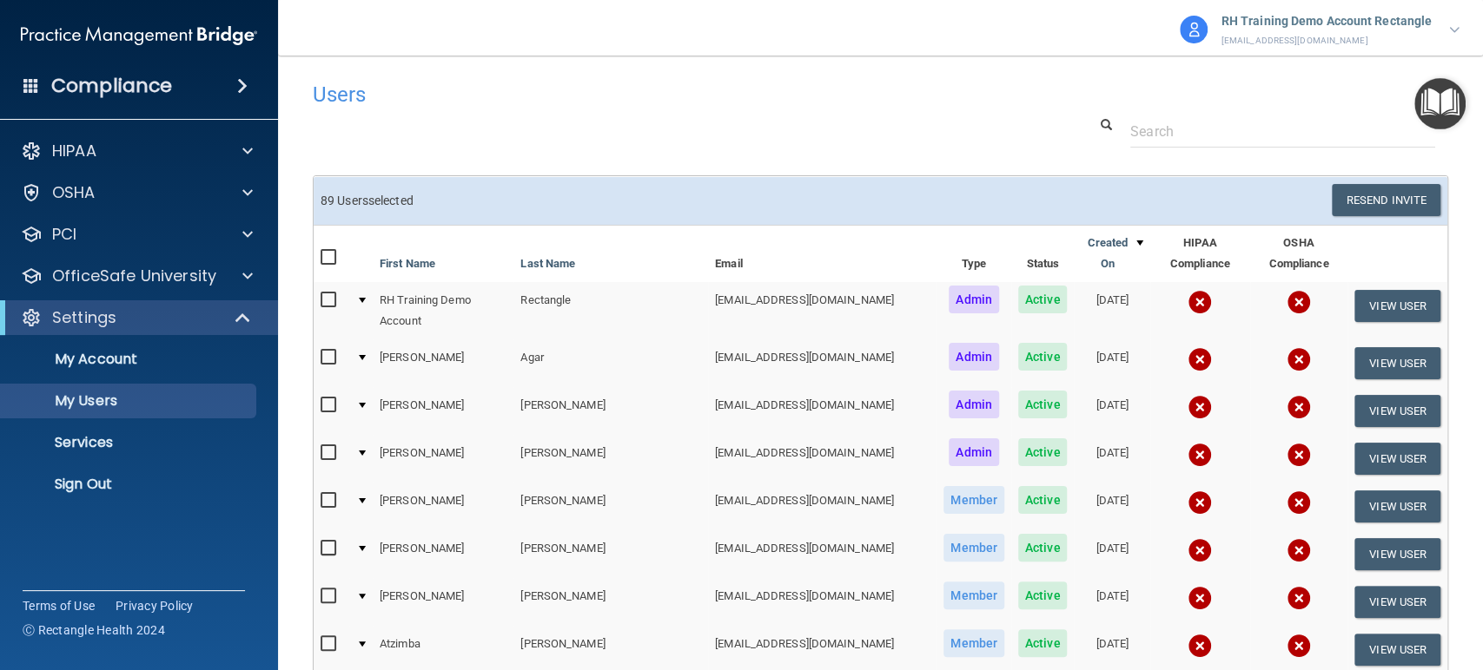
checkbox input "false"
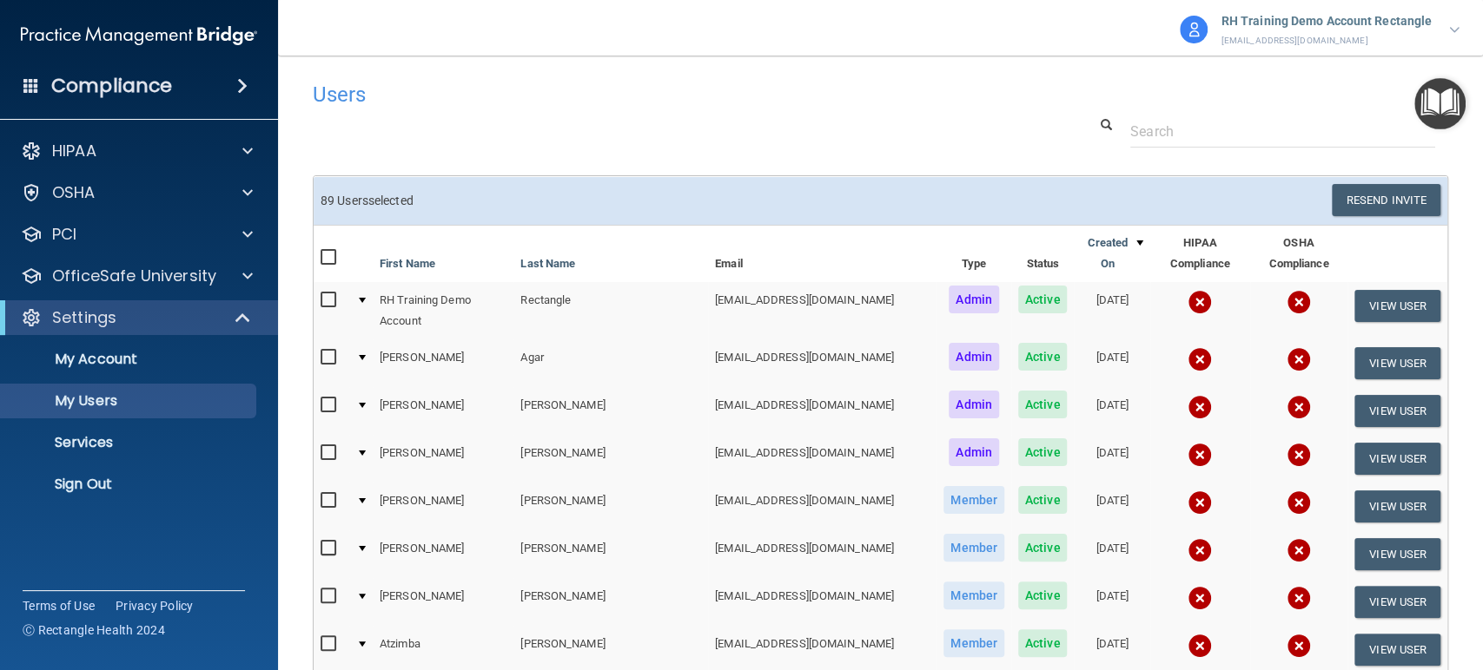
checkbox input "false"
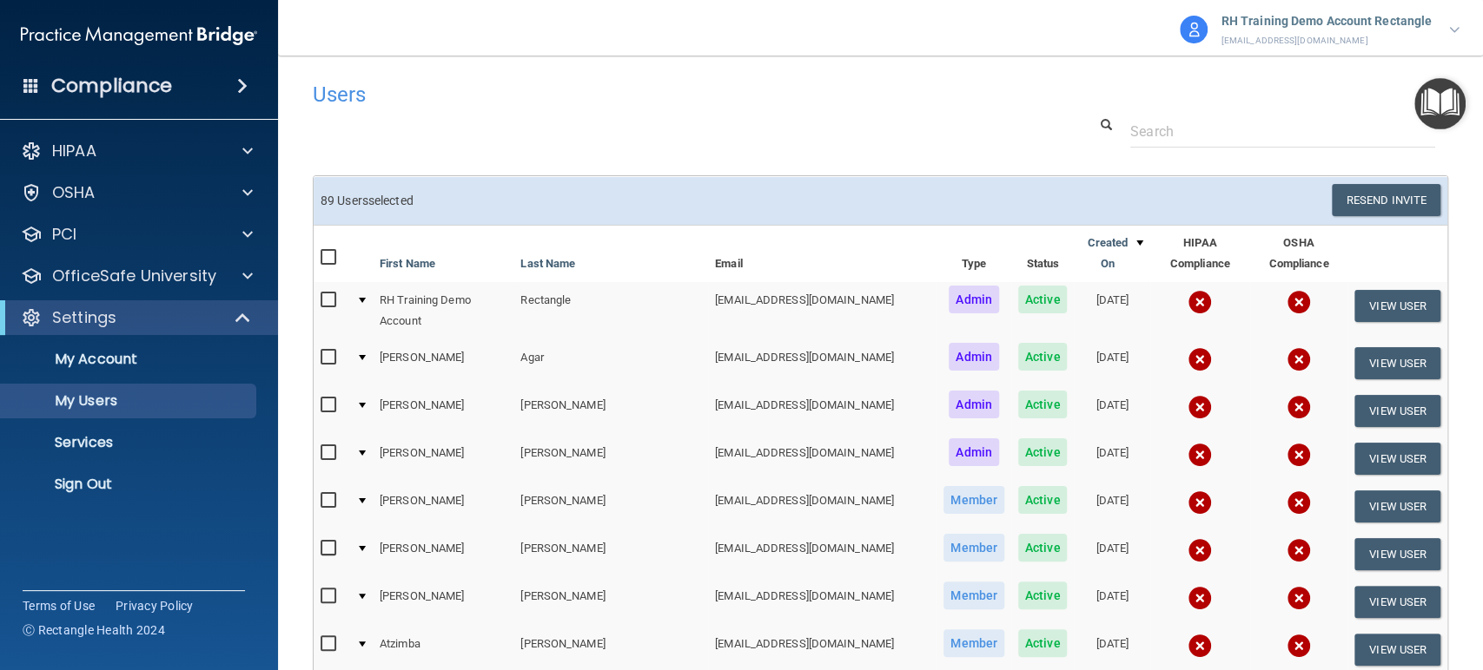
checkbox input "false"
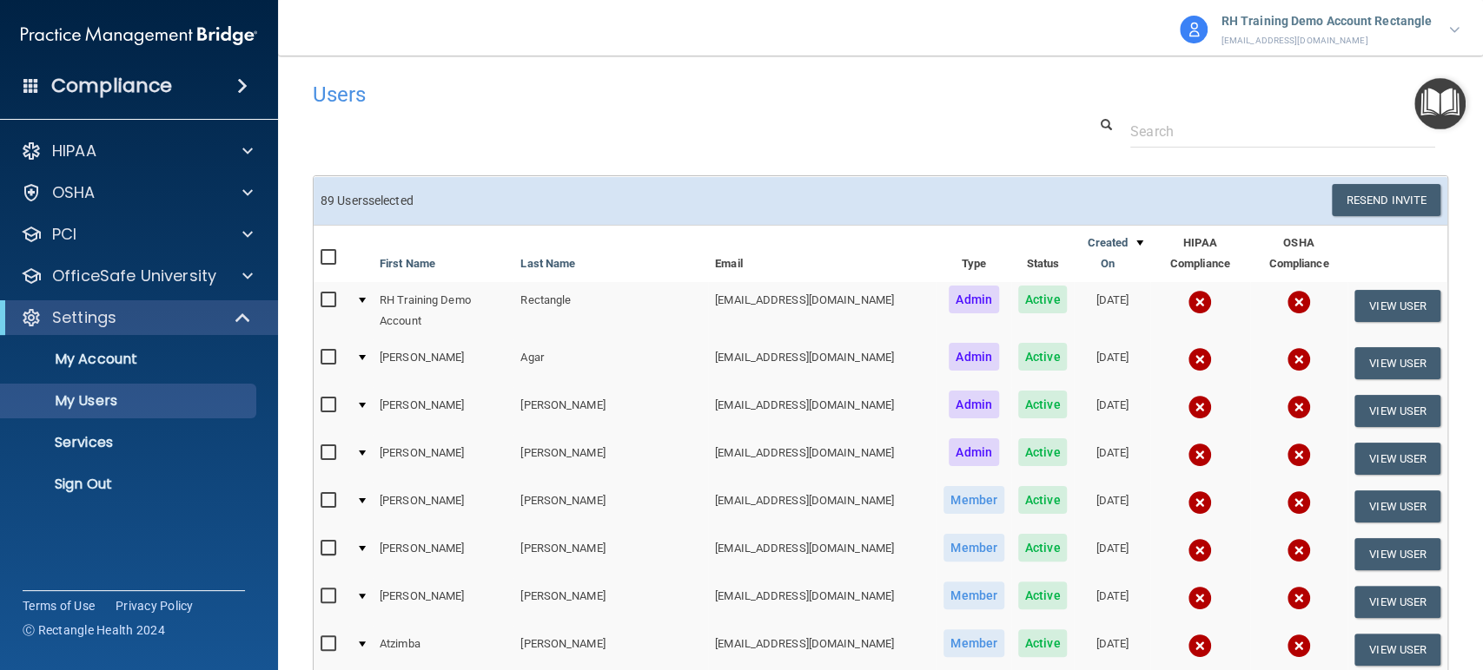
checkbox input "false"
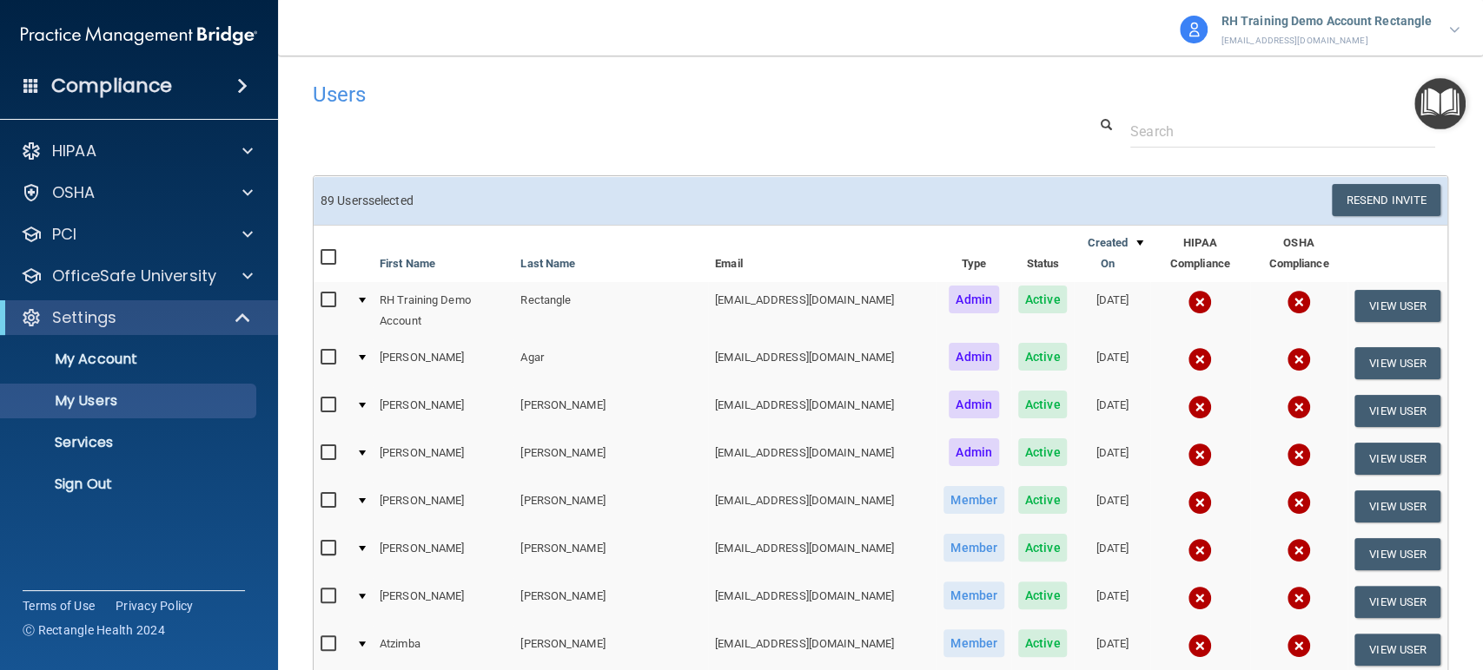
checkbox input "false"
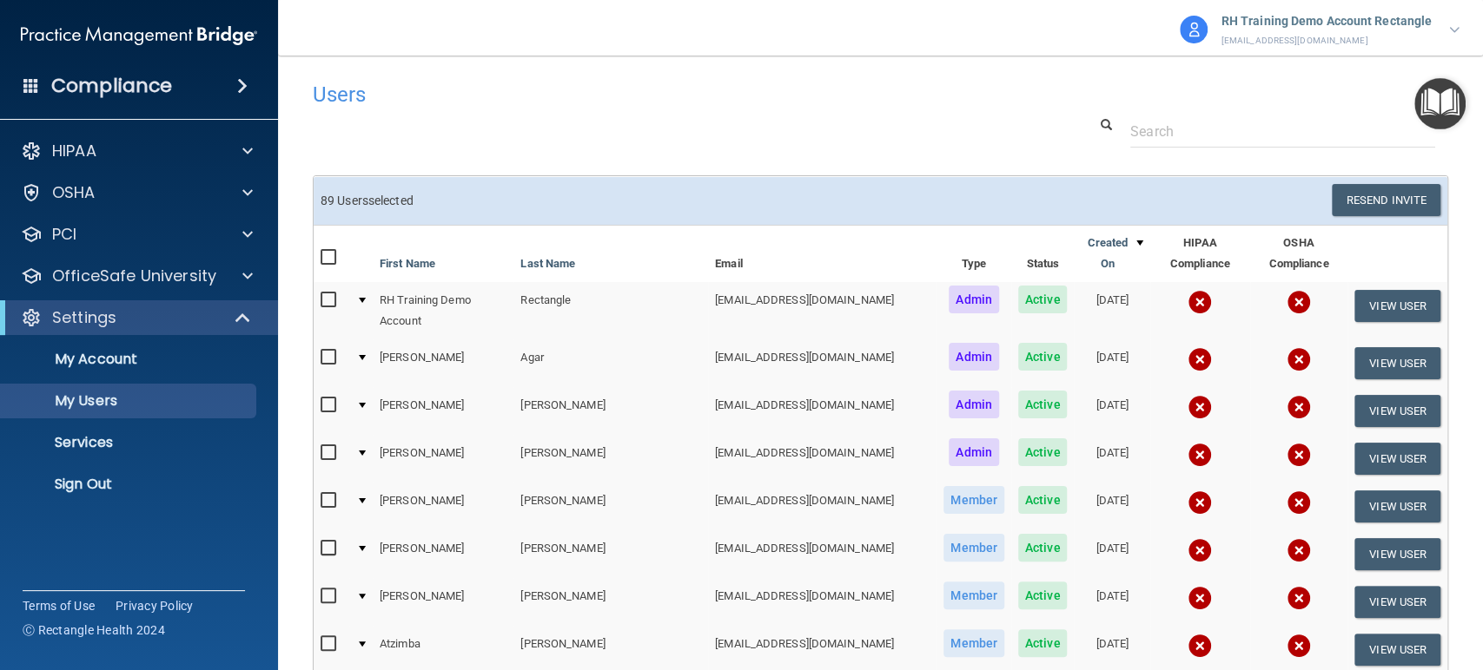
checkbox input "false"
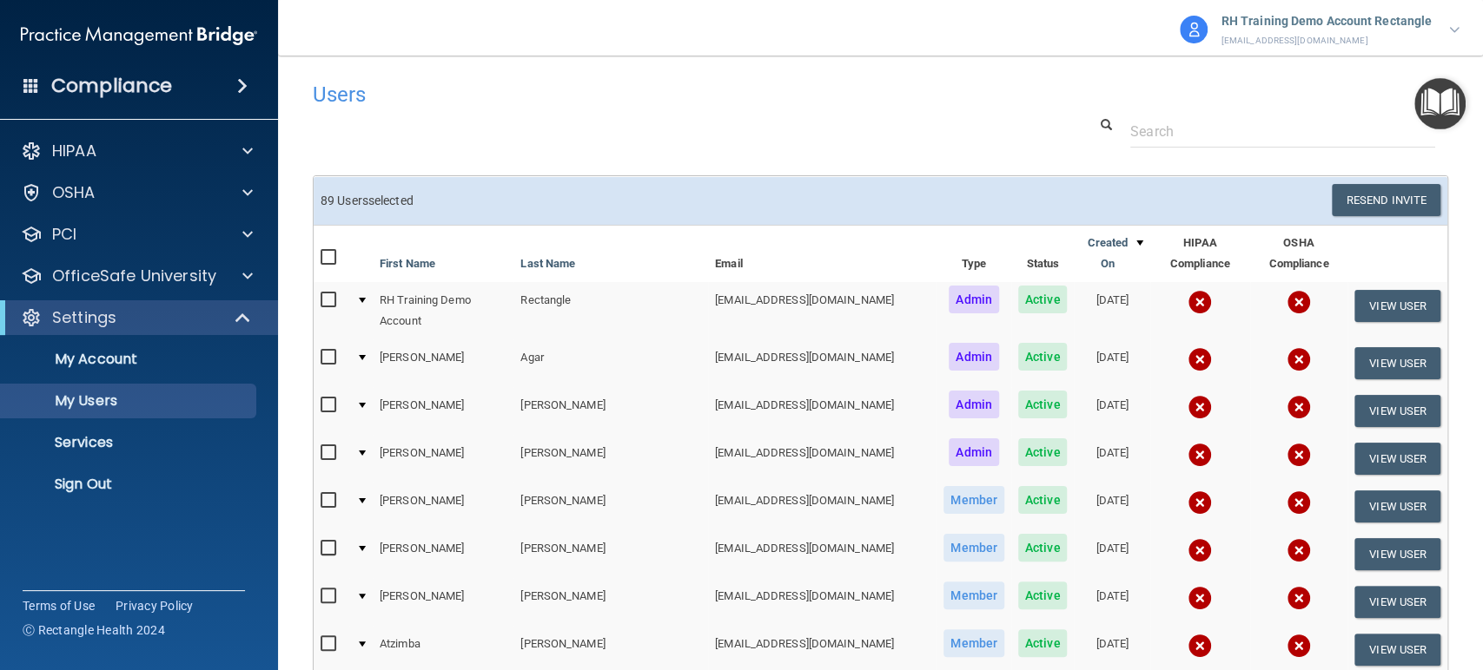
checkbox input "false"
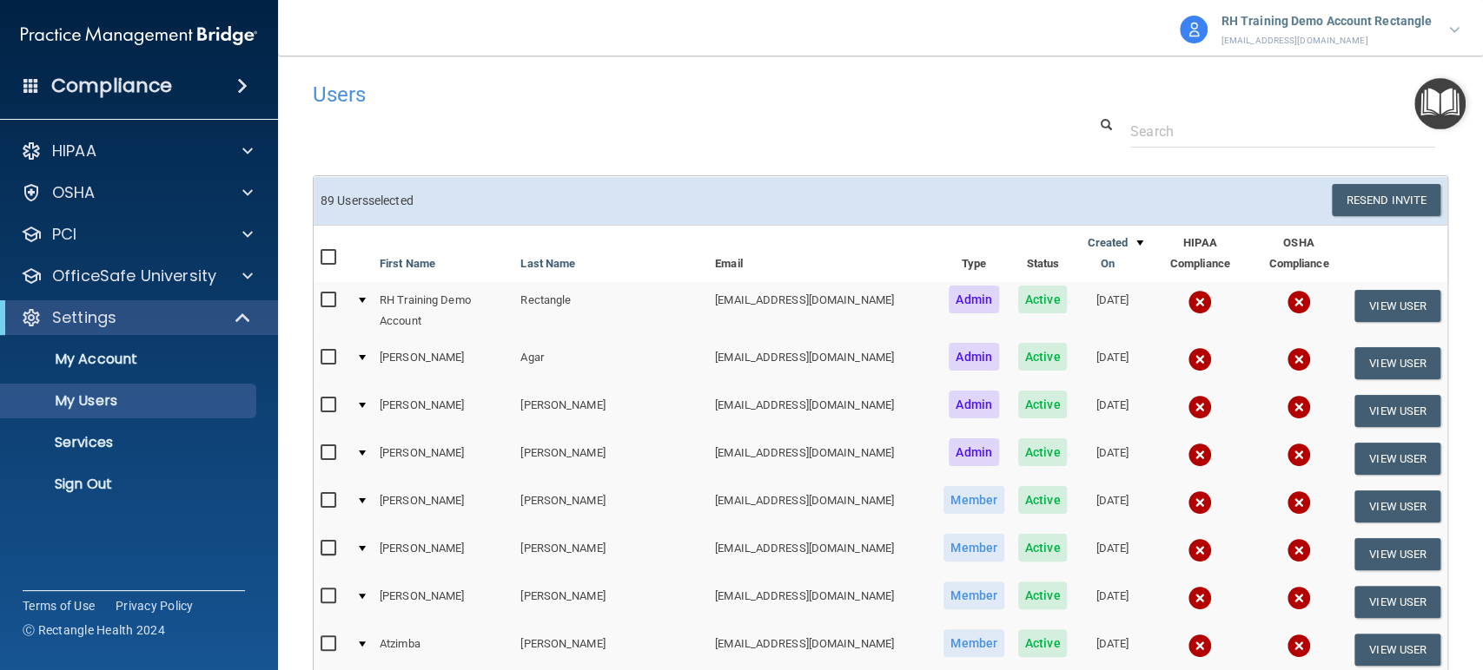
checkbox input "false"
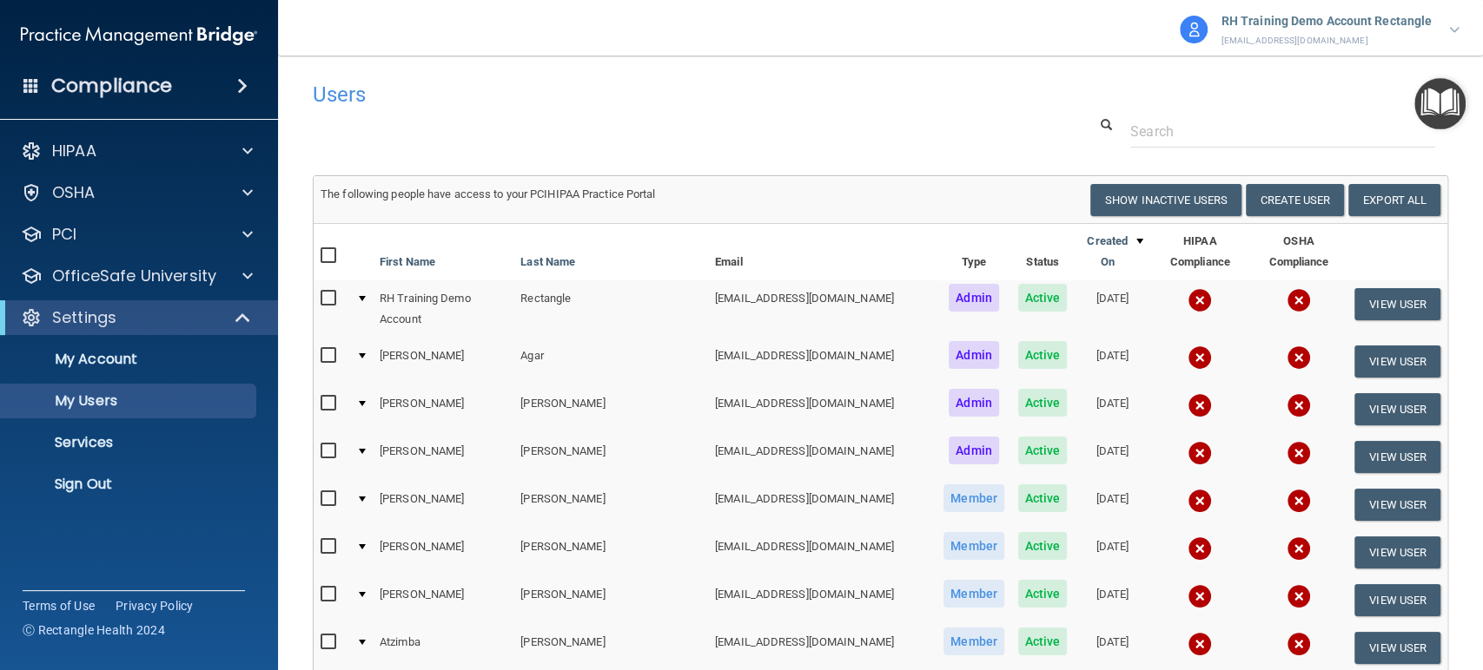
click at [923, 114] on div "Users" at bounding box center [638, 94] width 677 height 43
click at [1212, 193] on button "Create User" at bounding box center [1294, 200] width 98 height 32
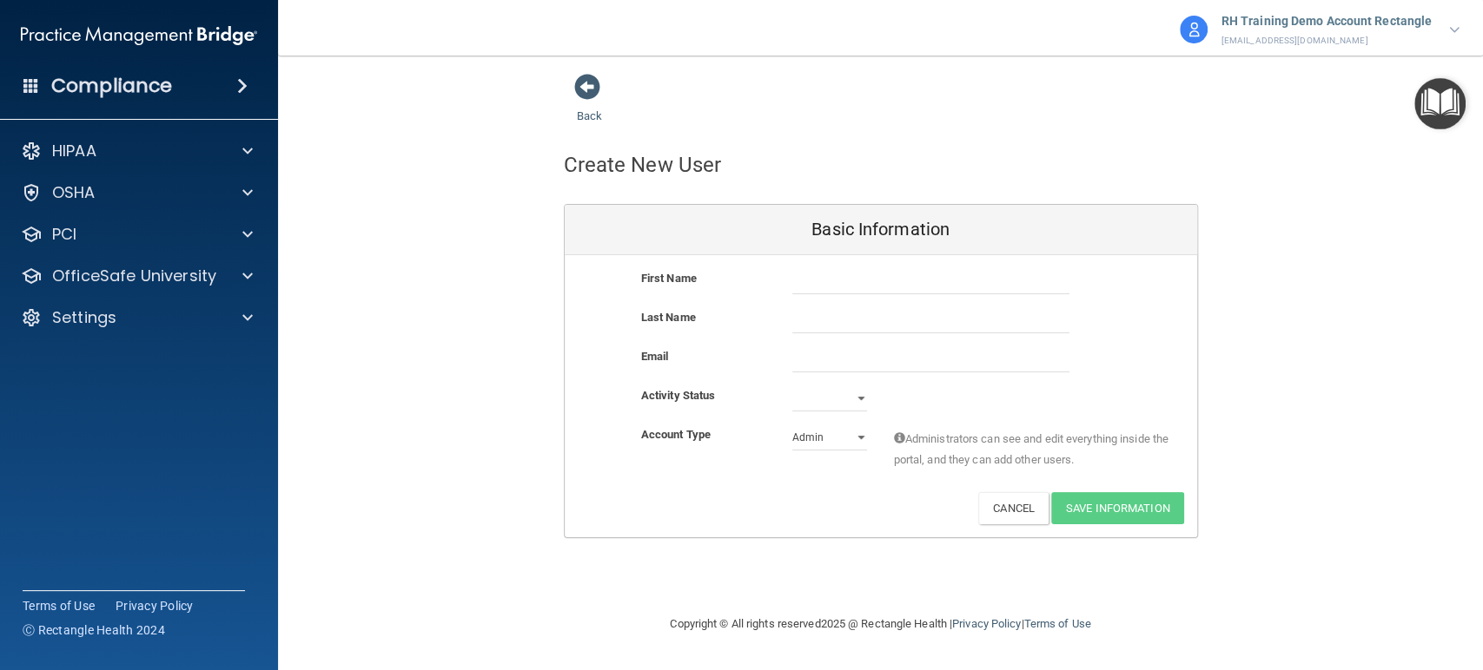
click at [879, 255] on div "First Name Last Name Email Activity Status Active Inactive Account Type Practic…" at bounding box center [881, 396] width 632 height 282
click at [862, 267] on div "First Name Last Name Email Activity Status Active Inactive Account Type Practic…" at bounding box center [881, 396] width 632 height 282
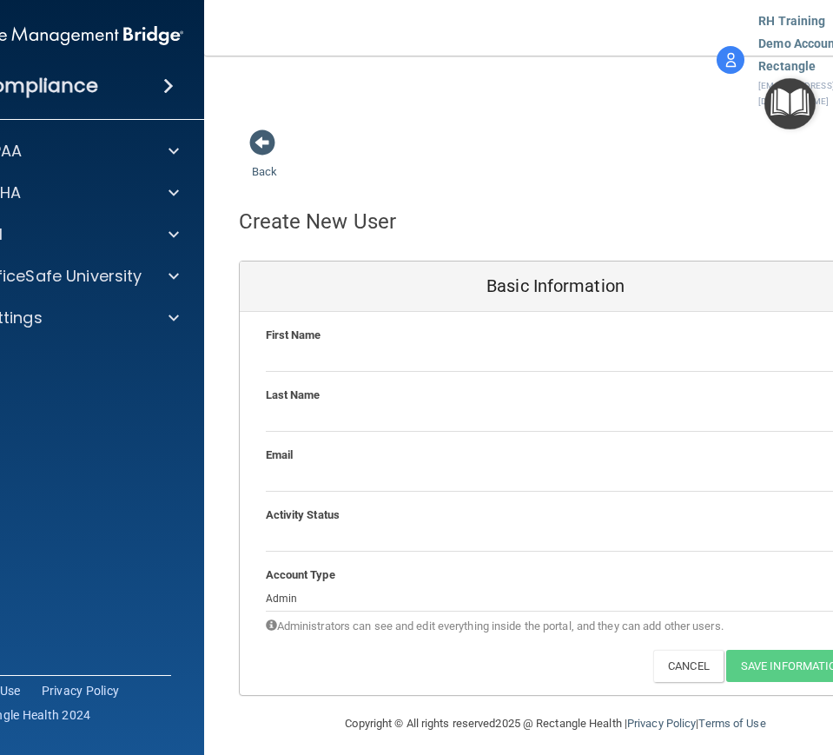
drag, startPoint x: 699, startPoint y: 5, endPoint x: 440, endPoint y: 162, distance: 302.4
click at [440, 200] on div "Create New User" at bounding box center [556, 200] width 660 height 1
click at [584, 346] on input "text" at bounding box center [556, 359] width 580 height 26
click at [306, 346] on input "text" at bounding box center [556, 359] width 580 height 26
paste input "[PERSON_NAME]"
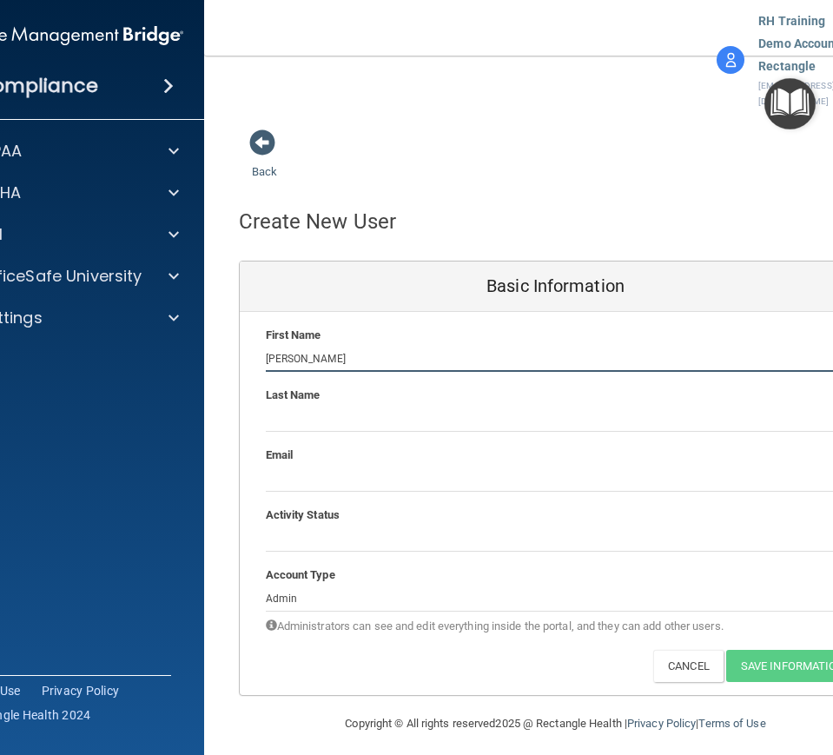
click at [472, 346] on input "[PERSON_NAME]" at bounding box center [556, 359] width 580 height 26
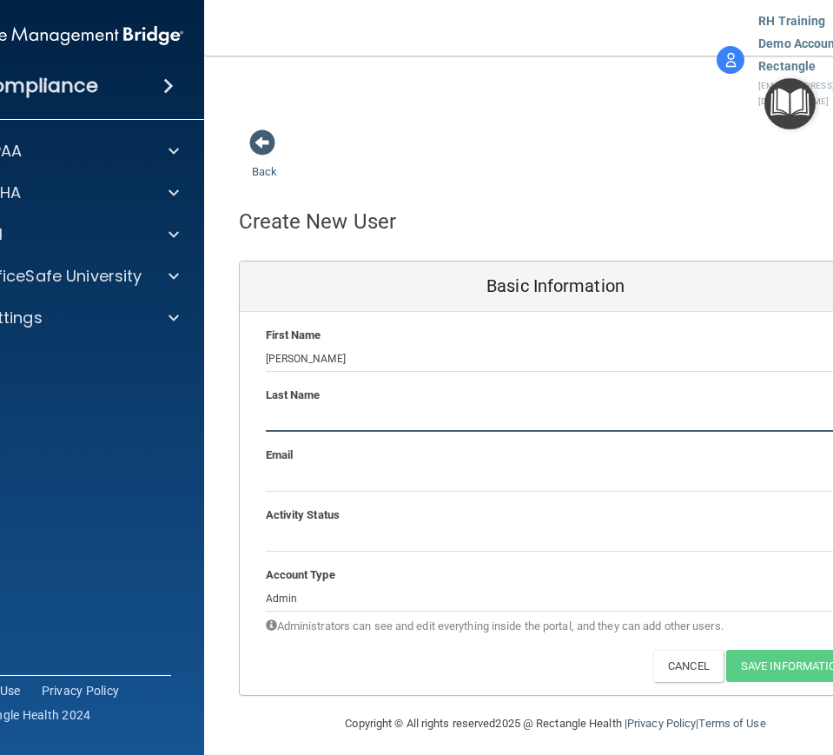
click at [305, 406] on input "text" at bounding box center [556, 419] width 580 height 26
paste input "[PERSON_NAME]"
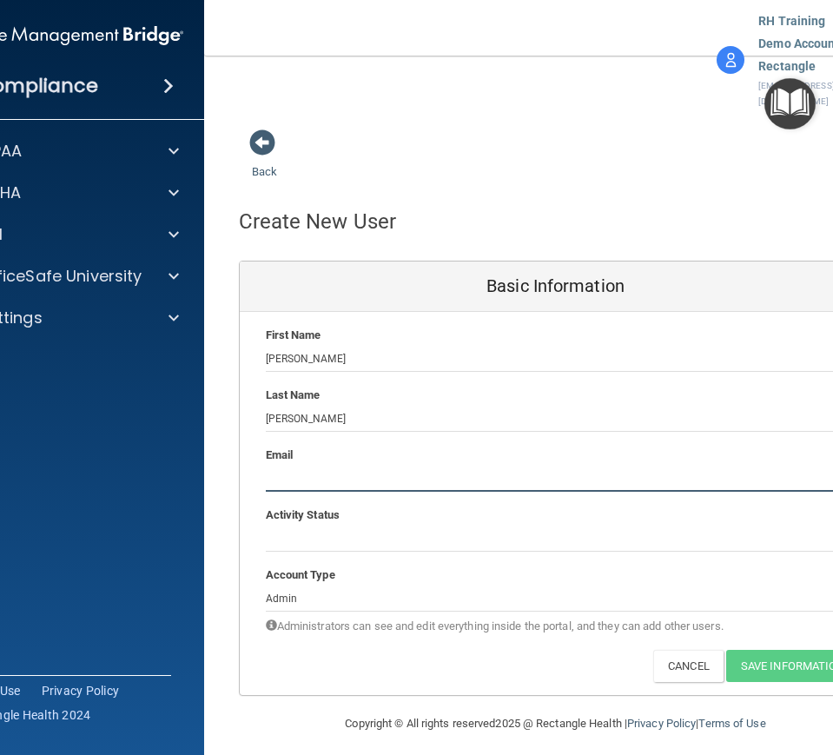
drag, startPoint x: 314, startPoint y: 433, endPoint x: 367, endPoint y: 524, distance: 104.7
click at [314, 466] on input "email" at bounding box center [556, 479] width 580 height 26
paste input "[EMAIL_ADDRESS][DOMAIN_NAME]"
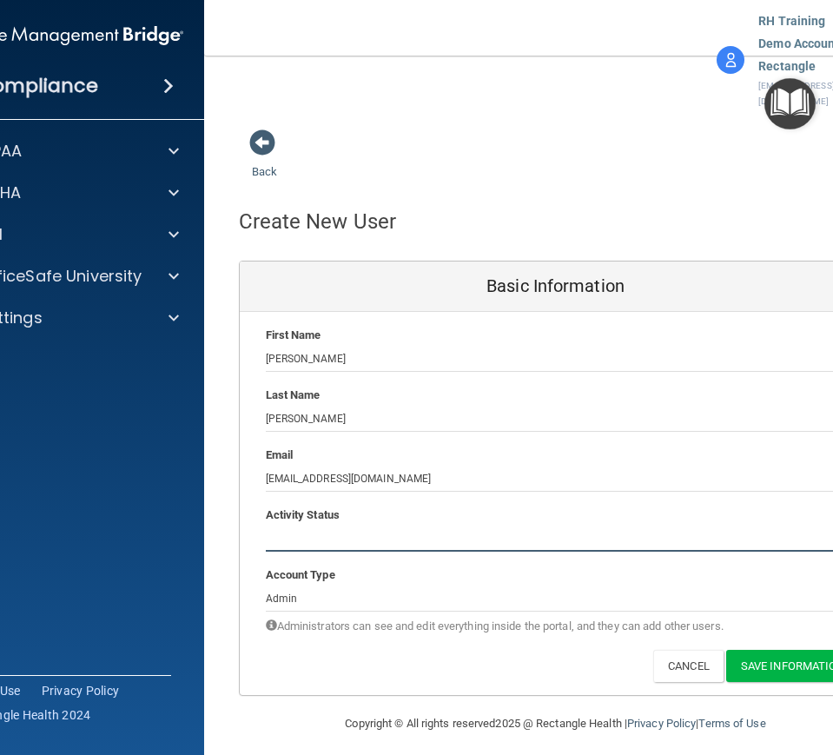
click at [353, 525] on select "Active Inactive" at bounding box center [556, 538] width 580 height 26
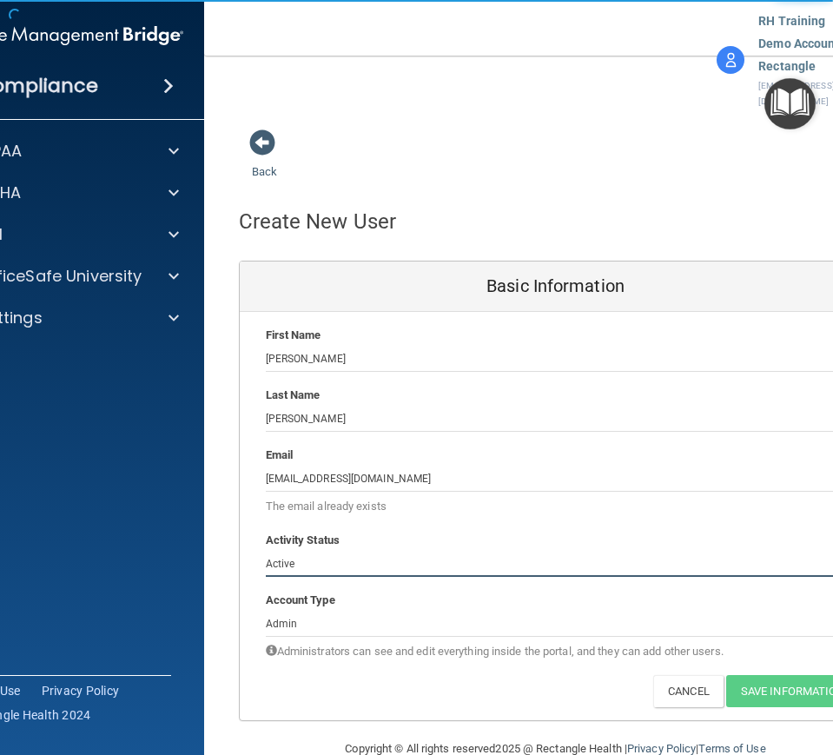
click at [266, 548] on select "Active Inactive" at bounding box center [556, 564] width 580 height 26
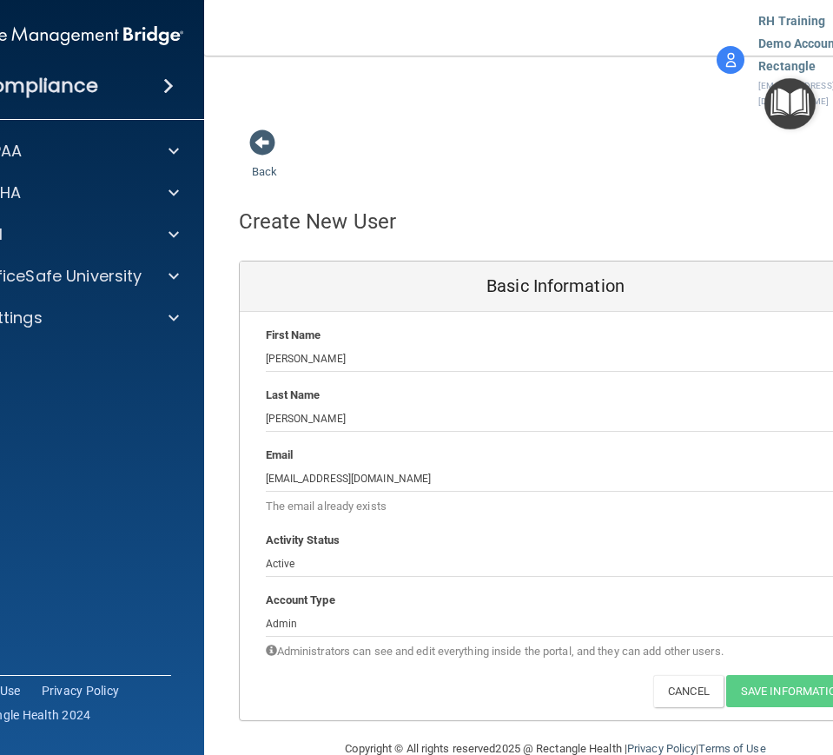
click at [353, 548] on div "Account Type" at bounding box center [556, 600] width 606 height 21
click at [310, 466] on input "[EMAIL_ADDRESS][DOMAIN_NAME]" at bounding box center [556, 479] width 580 height 26
click at [309, 466] on input "[EMAIL_ADDRESS][DOMAIN_NAME]" at bounding box center [556, 479] width 580 height 26
paste input "dgary"
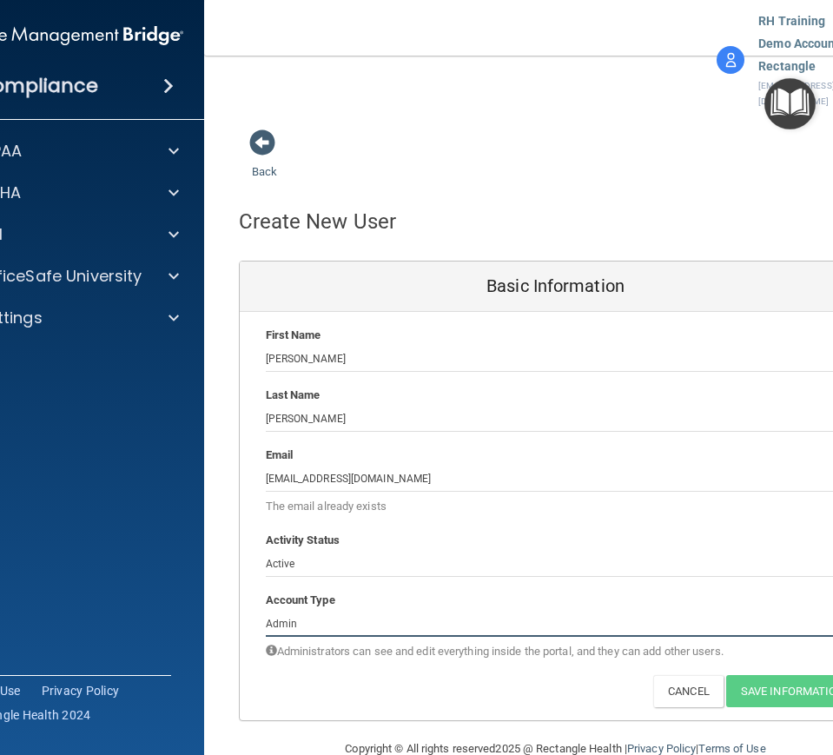
click at [413, 548] on div "Account Type Practice Admin Admin Member Financial Institution Business Associa…" at bounding box center [556, 626] width 632 height 72
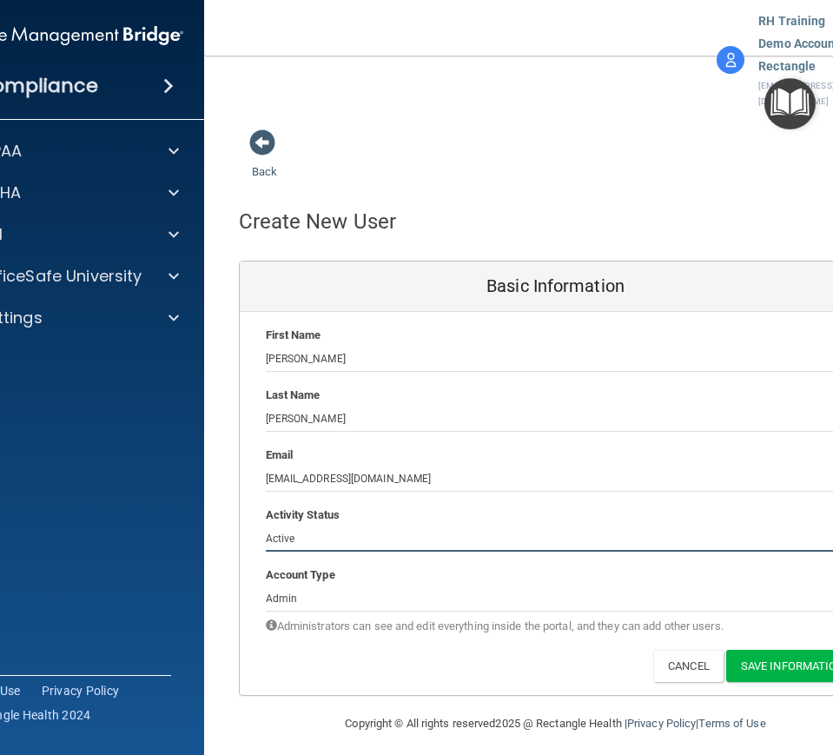
click at [424, 525] on select "Active Inactive" at bounding box center [556, 538] width 580 height 26
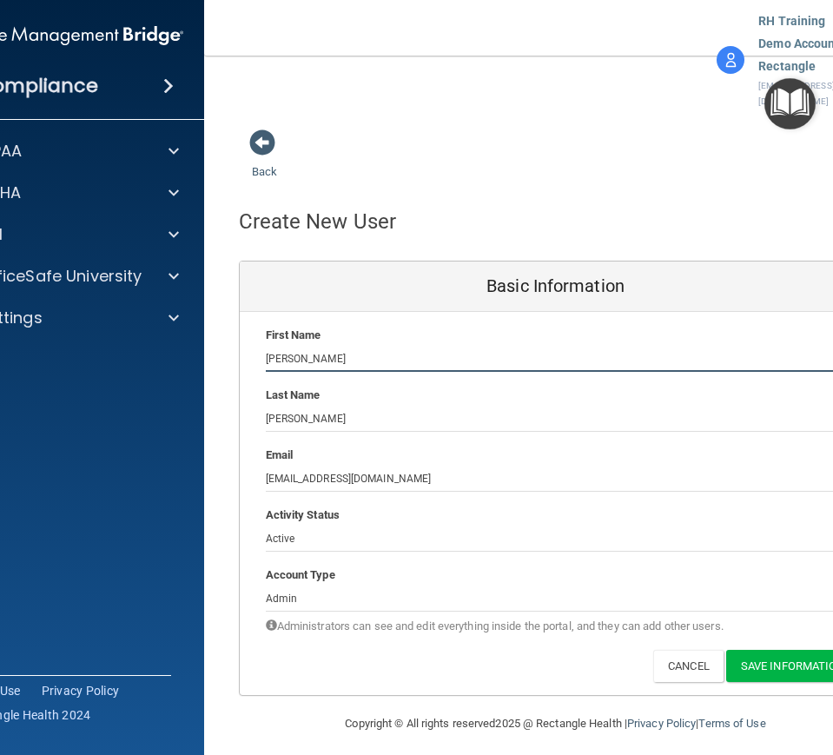
click at [289, 346] on input "[PERSON_NAME]" at bounding box center [556, 359] width 580 height 26
paste input "[PERSON_NAME]"
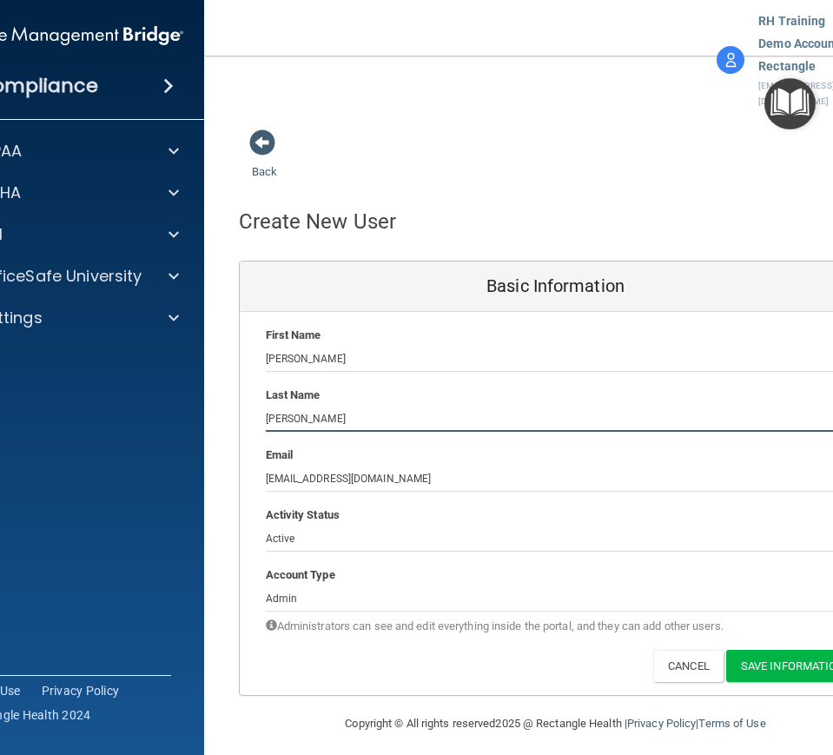
click at [303, 406] on input "[PERSON_NAME]" at bounding box center [556, 419] width 580 height 26
paste input "ry"
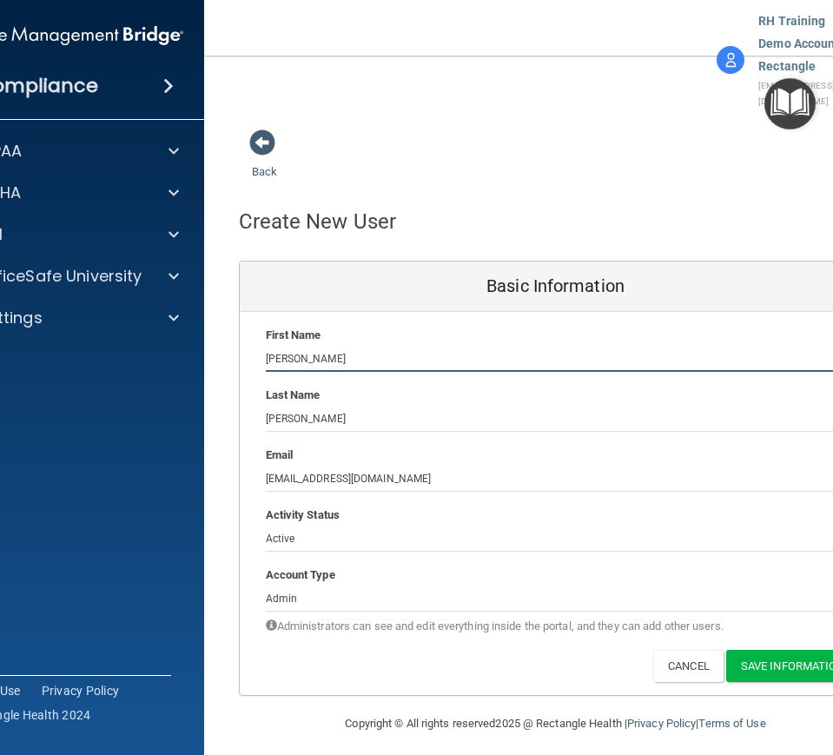
drag, startPoint x: 285, startPoint y: 322, endPoint x: 419, endPoint y: 307, distance: 135.4
click at [413, 346] on input "[PERSON_NAME]" at bounding box center [556, 359] width 580 height 26
click at [777, 548] on button "Save Information" at bounding box center [792, 666] width 133 height 32
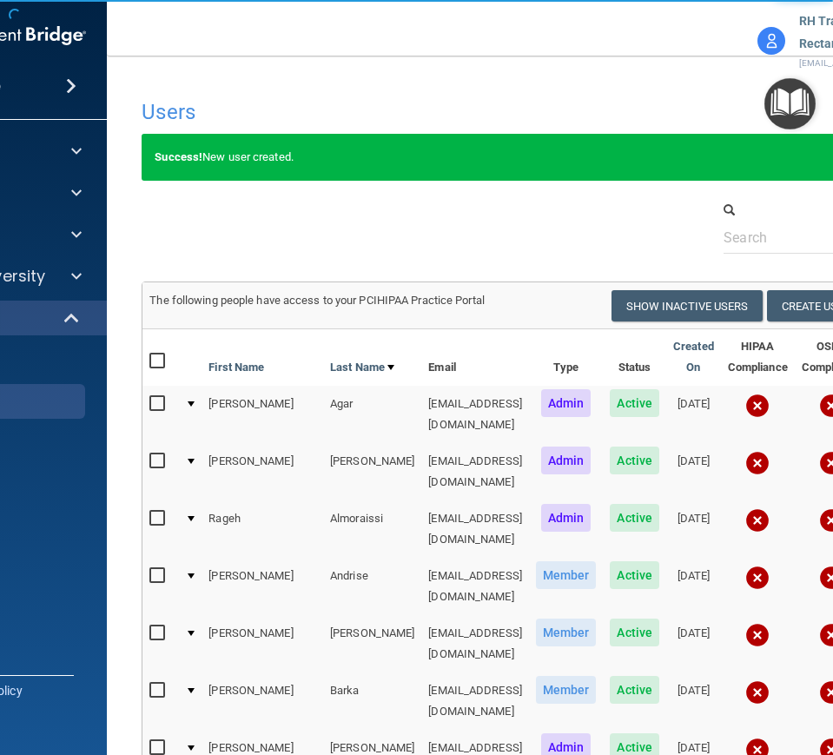
click at [569, 240] on div at bounding box center [555, 227] width 853 height 53
click at [805, 301] on button "Create User" at bounding box center [816, 306] width 98 height 32
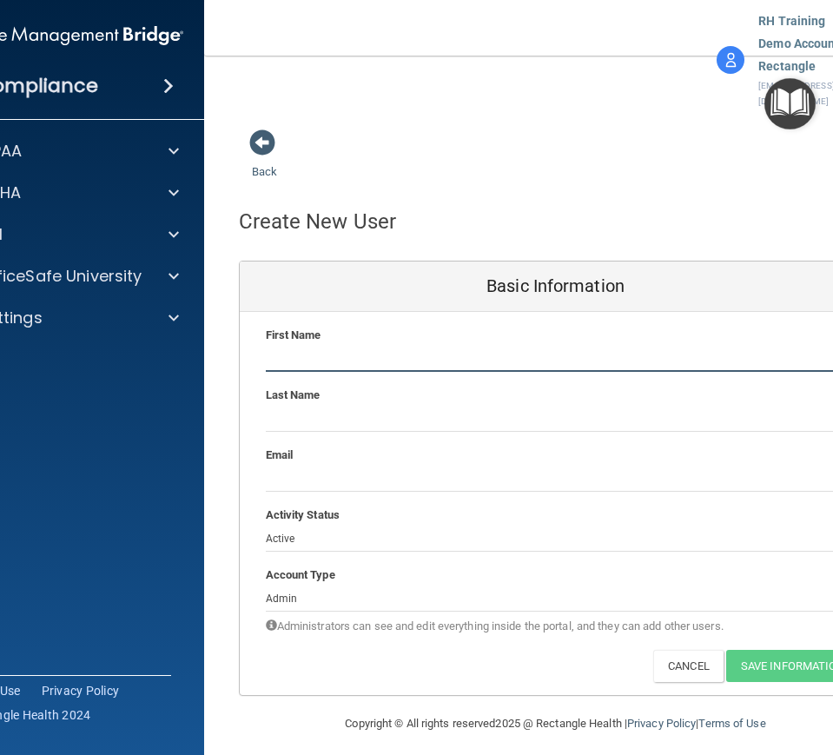
paste input "[PERSON_NAME]"
click at [437, 346] on input "text" at bounding box center [556, 359] width 580 height 26
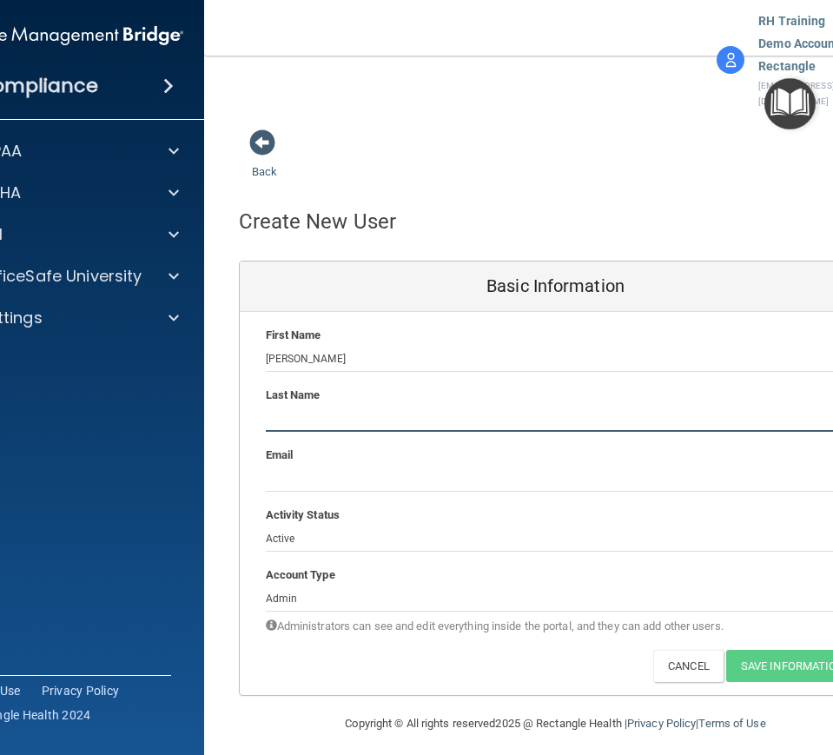
click at [432, 406] on input "text" at bounding box center [556, 419] width 580 height 26
paste input "[PERSON_NAME]"
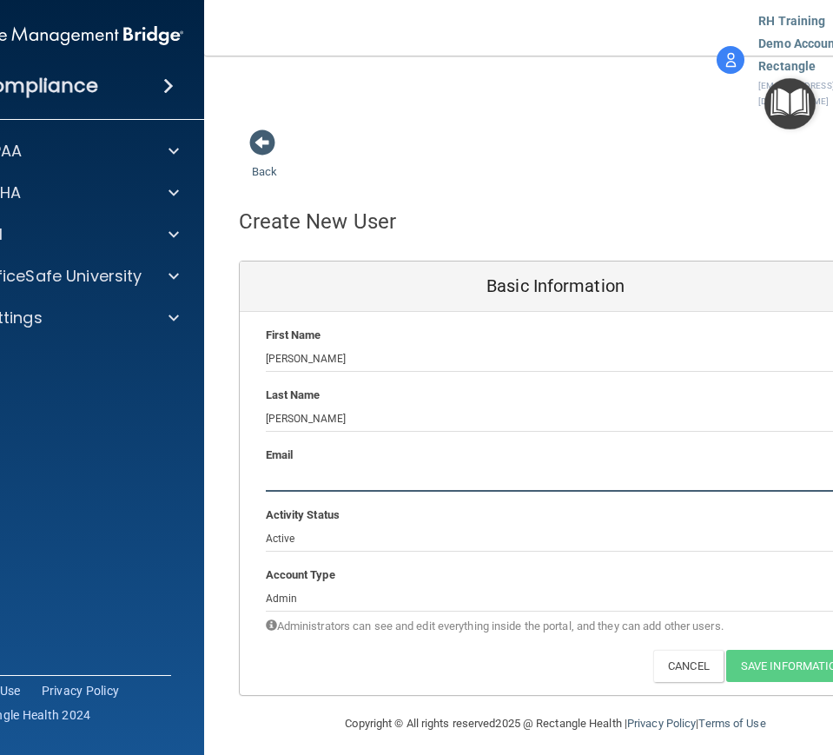
click at [430, 466] on input "email" at bounding box center [556, 479] width 580 height 26
paste input "[EMAIL_ADDRESS][DOMAIN_NAME]"
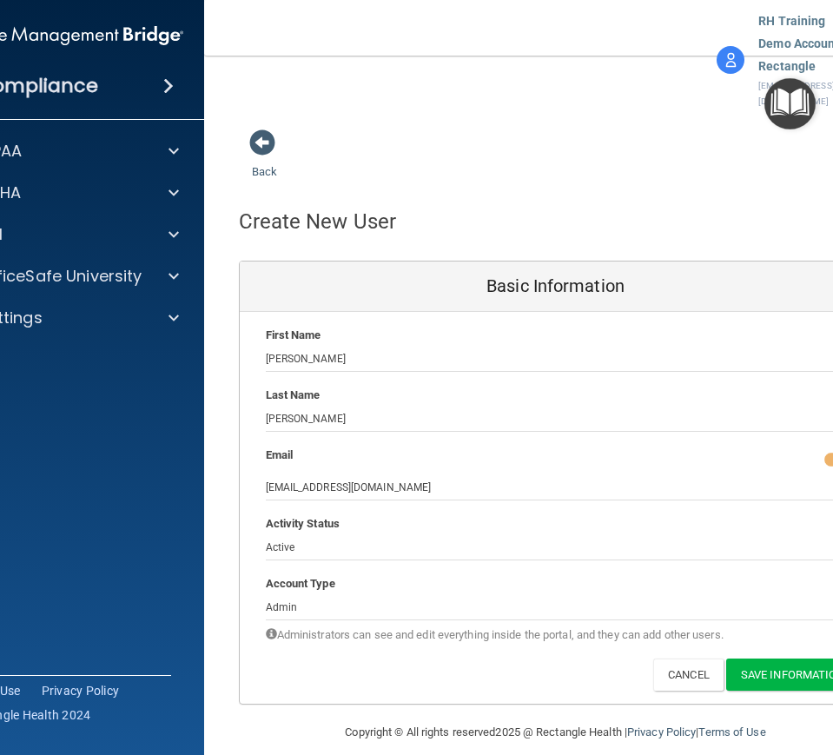
click at [560, 548] on div "Account Type Practice Admin Admin Member Financial Institution Business Associa…" at bounding box center [556, 615] width 632 height 85
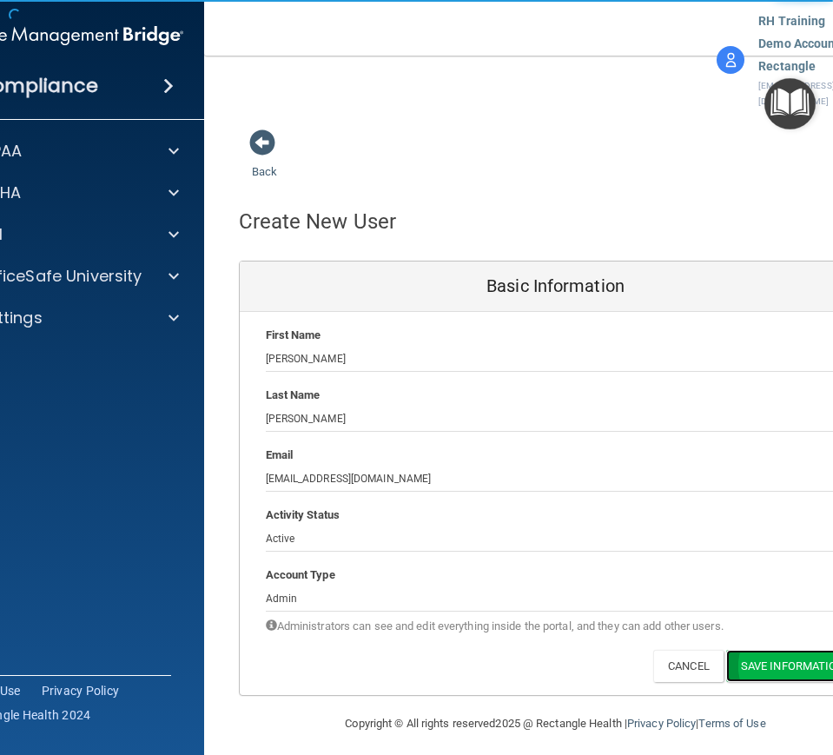
click at [800, 548] on button "Save Information" at bounding box center [792, 666] width 133 height 32
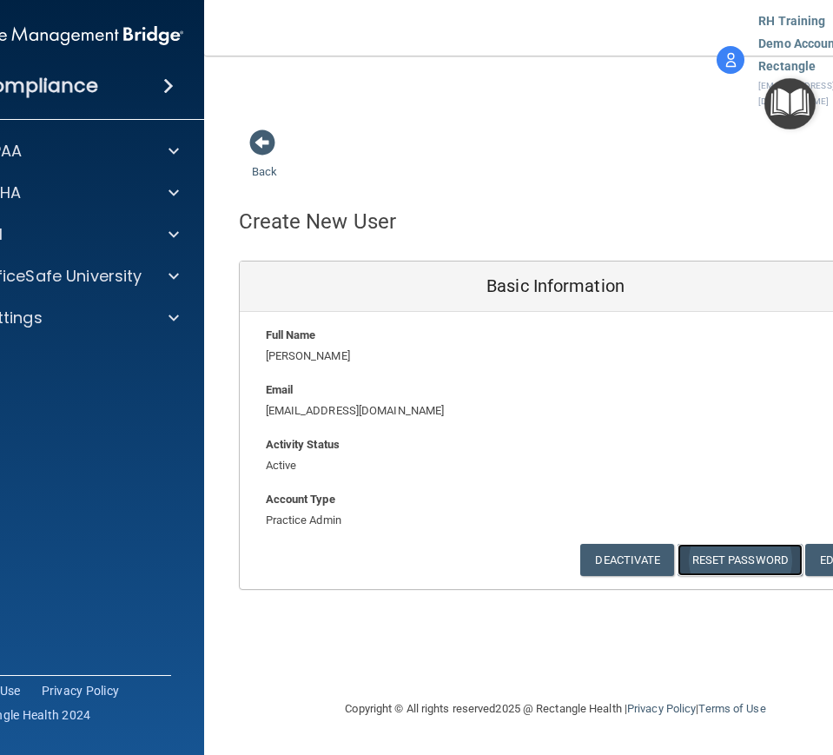
click at [729, 544] on button "Reset Password" at bounding box center [739, 560] width 125 height 32
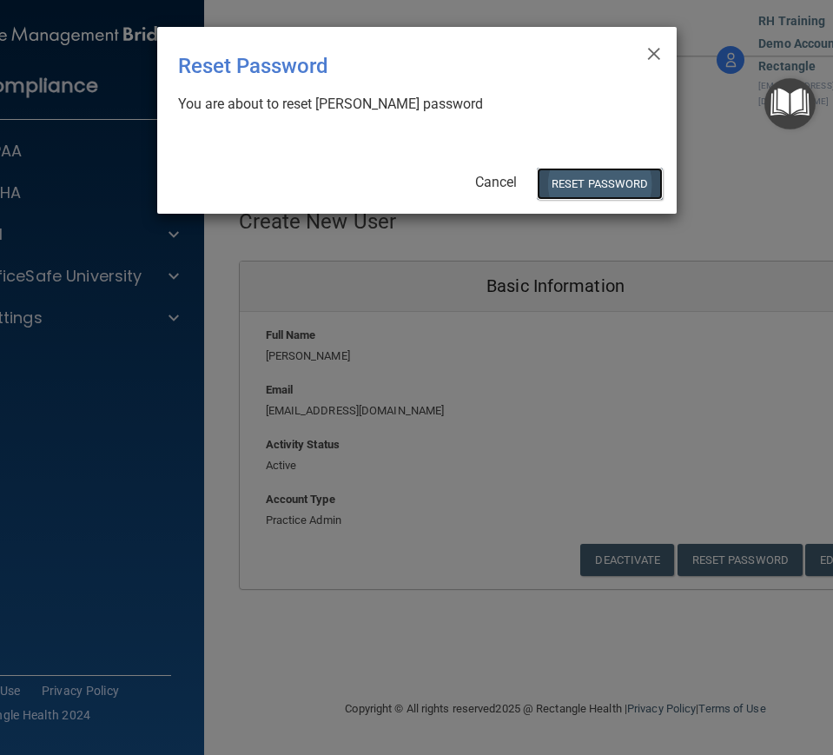
click at [585, 177] on button "Reset Password" at bounding box center [599, 184] width 125 height 32
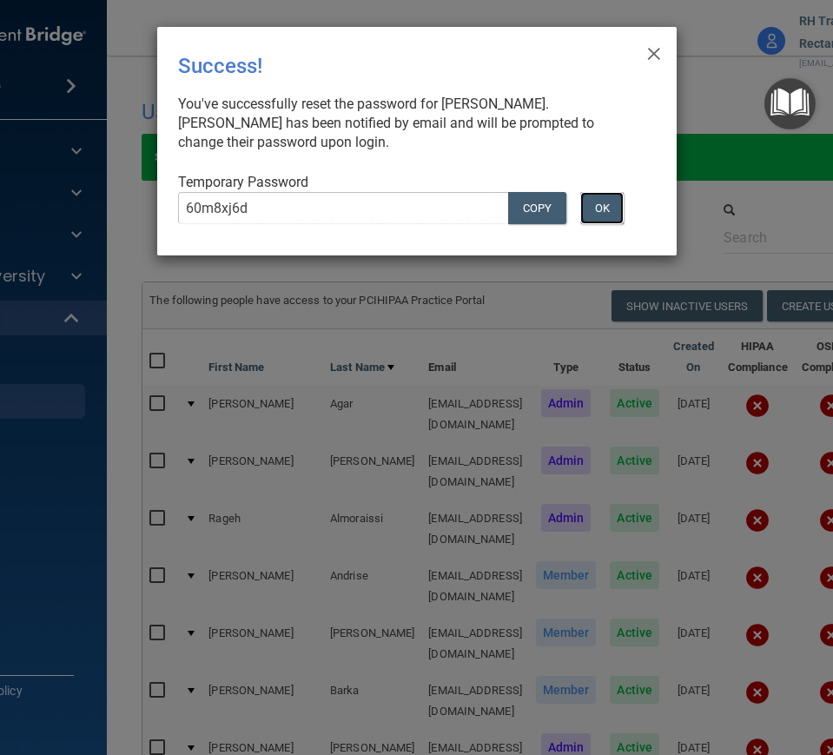
click at [605, 195] on button "OK" at bounding box center [601, 208] width 43 height 32
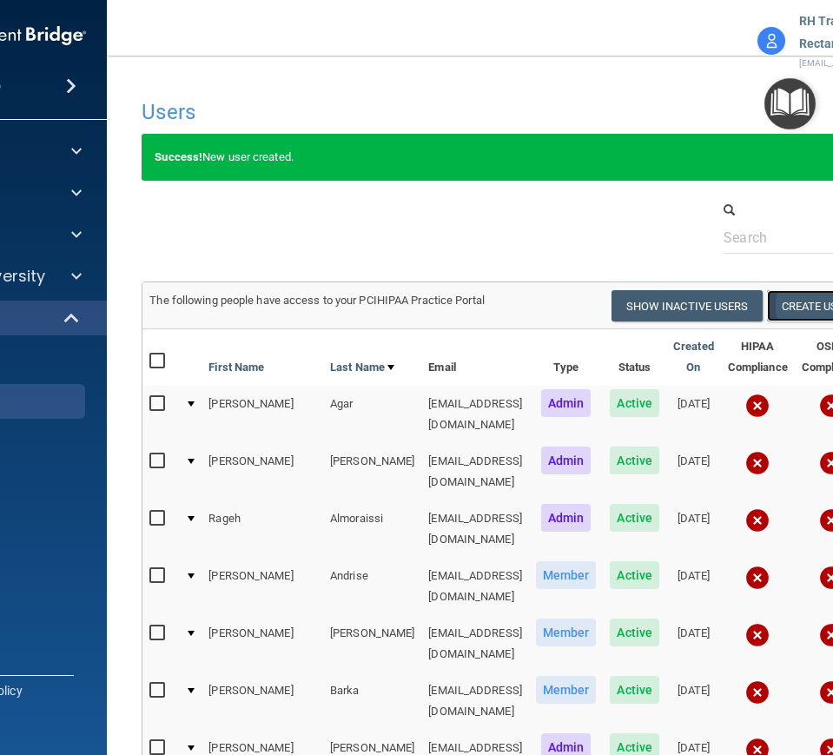
click at [807, 307] on button "Create User" at bounding box center [816, 306] width 98 height 32
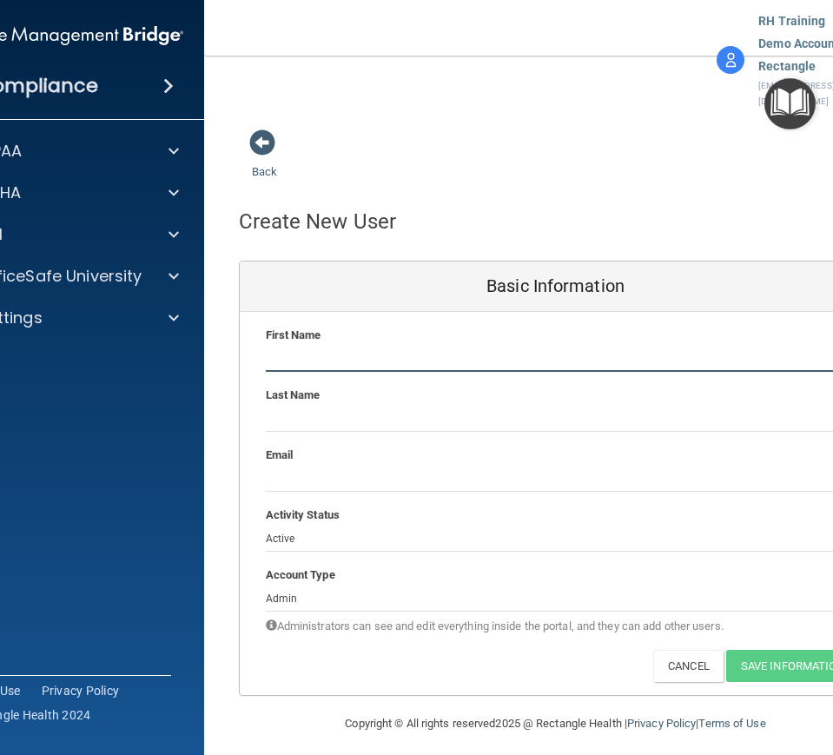
click at [419, 346] on input "text" at bounding box center [556, 359] width 580 height 26
paste input "[PERSON_NAME]"
click at [428, 394] on div "Last Name" at bounding box center [556, 415] width 632 height 60
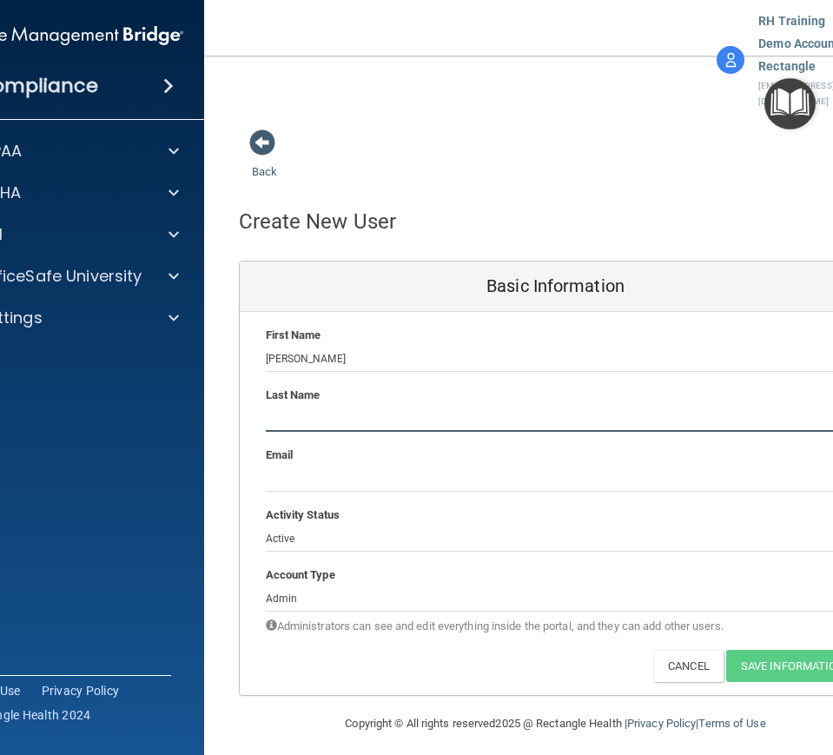
click at [427, 406] on input "text" at bounding box center [556, 419] width 580 height 26
paste input "[PERSON_NAME]"
drag, startPoint x: 304, startPoint y: 419, endPoint x: 312, endPoint y: 425, distance: 9.4
click at [312, 445] on div "Email" at bounding box center [556, 455] width 606 height 21
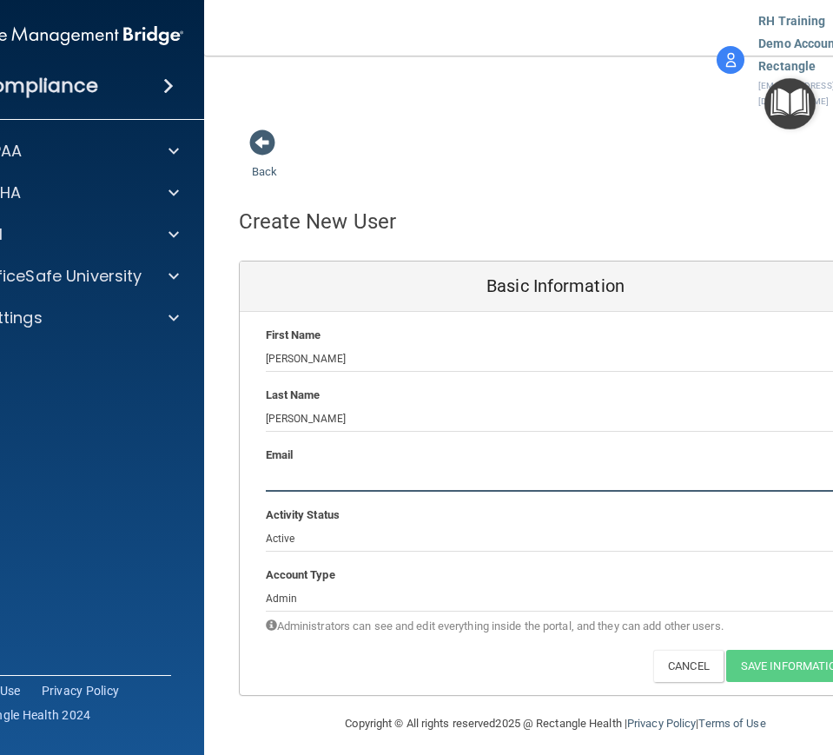
click at [313, 466] on input "email" at bounding box center [556, 479] width 580 height 26
paste input "[EMAIL_ADDRESS][DOMAIN_NAME]"
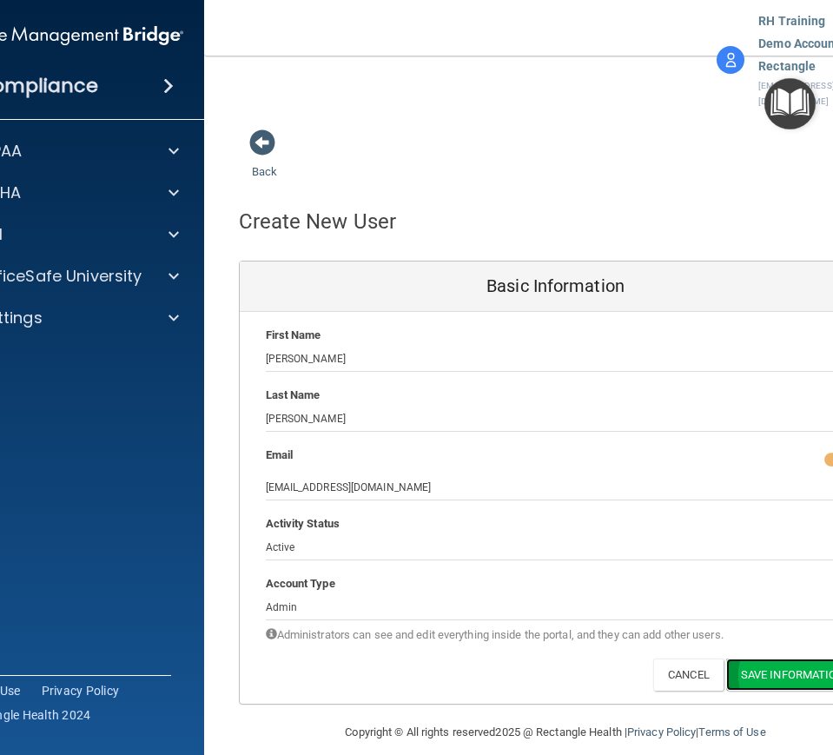
click at [764, 548] on button "Save Information" at bounding box center [792, 674] width 133 height 32
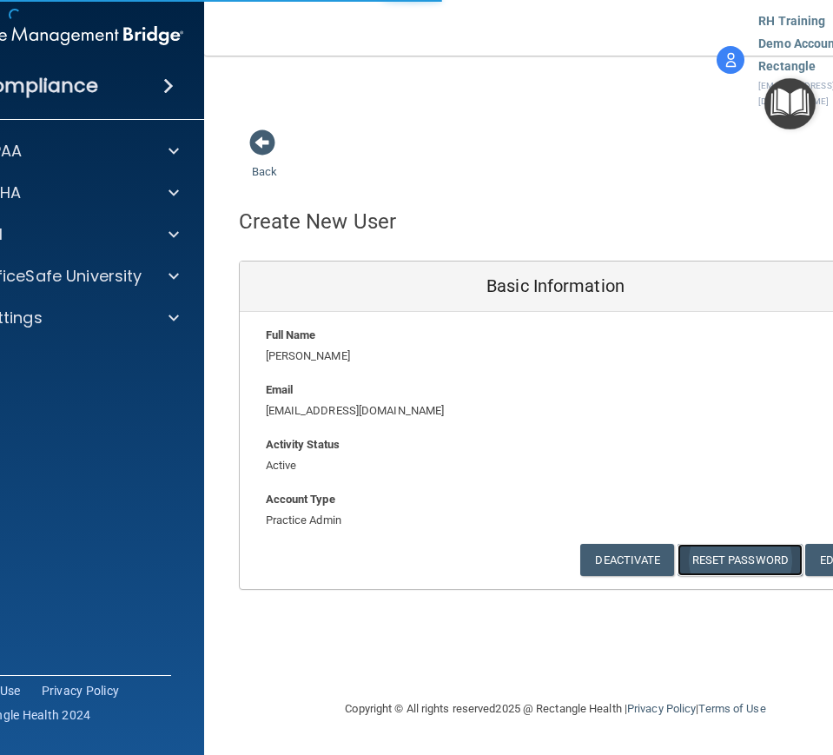
click at [769, 544] on button "Reset Password" at bounding box center [739, 560] width 125 height 32
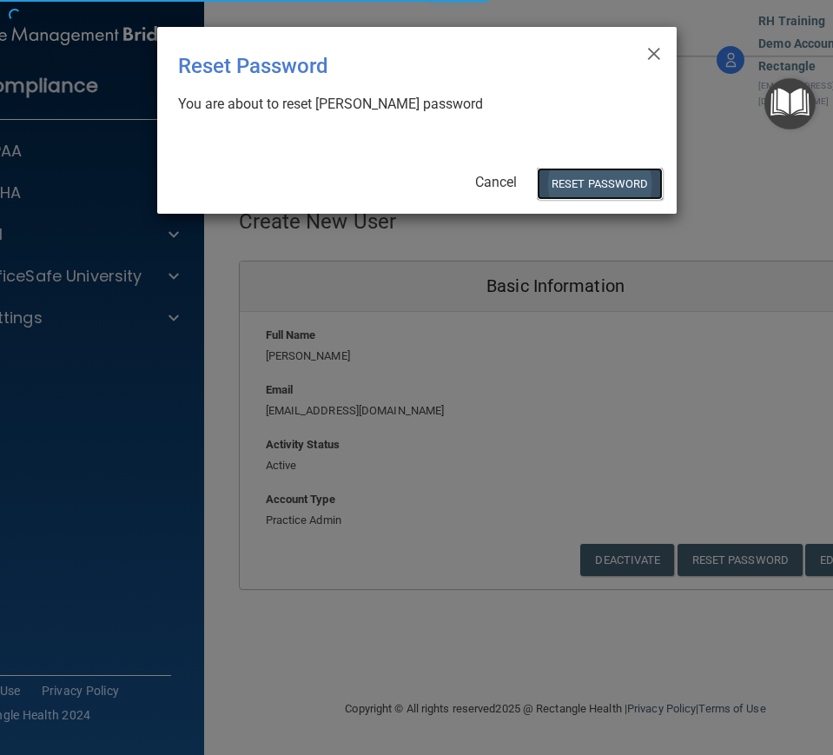
click at [633, 190] on button "Reset Password" at bounding box center [599, 184] width 125 height 32
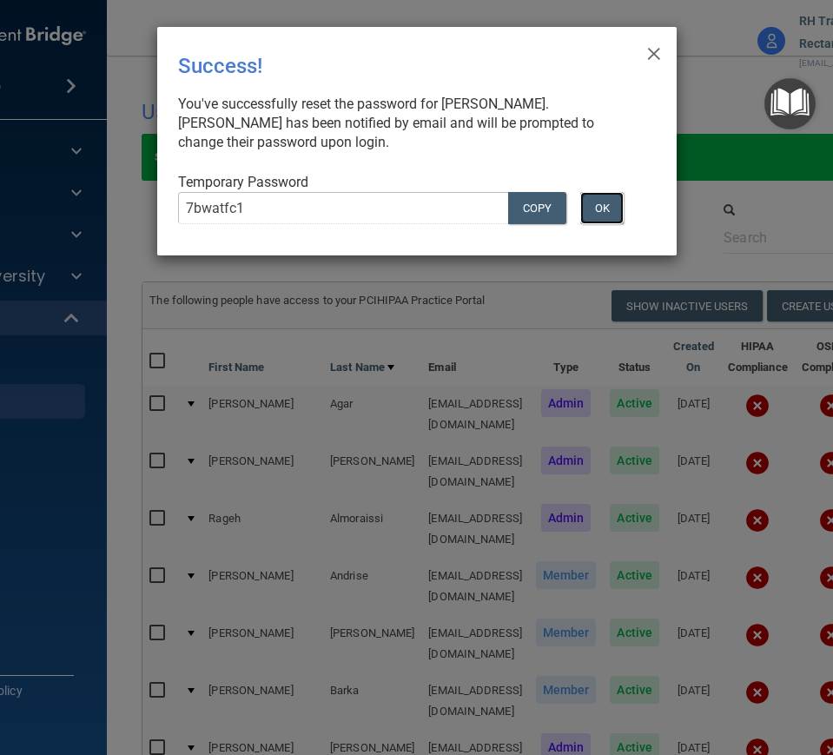
click at [609, 213] on button "OK" at bounding box center [601, 208] width 43 height 32
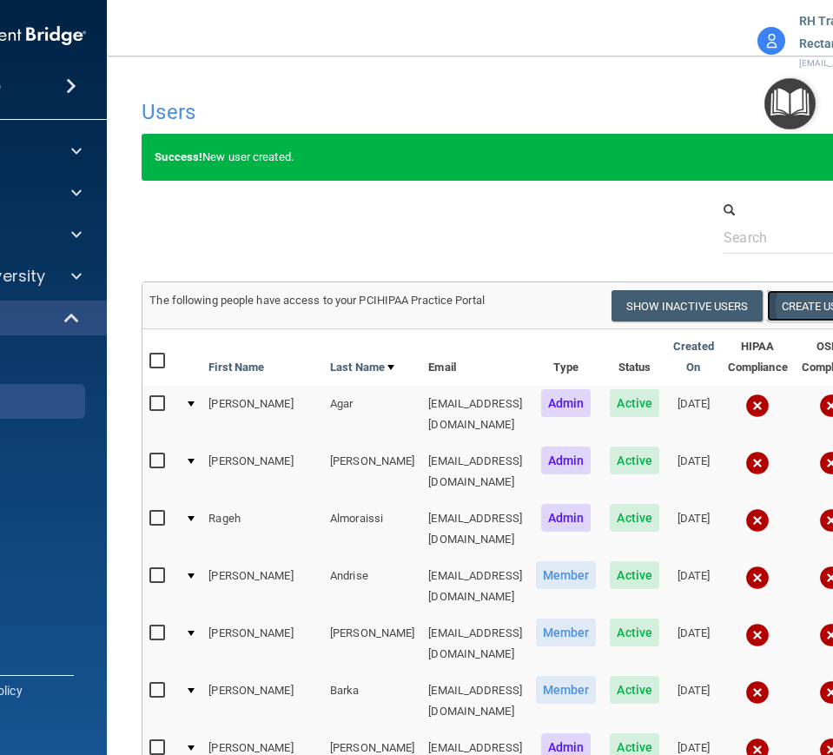
click at [801, 301] on button "Create User" at bounding box center [816, 306] width 98 height 32
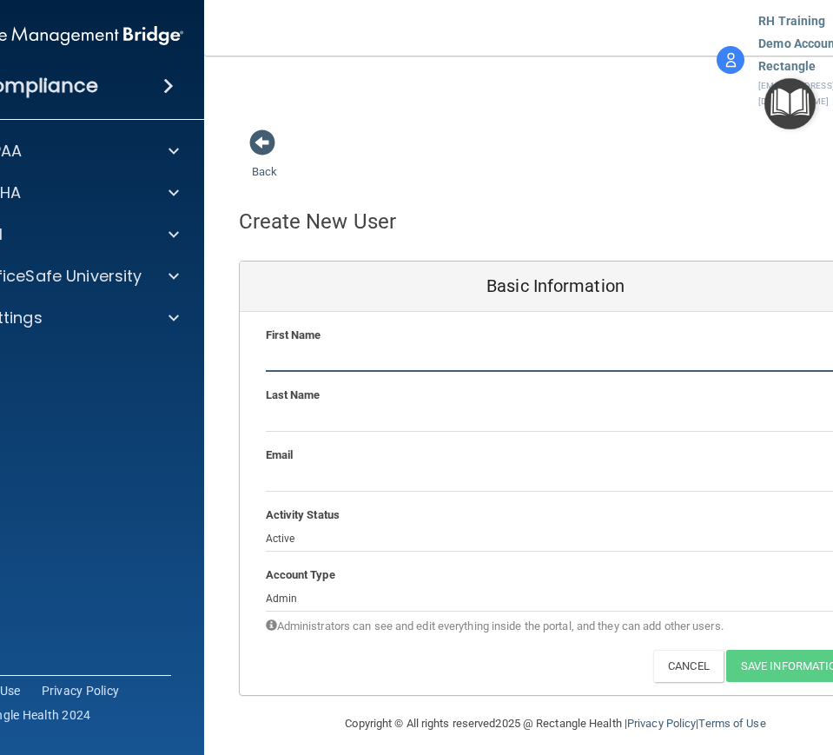
click at [364, 346] on input "text" at bounding box center [556, 359] width 580 height 26
paste input "[PERSON_NAME]"
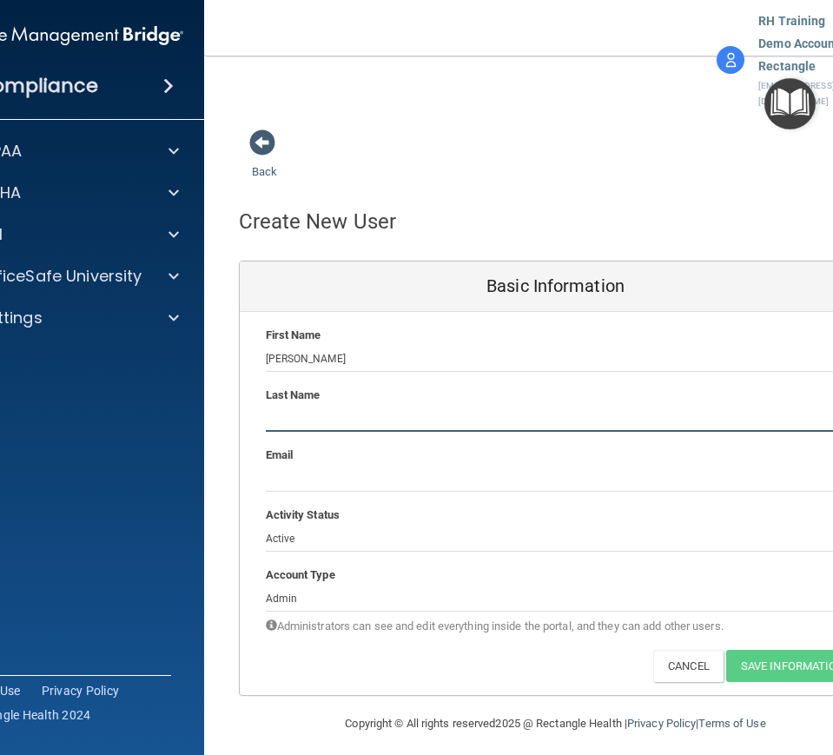
click at [307, 406] on input "text" at bounding box center [556, 419] width 580 height 26
paste input "[PERSON_NAME]"
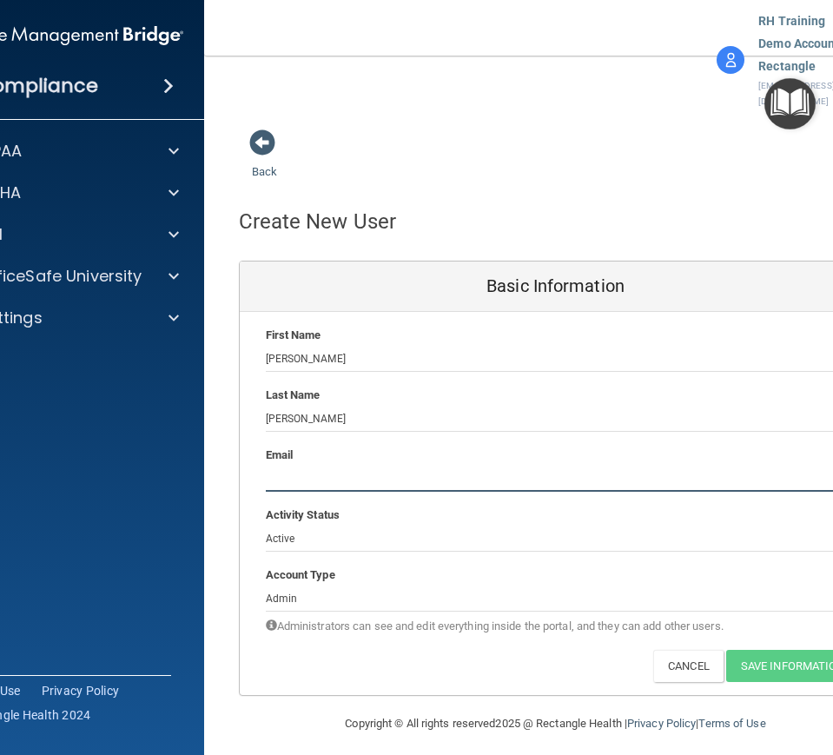
click at [316, 466] on input "email" at bounding box center [556, 479] width 580 height 26
paste input "[EMAIL_ADDRESS][DOMAIN_NAME]"
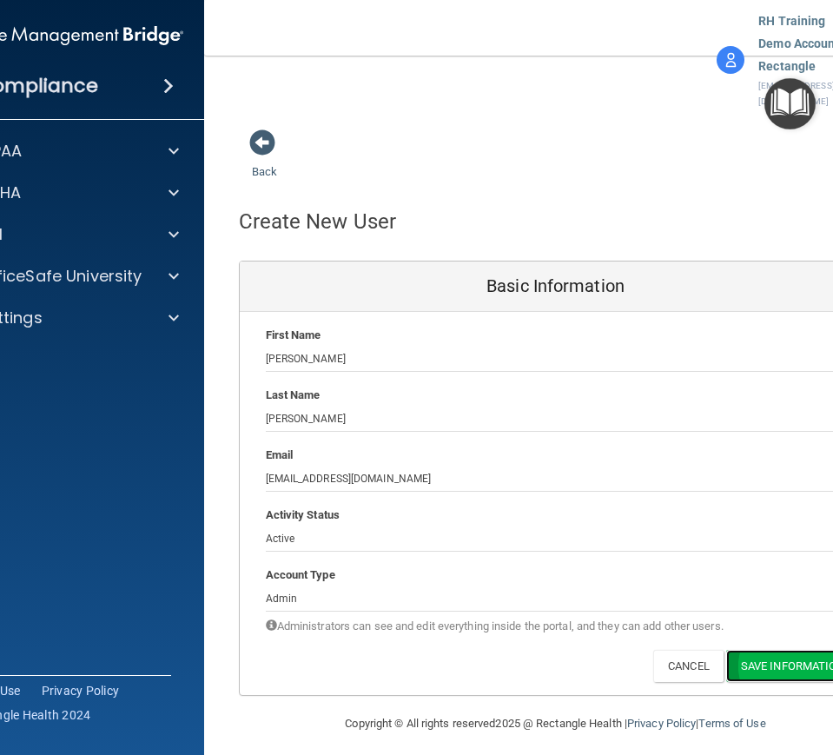
click at [778, 548] on button "Save Information" at bounding box center [792, 666] width 133 height 32
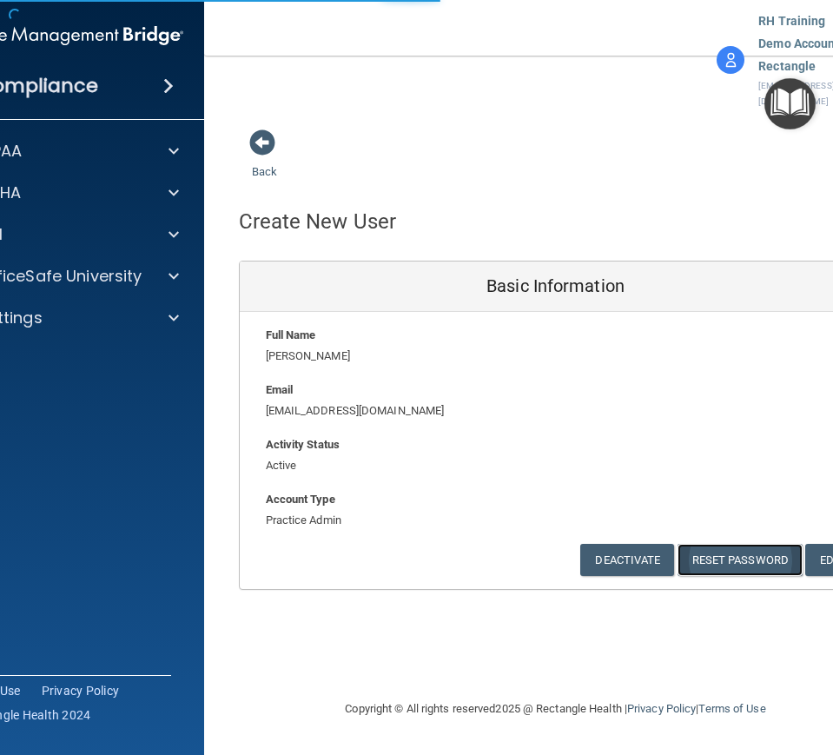
click at [735, 544] on button "Reset Password" at bounding box center [739, 560] width 125 height 32
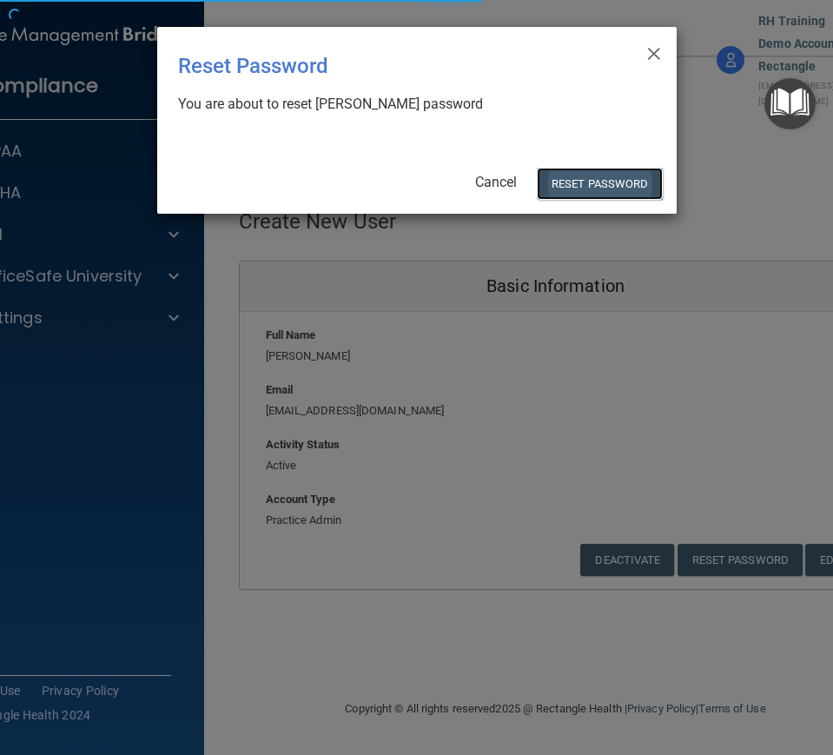
click at [583, 192] on button "Reset Password" at bounding box center [599, 184] width 125 height 32
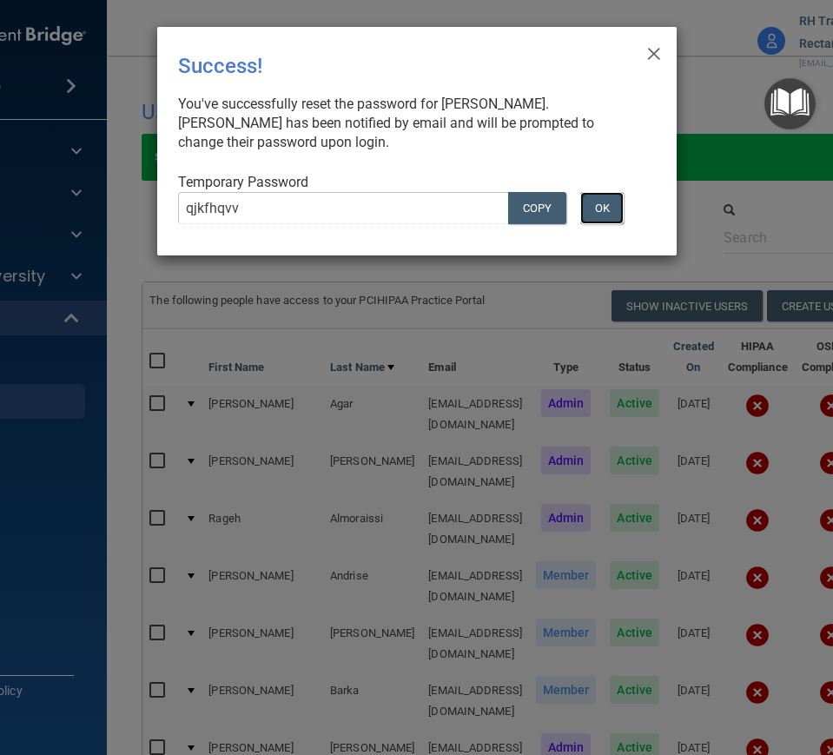
click at [586, 206] on button "OK" at bounding box center [601, 208] width 43 height 32
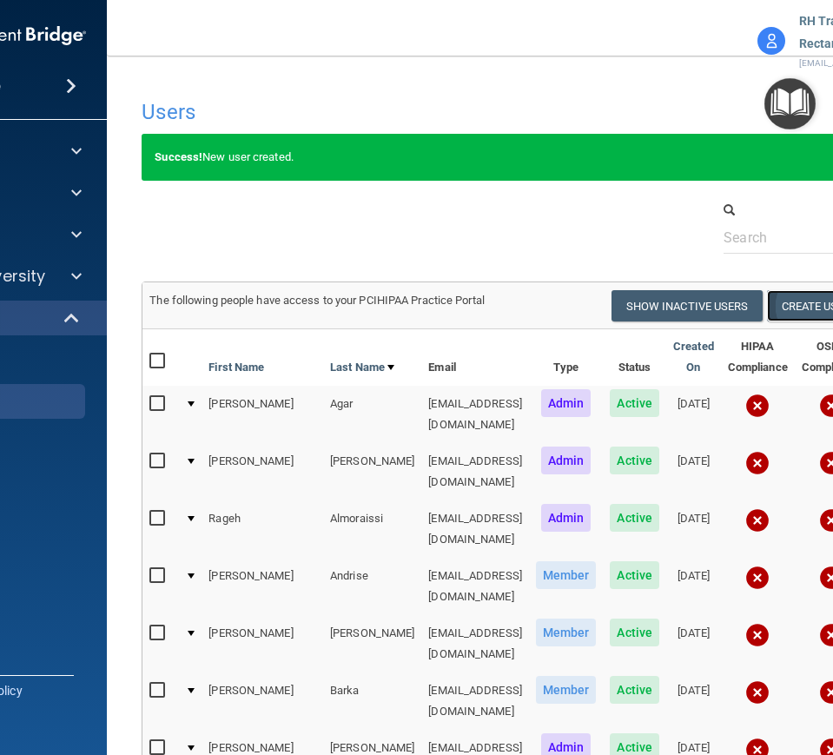
click at [792, 301] on button "Create User" at bounding box center [816, 306] width 98 height 32
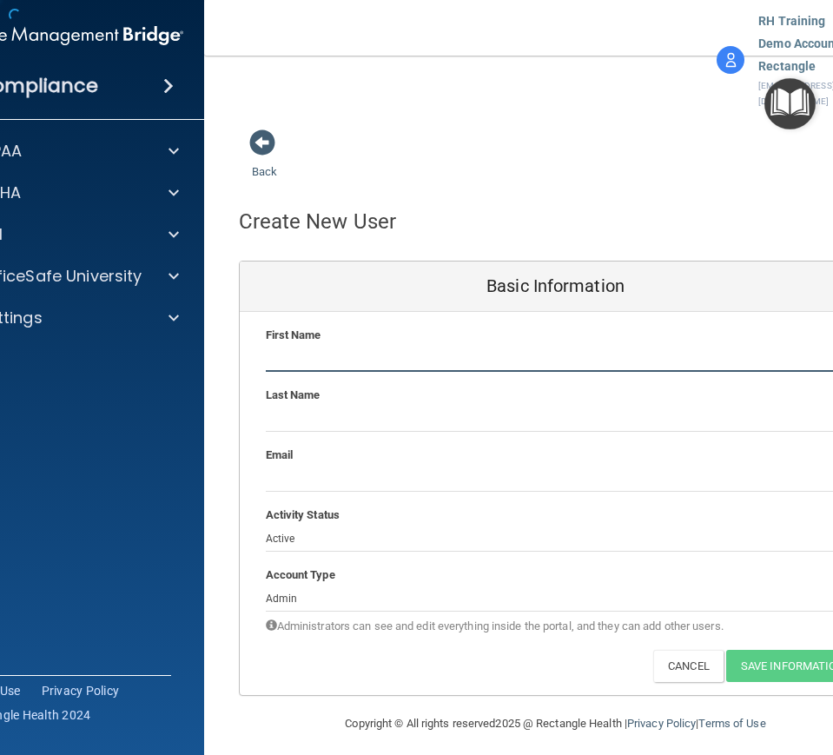
click at [446, 346] on input "text" at bounding box center [556, 359] width 580 height 26
paste input "Terrysa"
click at [307, 388] on b "Last Name" at bounding box center [293, 394] width 55 height 13
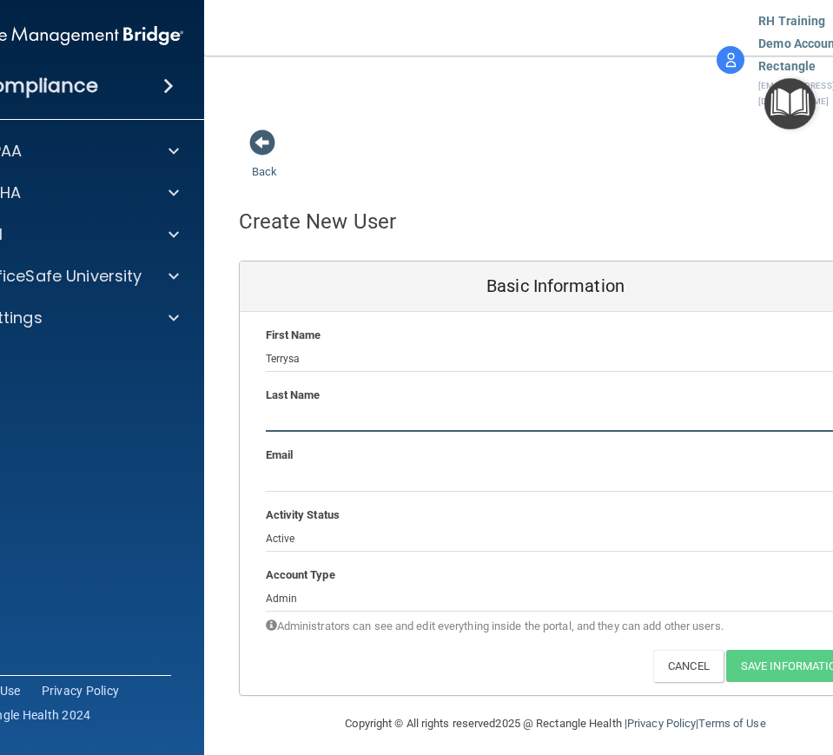
click at [307, 406] on input "text" at bounding box center [556, 419] width 580 height 26
paste input "[PERSON_NAME]"
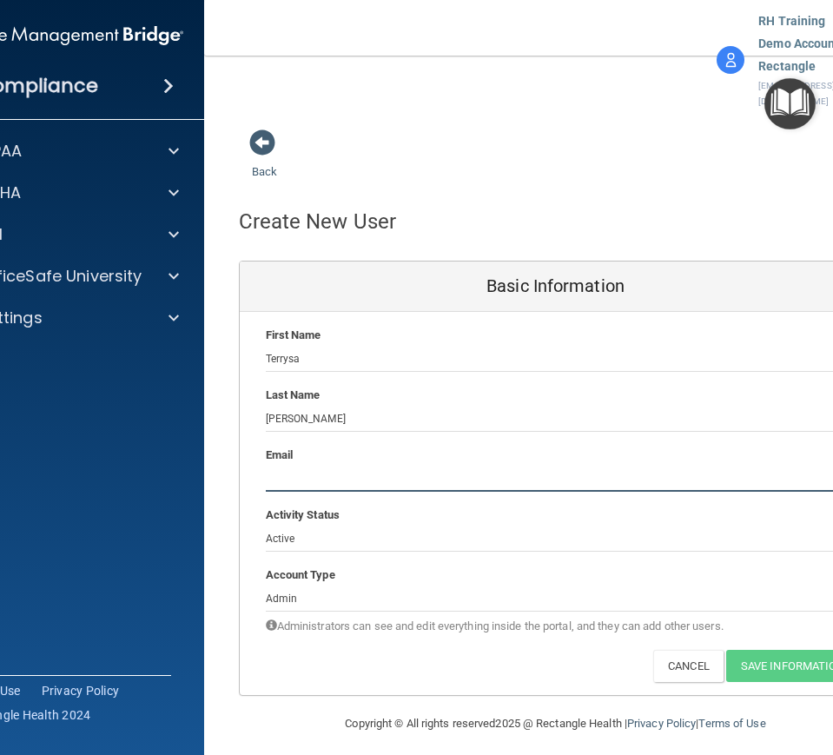
click at [318, 466] on input "email" at bounding box center [556, 479] width 580 height 26
paste input "[EMAIL_ADDRESS][DOMAIN_NAME]"
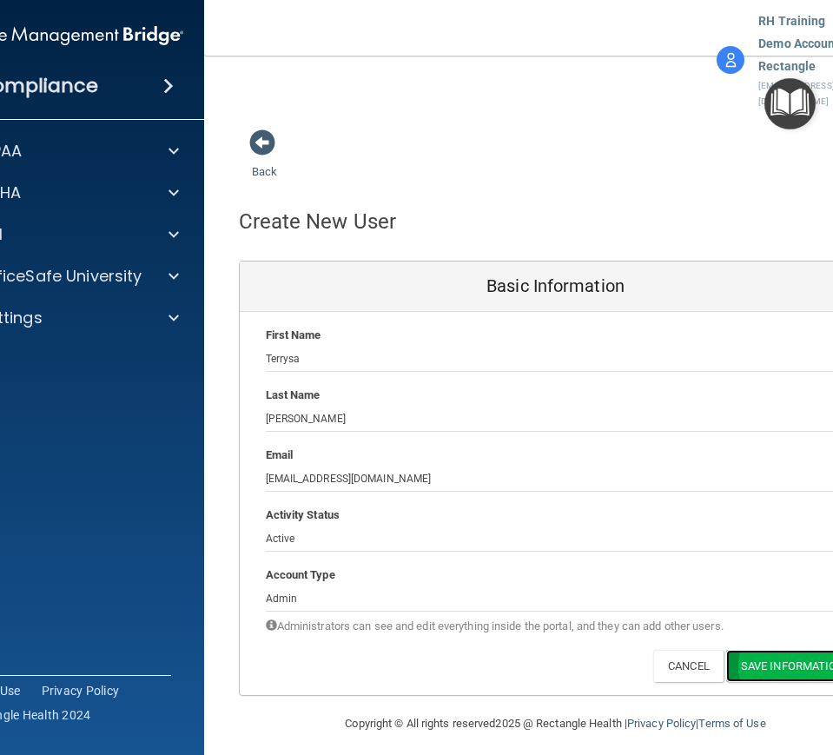
click at [796, 548] on button "Save Information" at bounding box center [792, 666] width 133 height 32
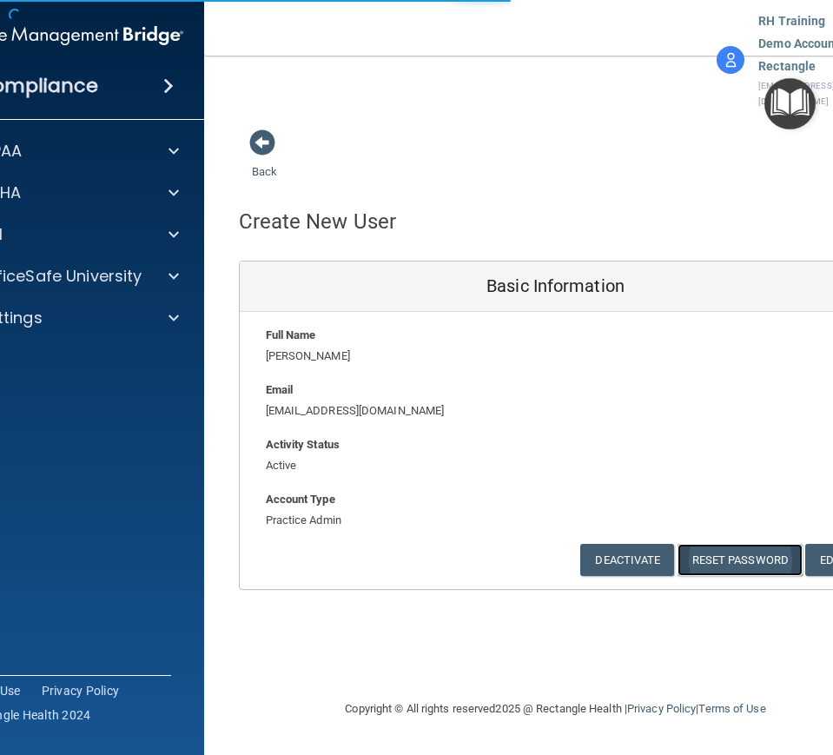
click at [740, 544] on button "Reset Password" at bounding box center [739, 560] width 125 height 32
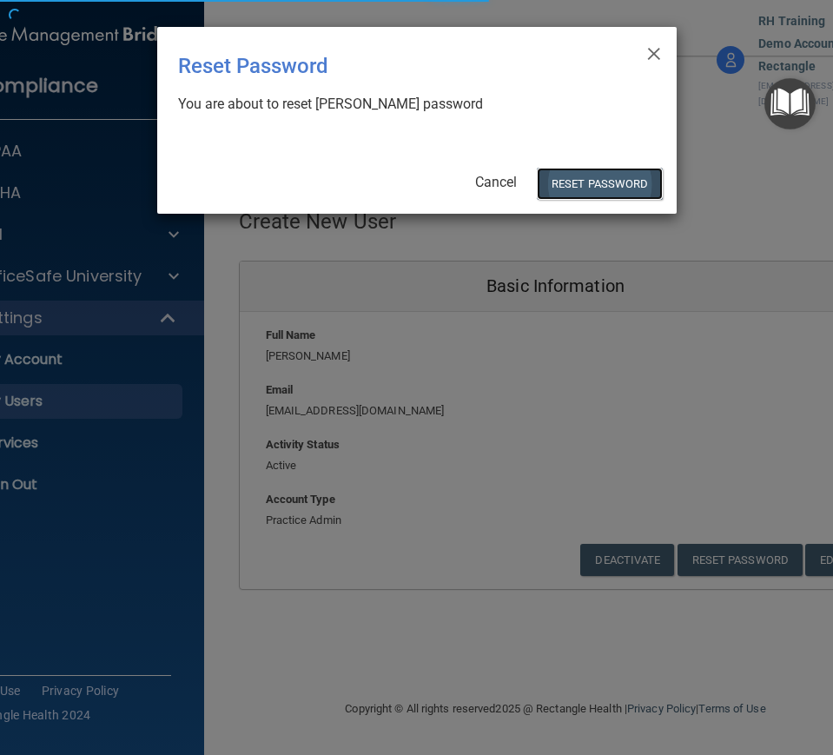
click at [609, 188] on button "Reset Password" at bounding box center [599, 184] width 125 height 32
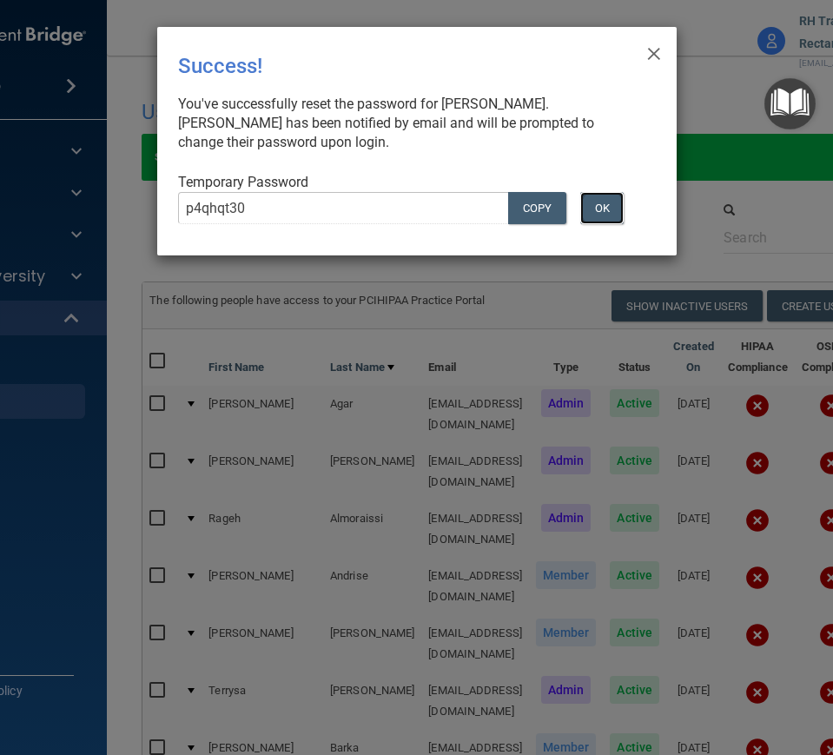
click at [614, 204] on button "OK" at bounding box center [601, 208] width 43 height 32
